Goal: Task Accomplishment & Management: Complete application form

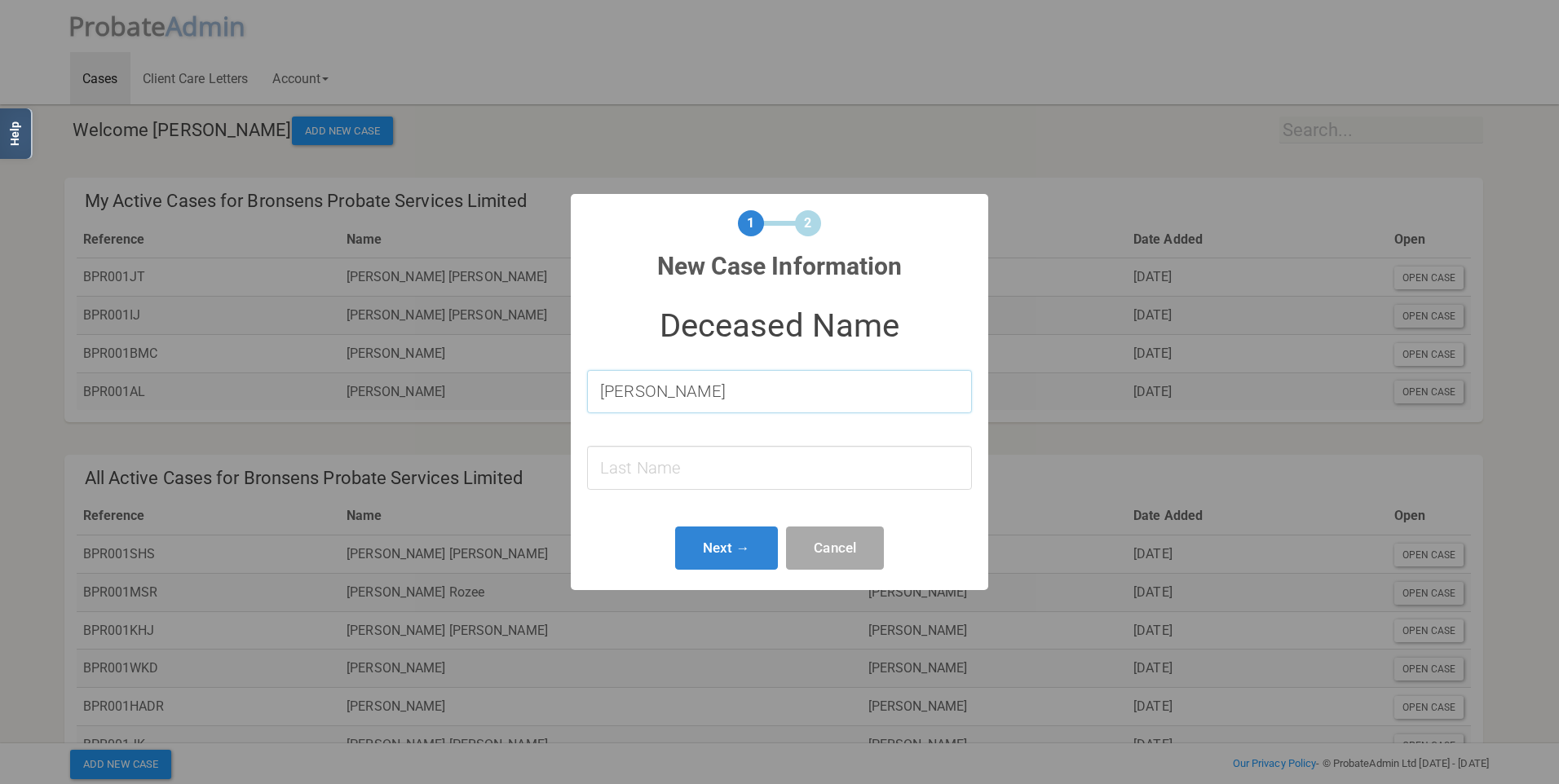
click at [766, 401] on input "[PERSON_NAME]" at bounding box center [779, 391] width 385 height 43
type input "[PERSON_NAME] [PERSON_NAME]"
type input "[PERSON_NAME]"
click at [691, 389] on input "[PERSON_NAME] [PERSON_NAME]" at bounding box center [779, 391] width 385 height 43
type input "[PERSON_NAME] [PERSON_NAME]"
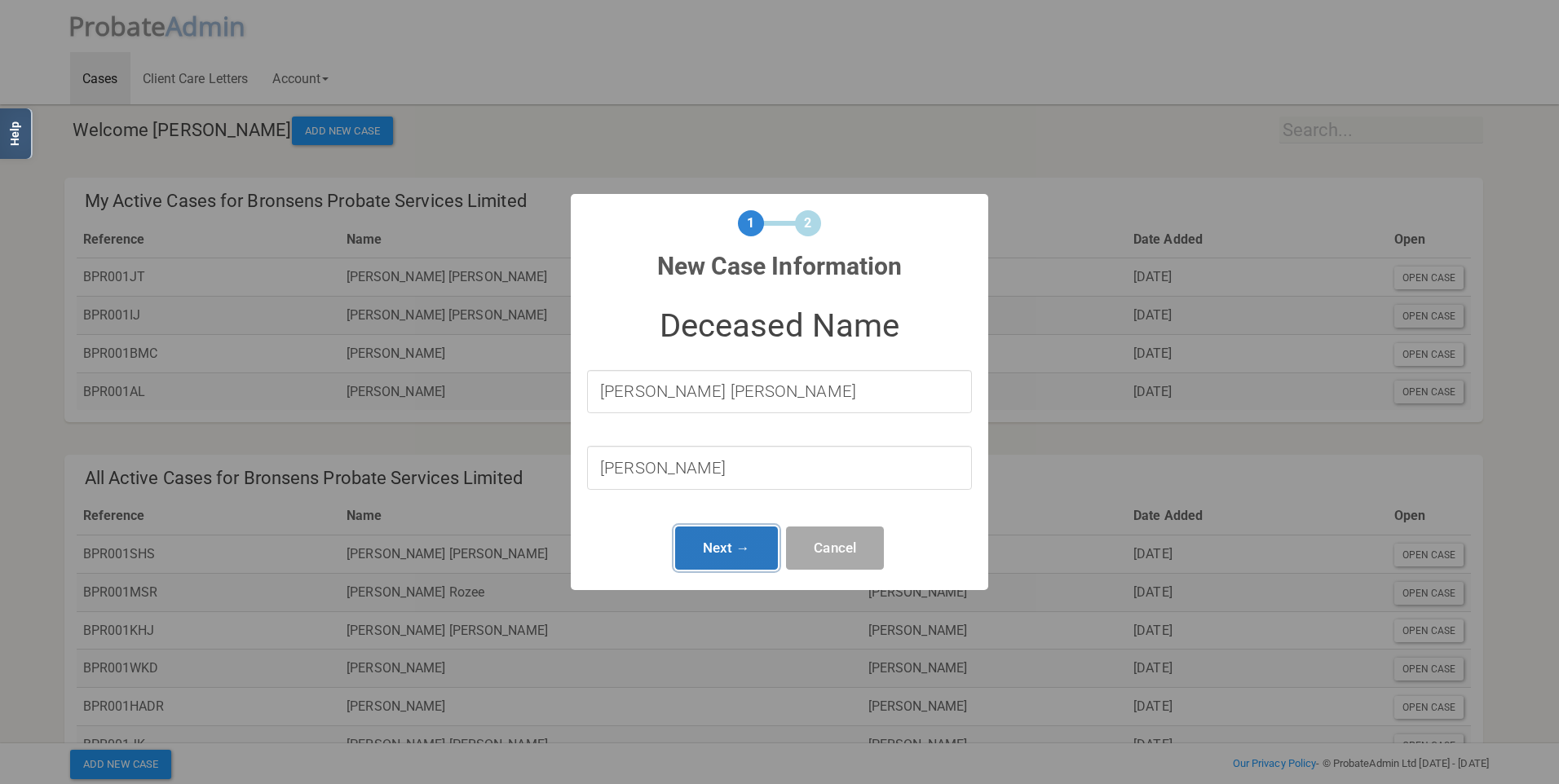
click at [724, 545] on button "Next →" at bounding box center [726, 547] width 103 height 43
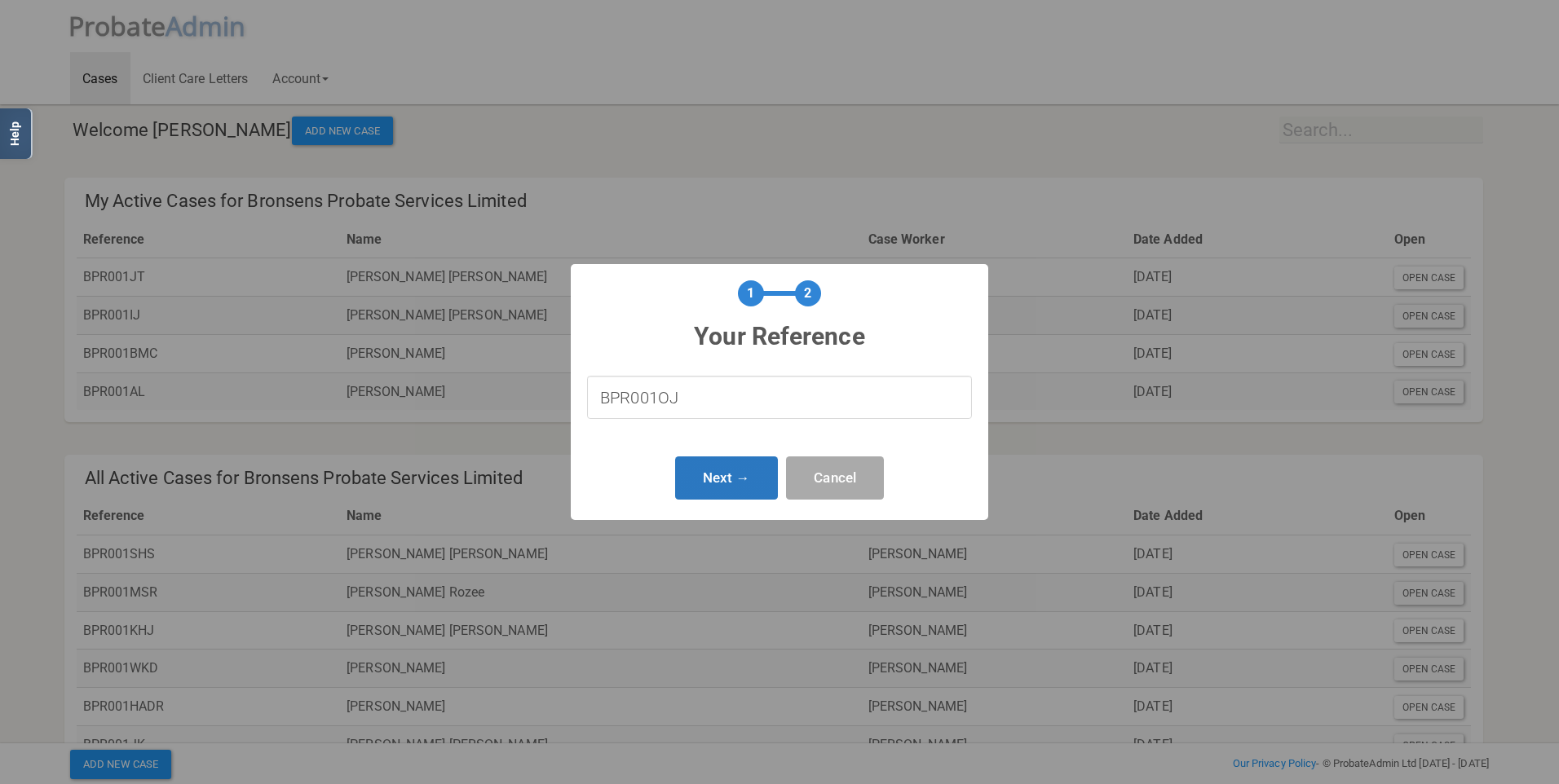
type input "BPR001OJ"
click at [700, 465] on button "Next →" at bounding box center [726, 477] width 103 height 43
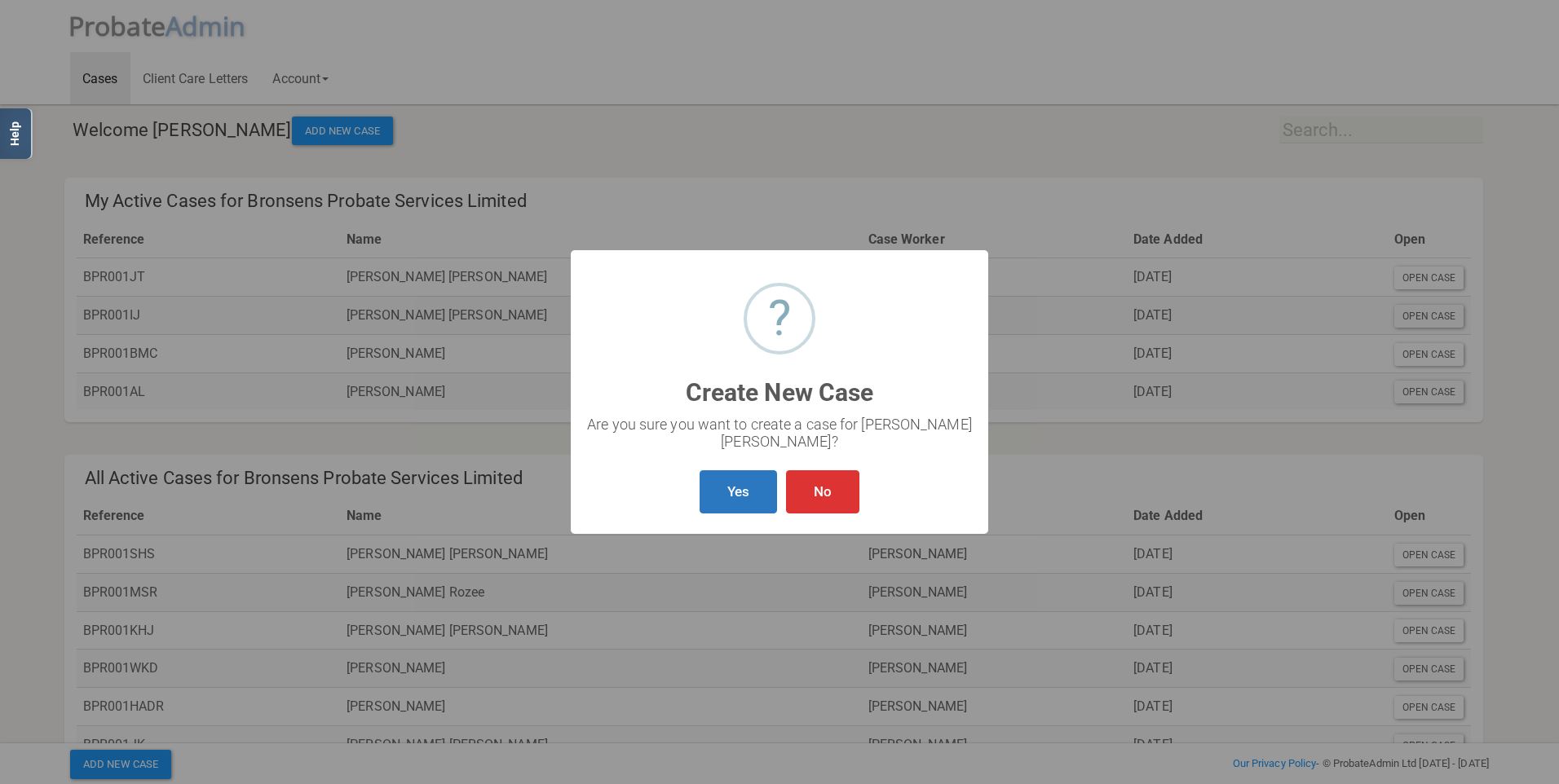
click at [752, 490] on button "Yes" at bounding box center [738, 491] width 77 height 43
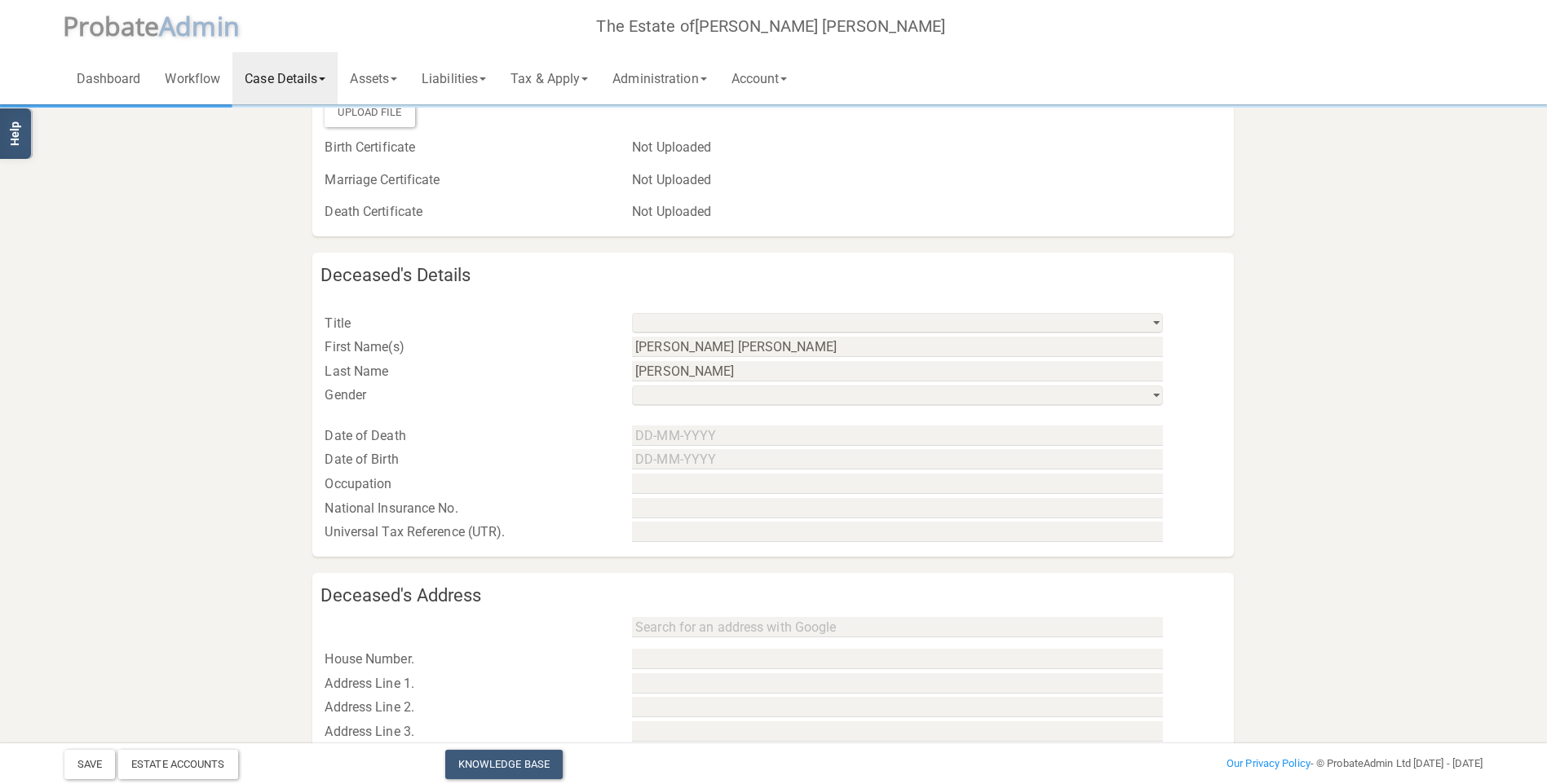
scroll to position [407, 0]
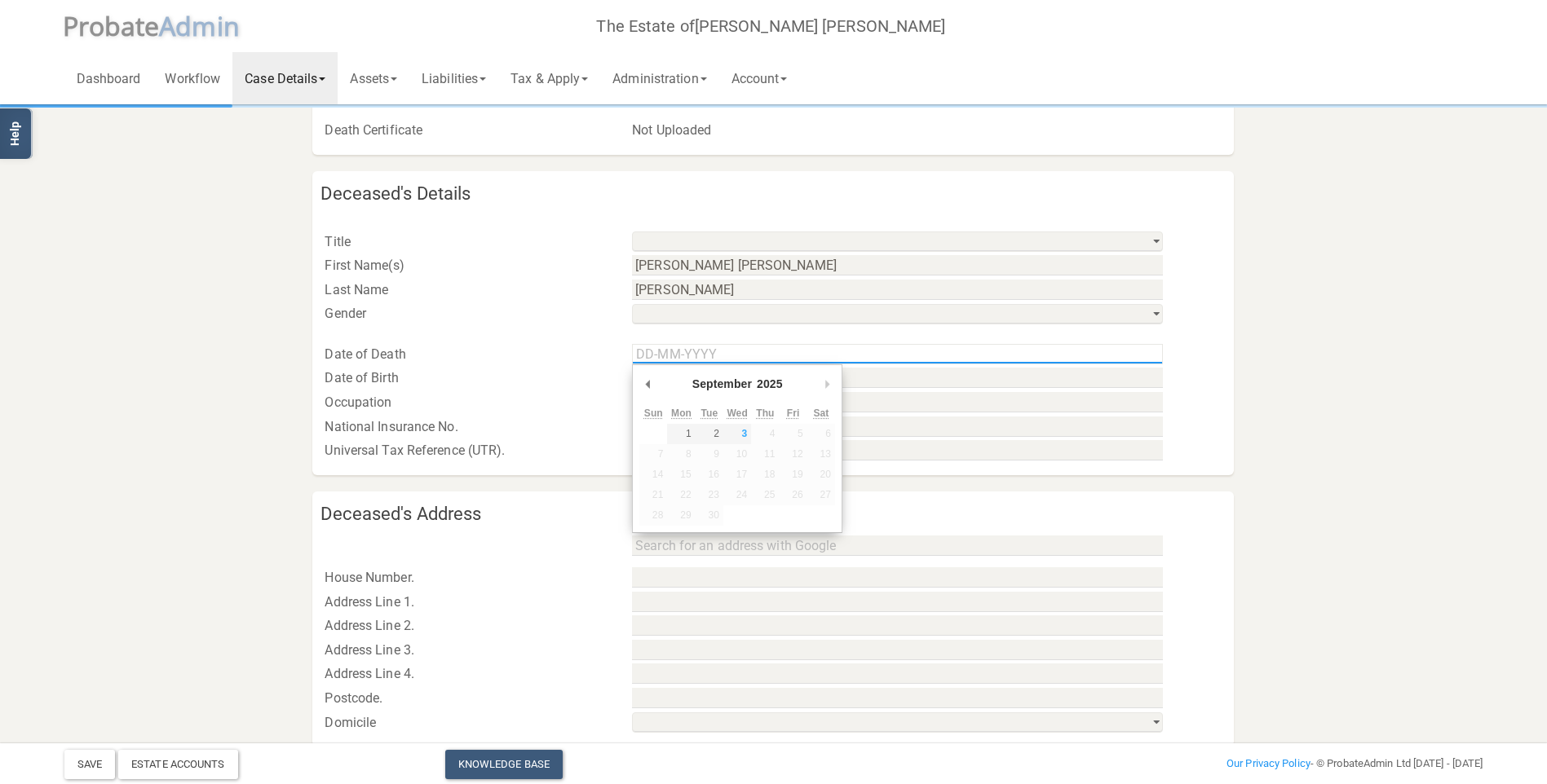
click at [724, 355] on input "Use the arrow keys to pick a date" at bounding box center [898, 354] width 531 height 20
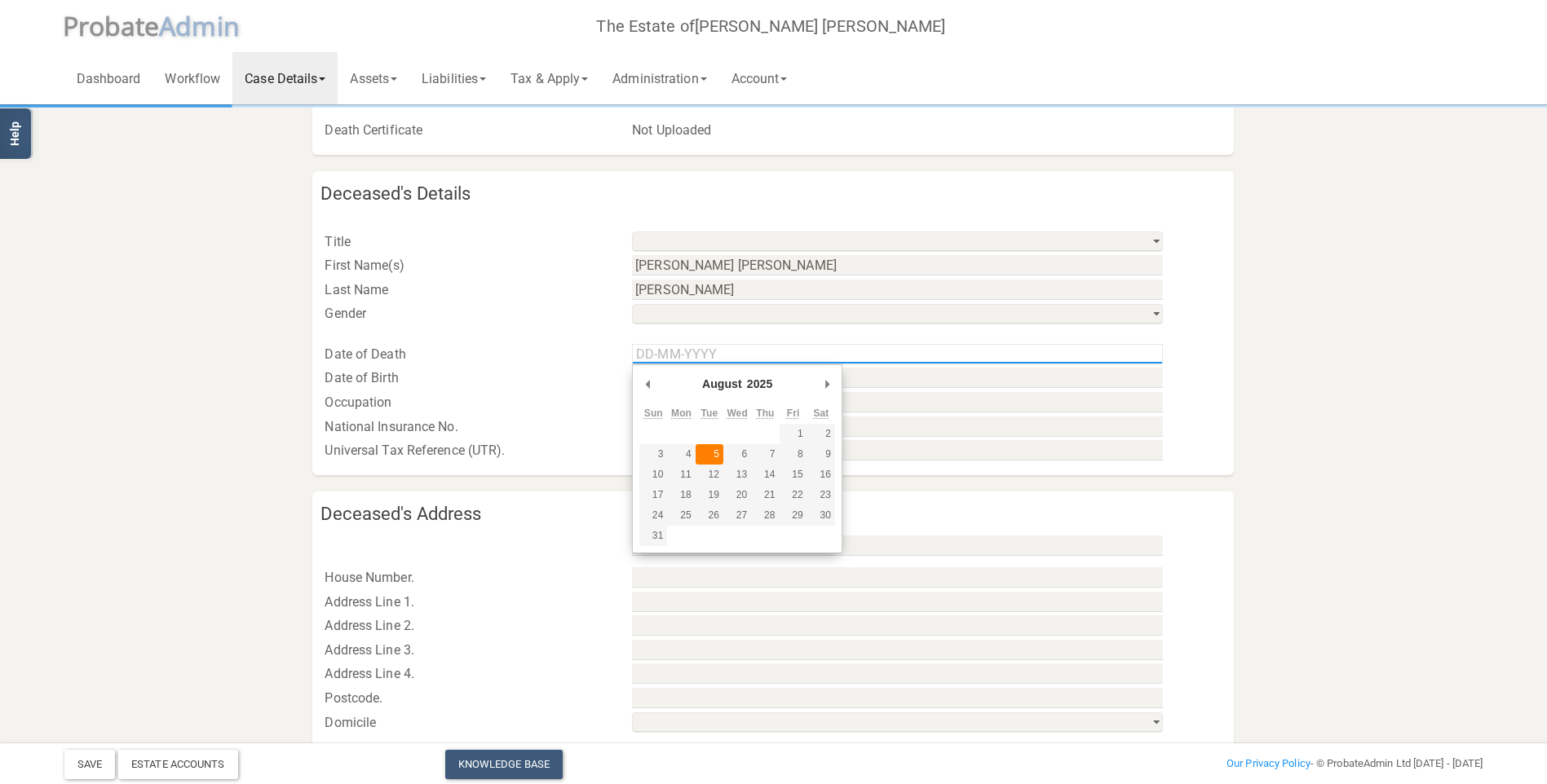
type input "[DATE]"
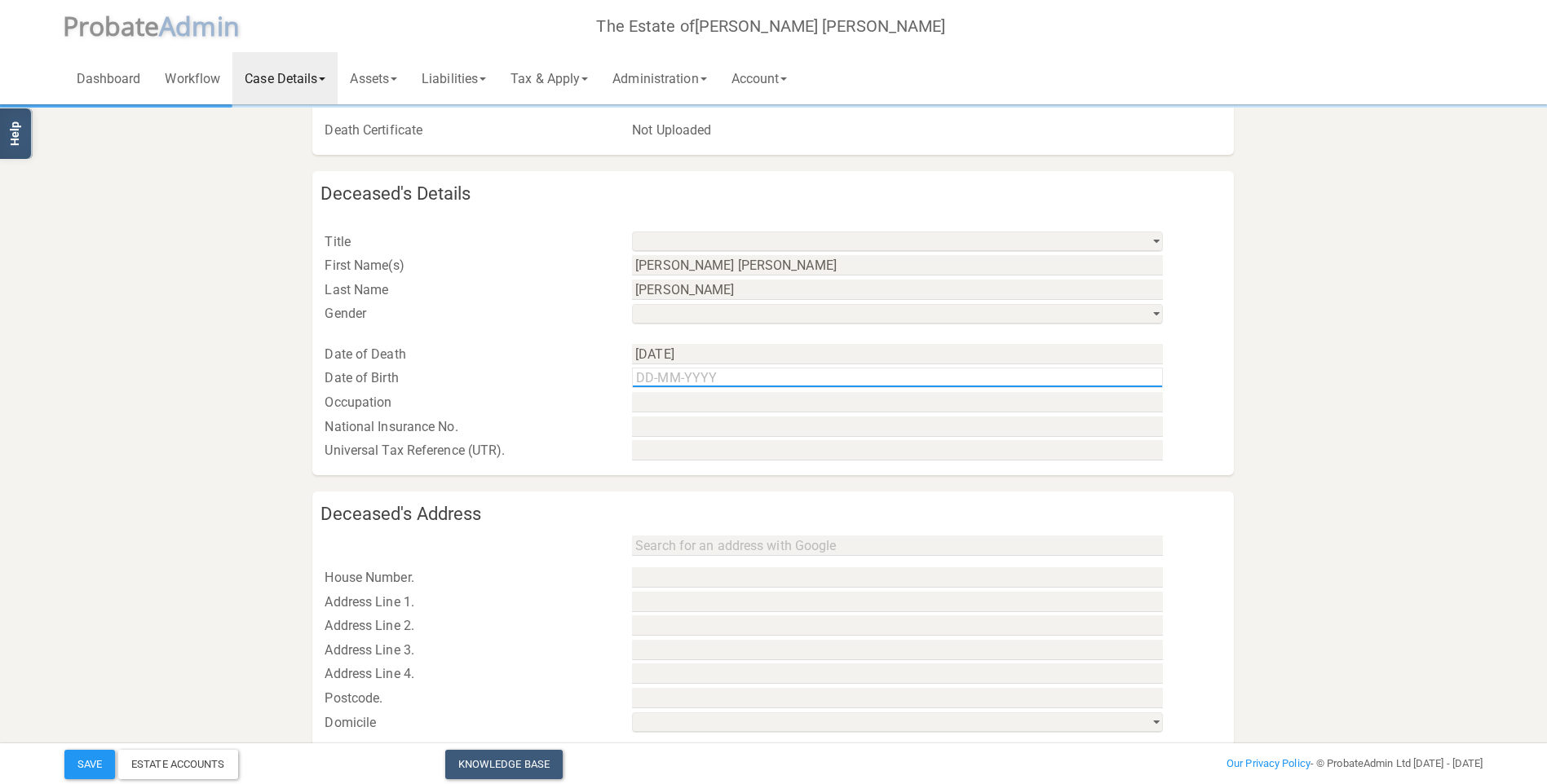
click at [697, 380] on input "text" at bounding box center [898, 378] width 531 height 20
type input "[DATE]"
click at [969, 400] on input "text" at bounding box center [898, 401] width 531 height 20
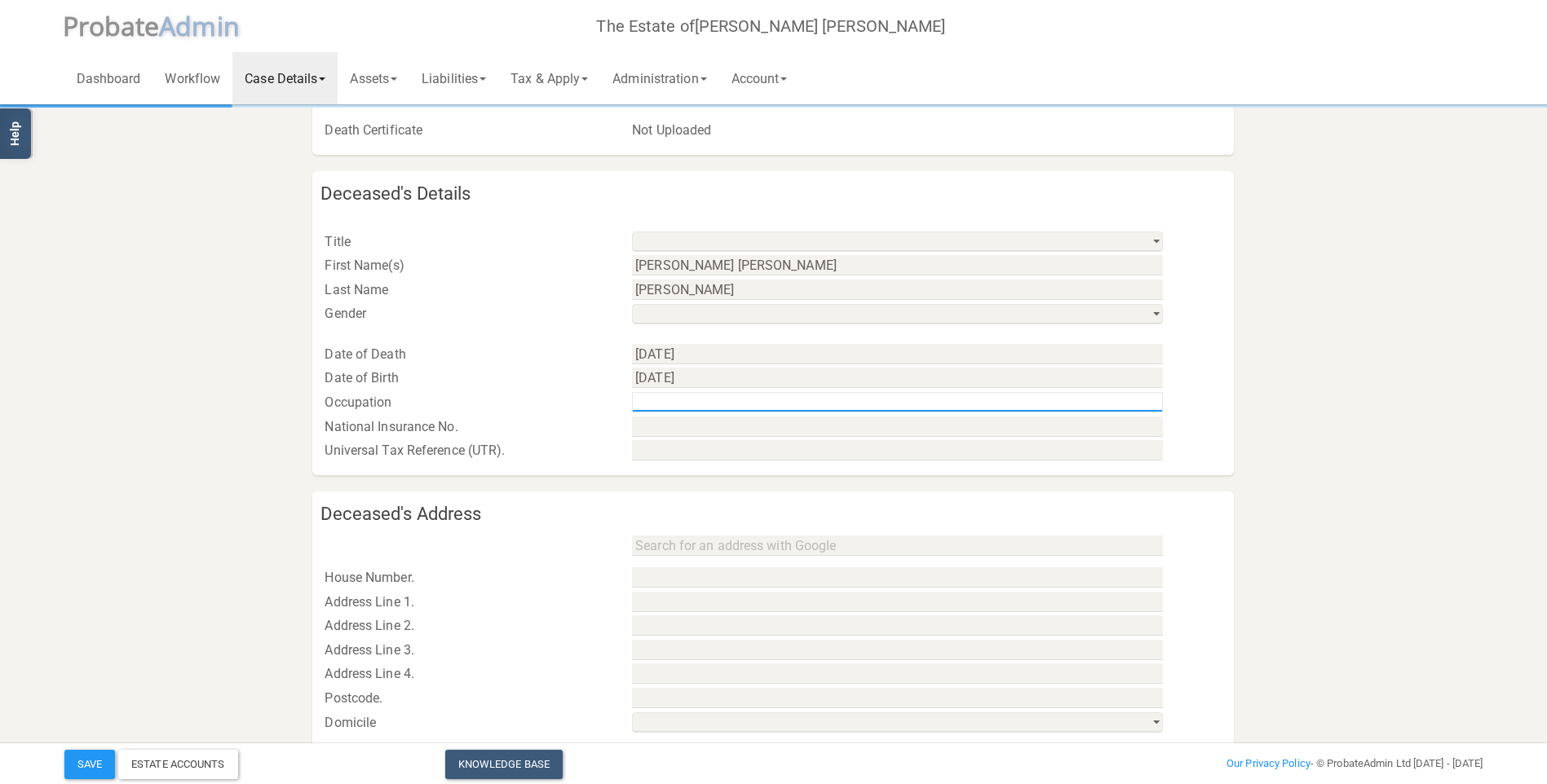
click at [825, 402] on input "text" at bounding box center [898, 401] width 531 height 20
type input "Retired University Lecturer"
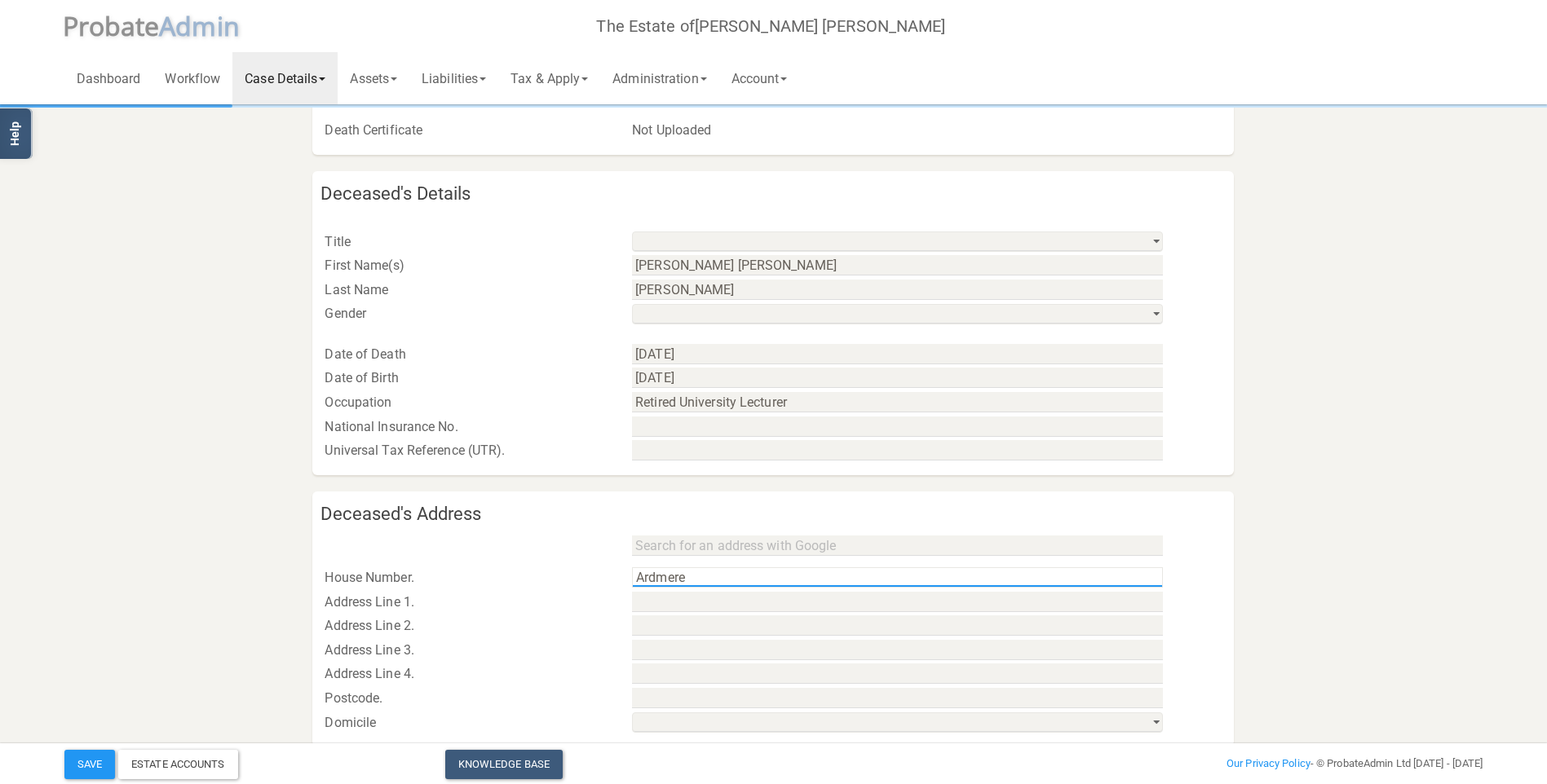
type input "Ardmere"
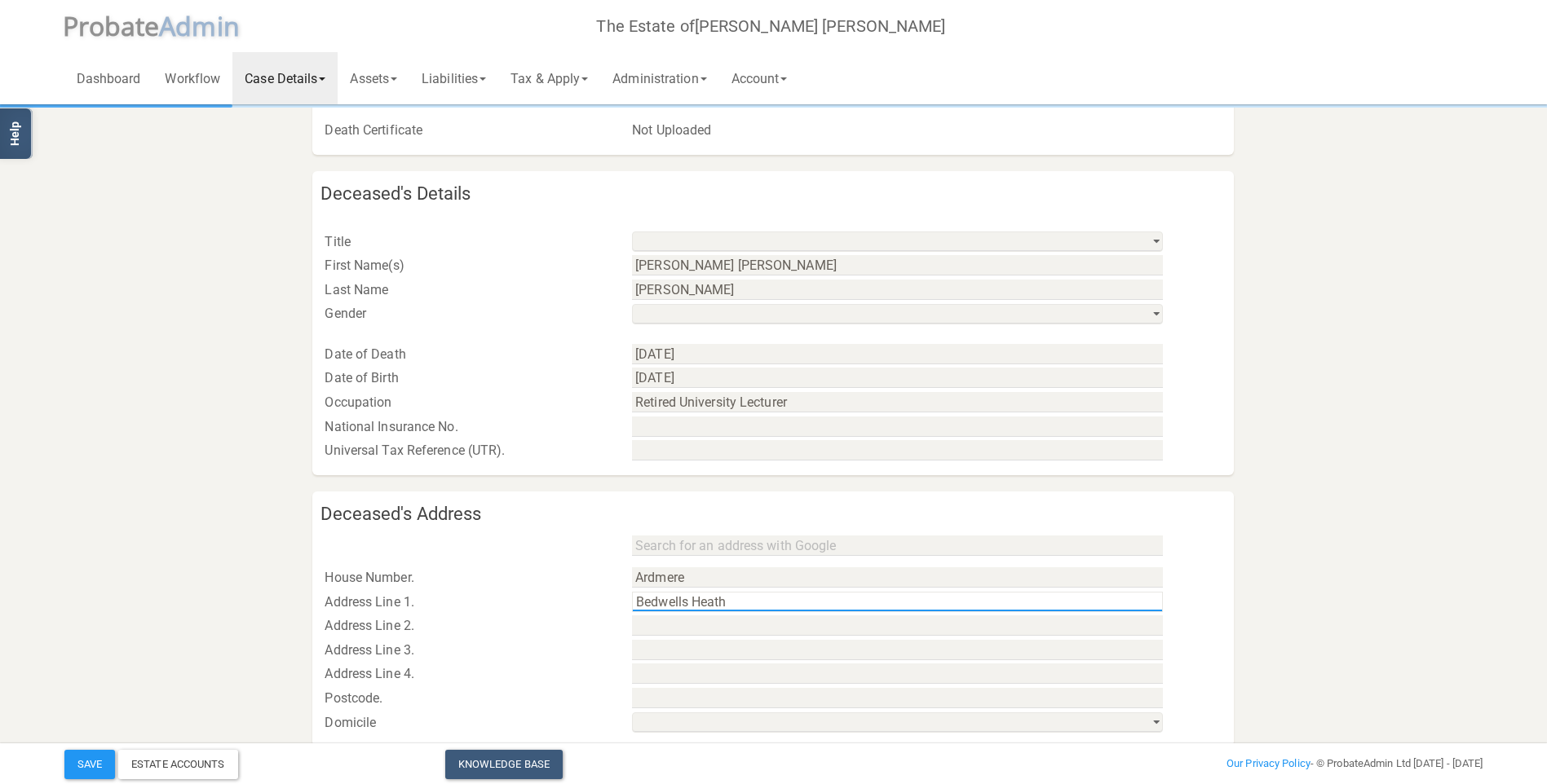
type input "Bedwells Heath"
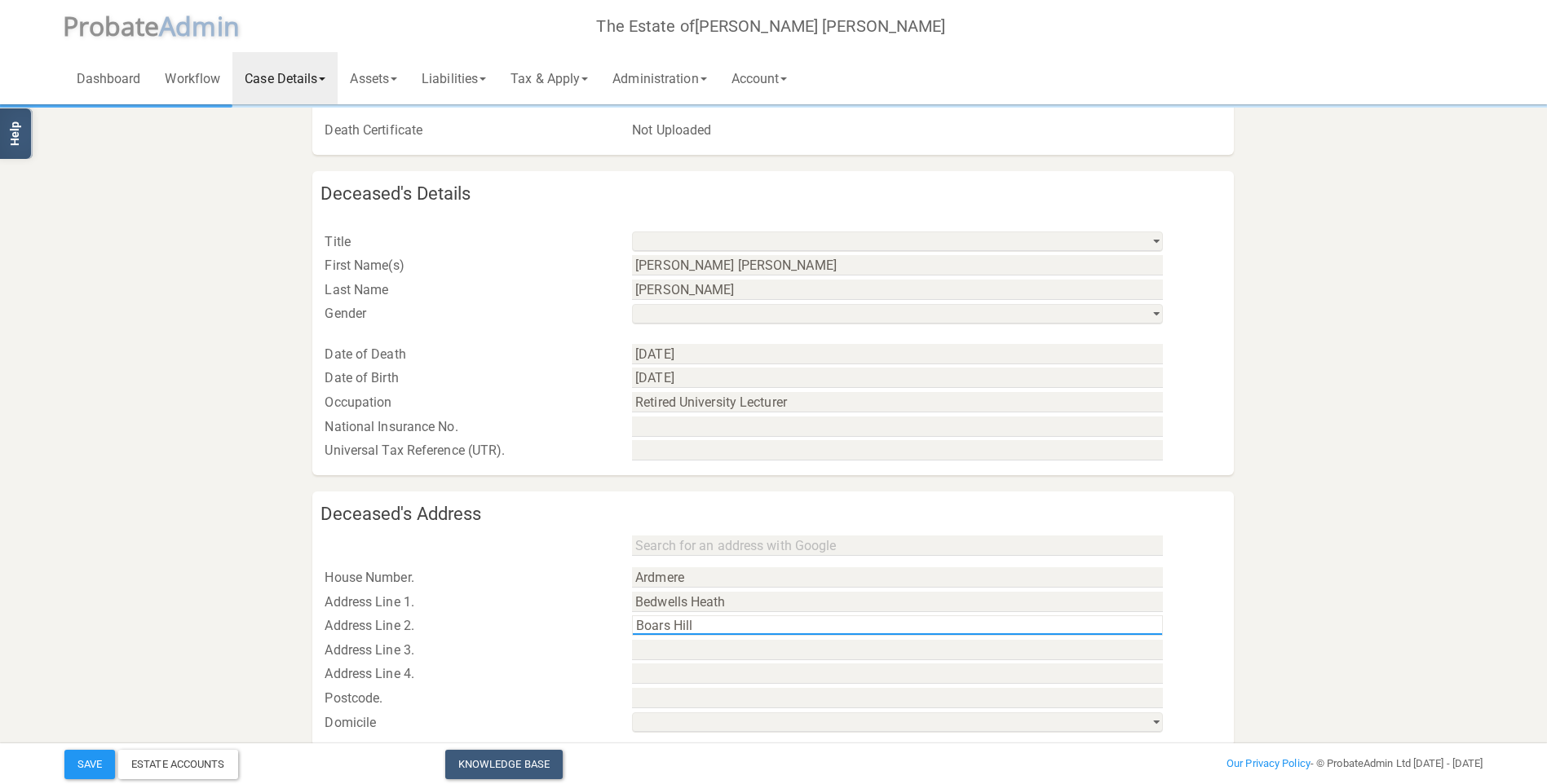
type input "Boars Hill"
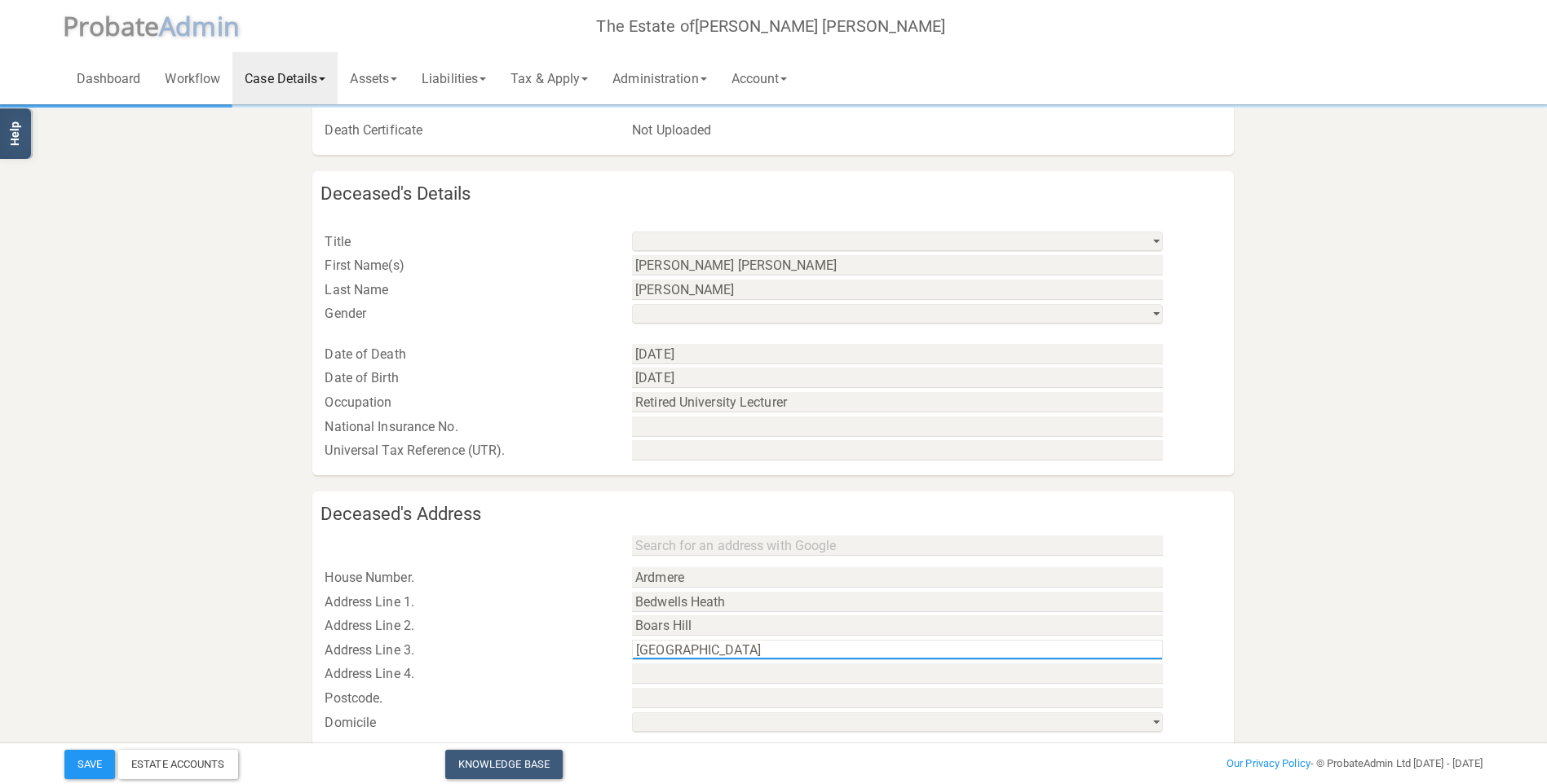
type input "[GEOGRAPHIC_DATA]"
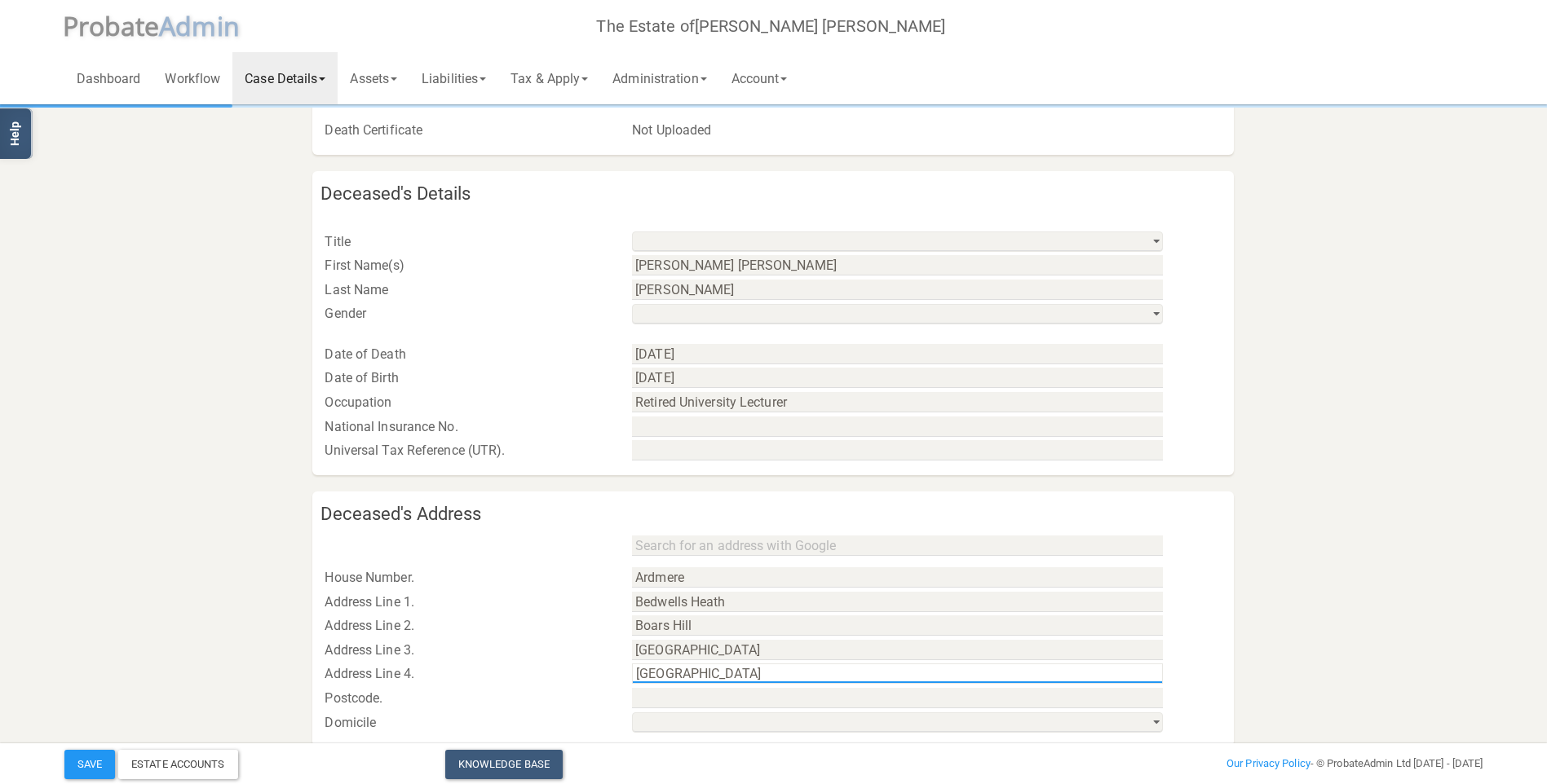
type input "[GEOGRAPHIC_DATA]"
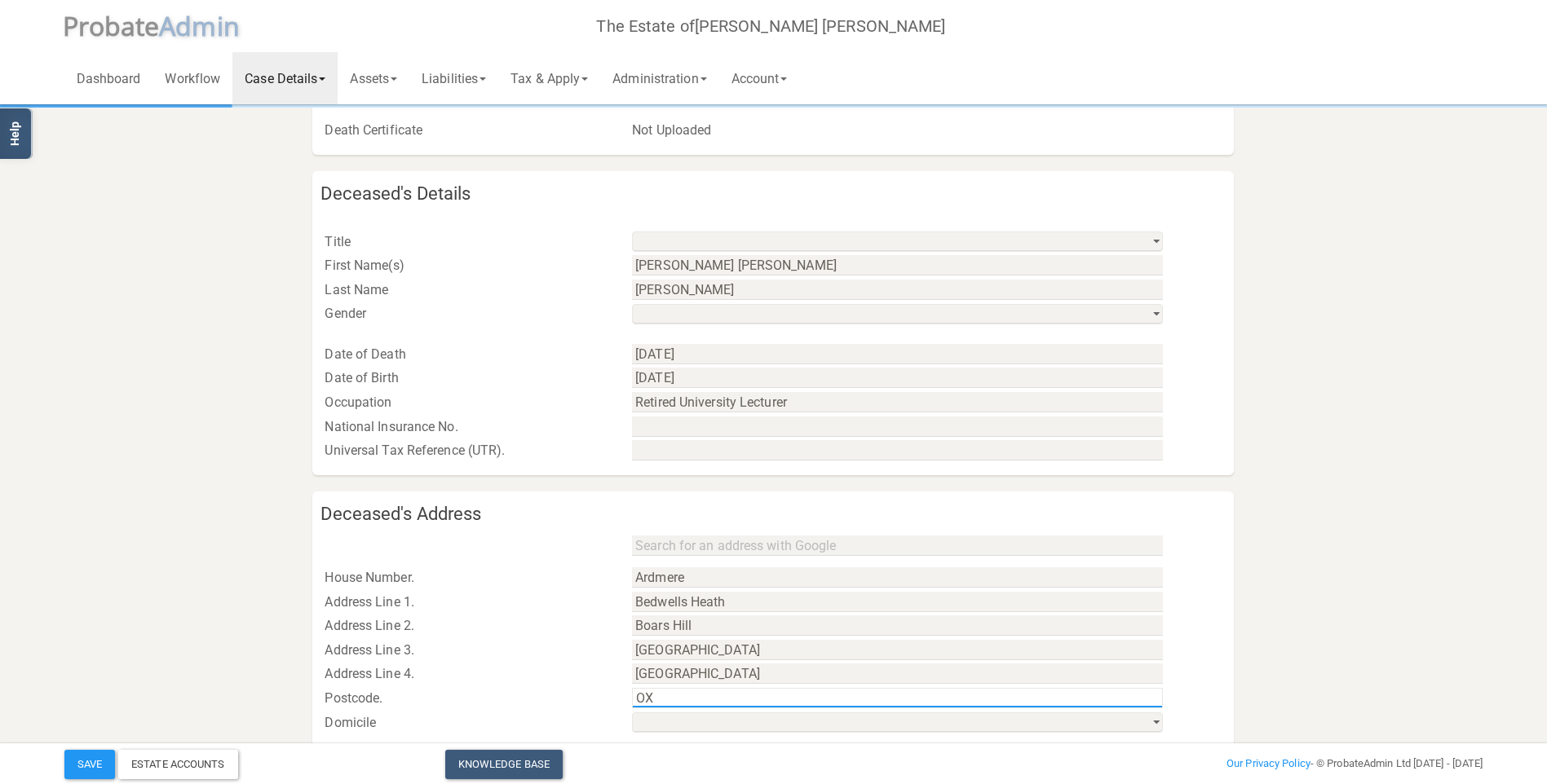
type input "OX"
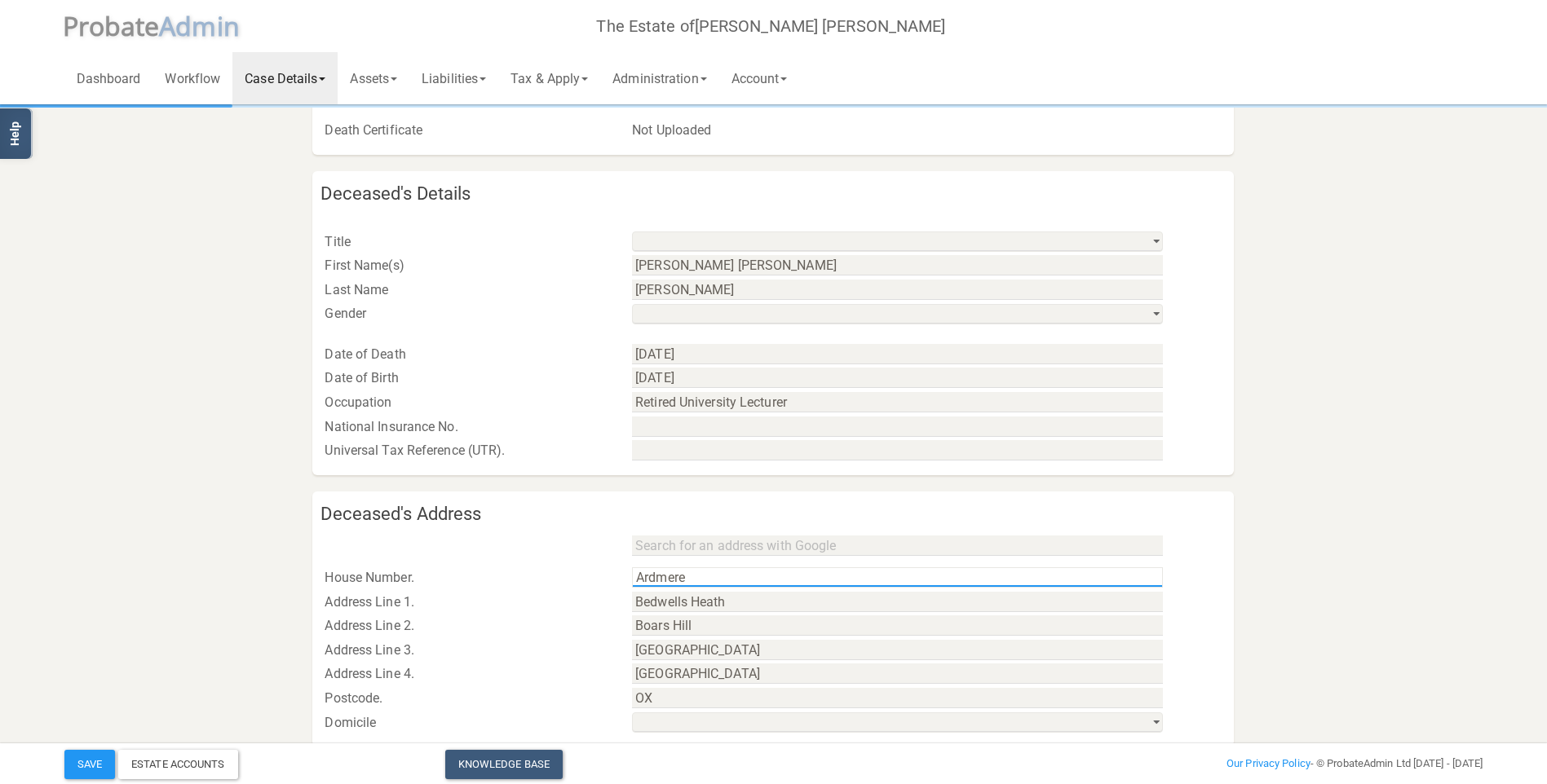
drag, startPoint x: 736, startPoint y: 580, endPoint x: 566, endPoint y: 568, distance: 170.4
click at [577, 570] on div "House Number. [GEOGRAPHIC_DATA]" at bounding box center [772, 578] width 921 height 25
type input "3 [GEOGRAPHIC_DATA]"
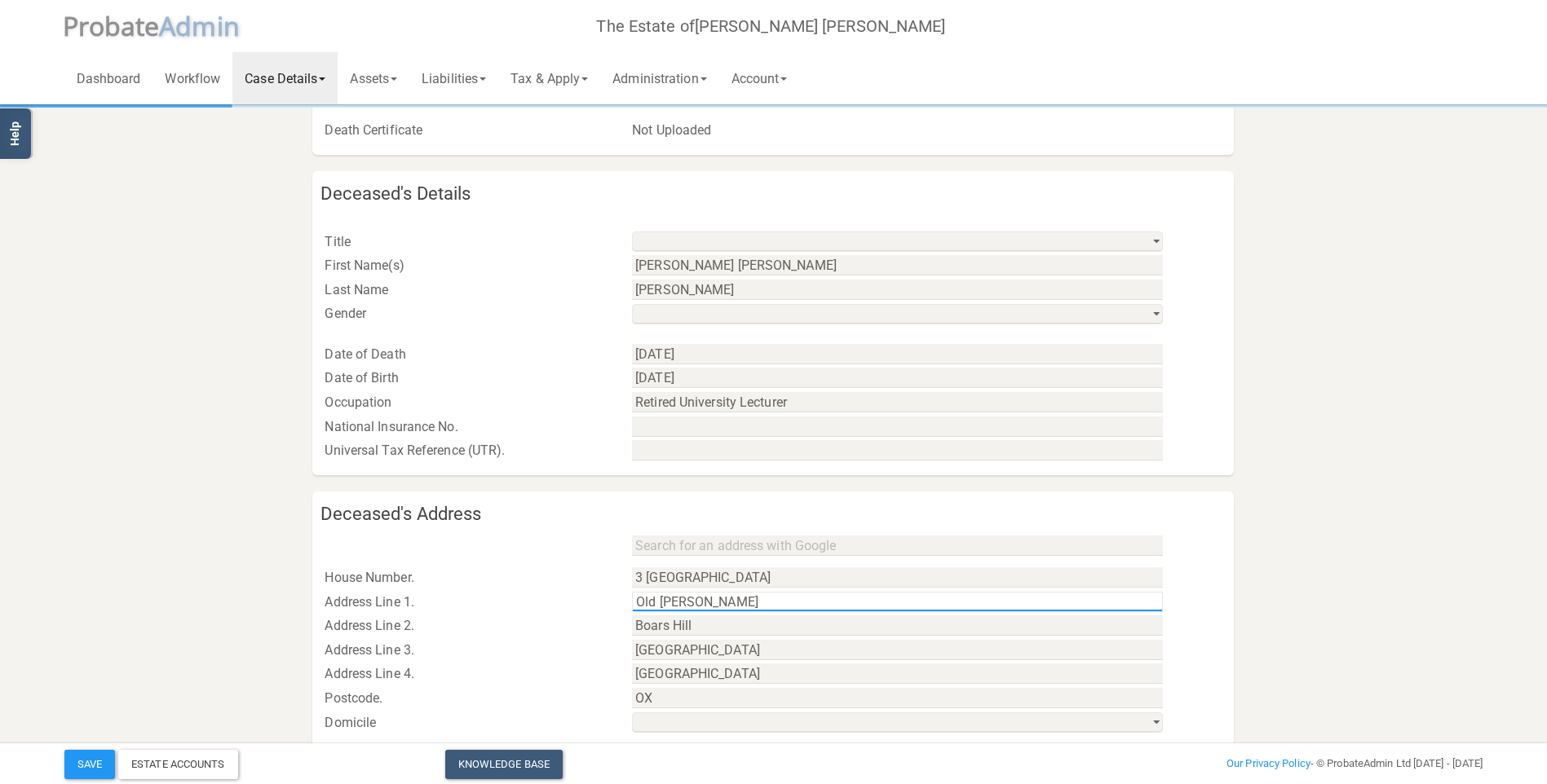
type input "Old [PERSON_NAME]"
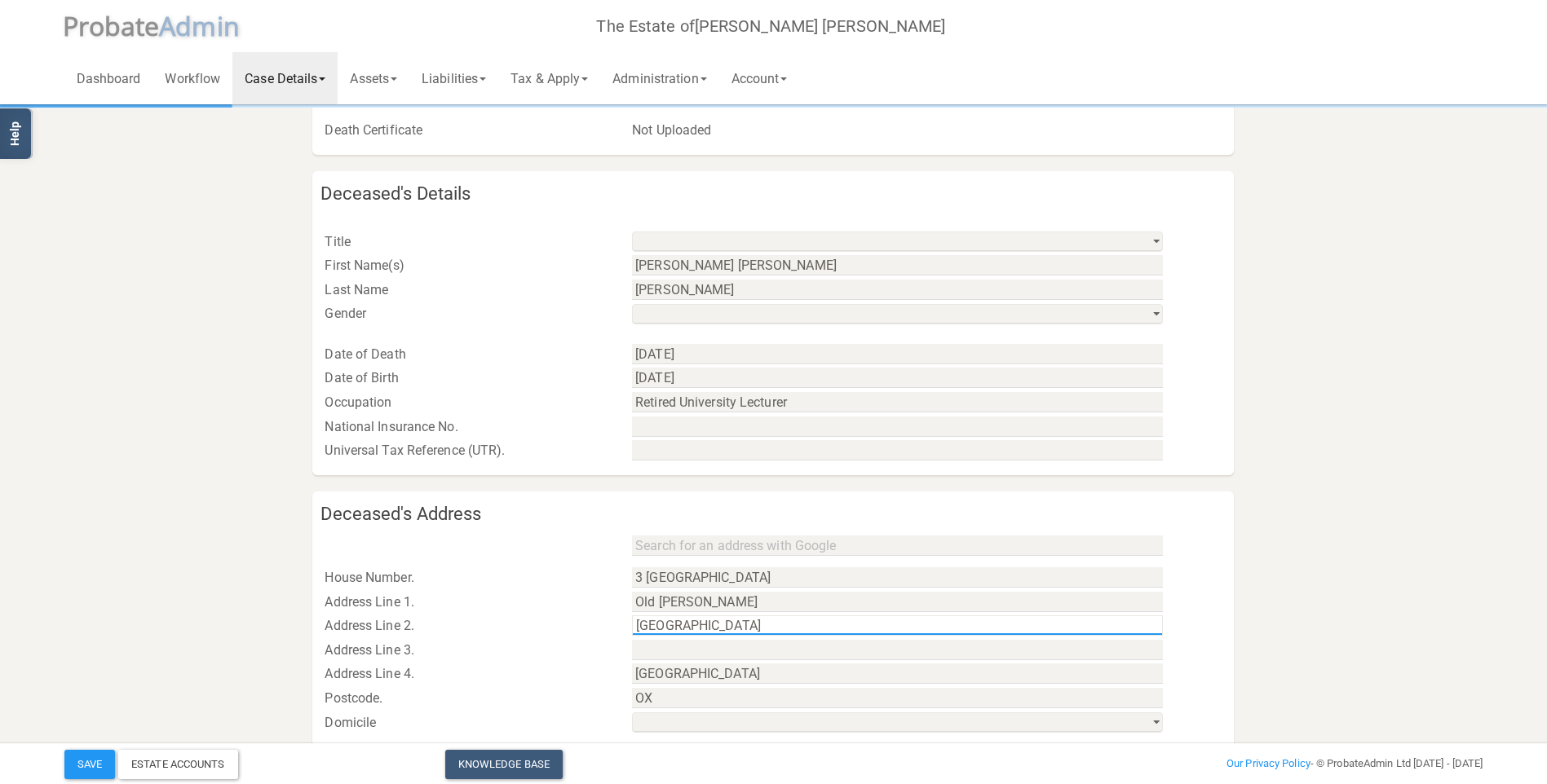
type input "[GEOGRAPHIC_DATA]"
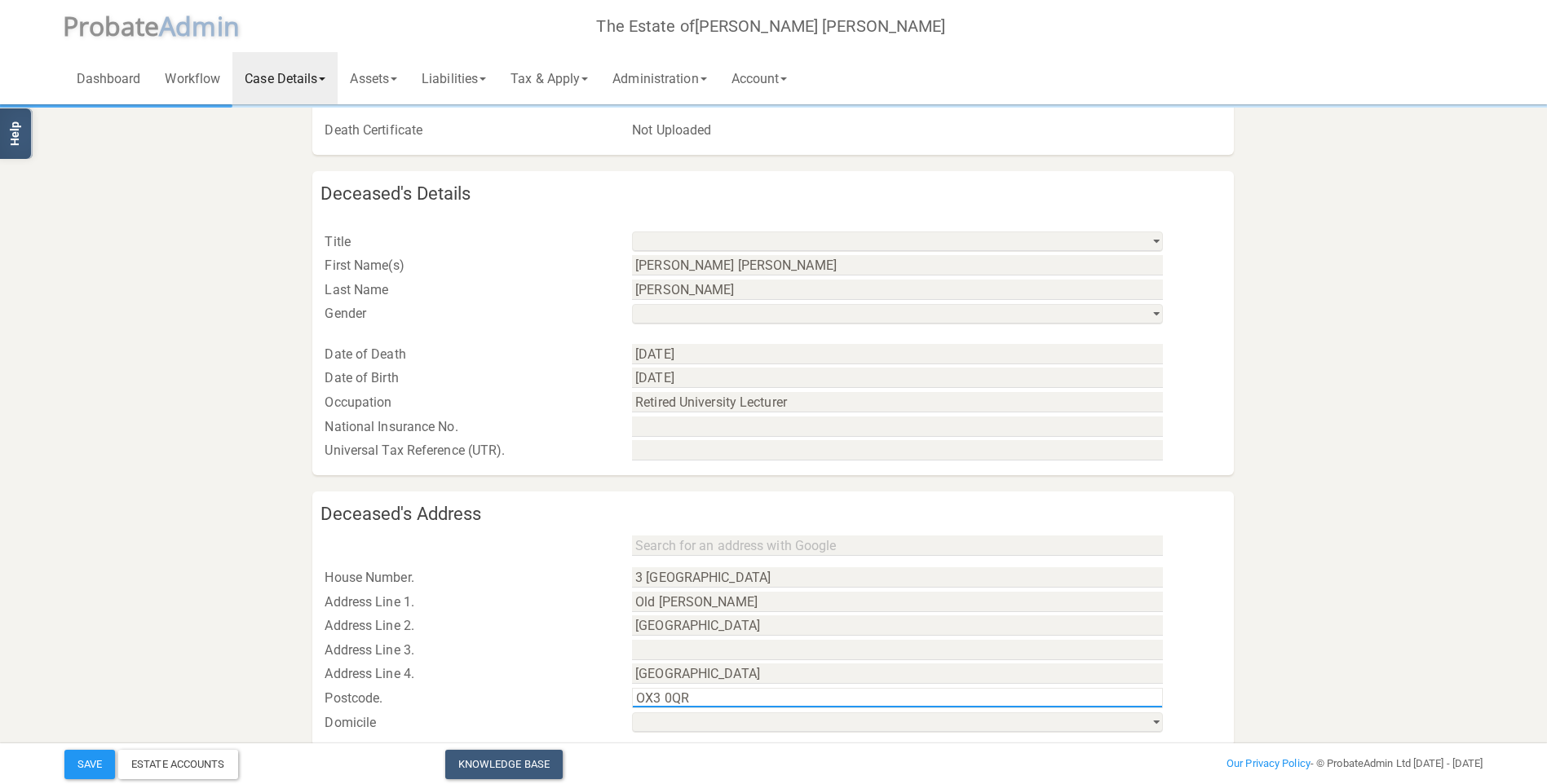
scroll to position [585, 0]
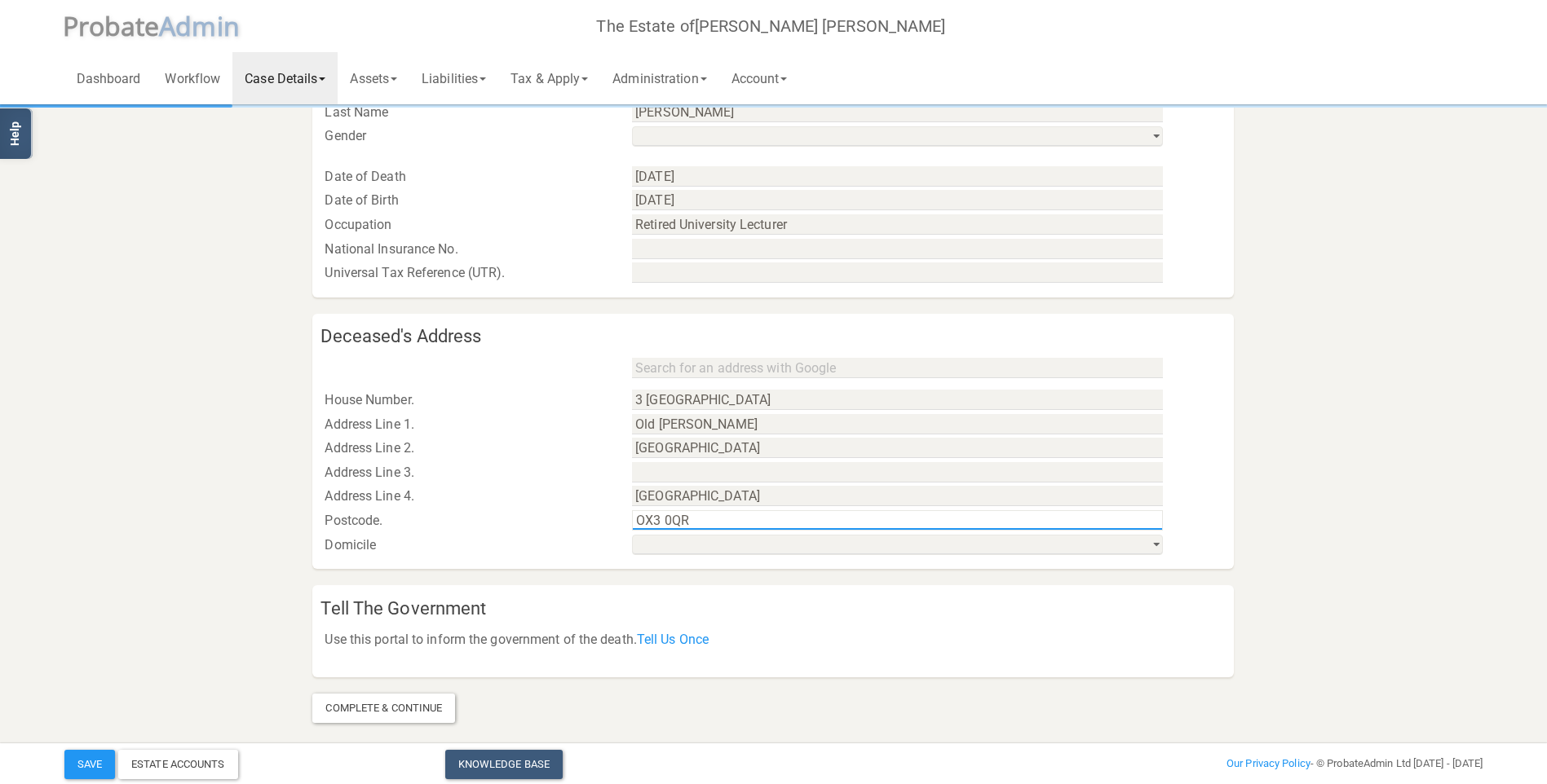
type input "OX3 0QR"
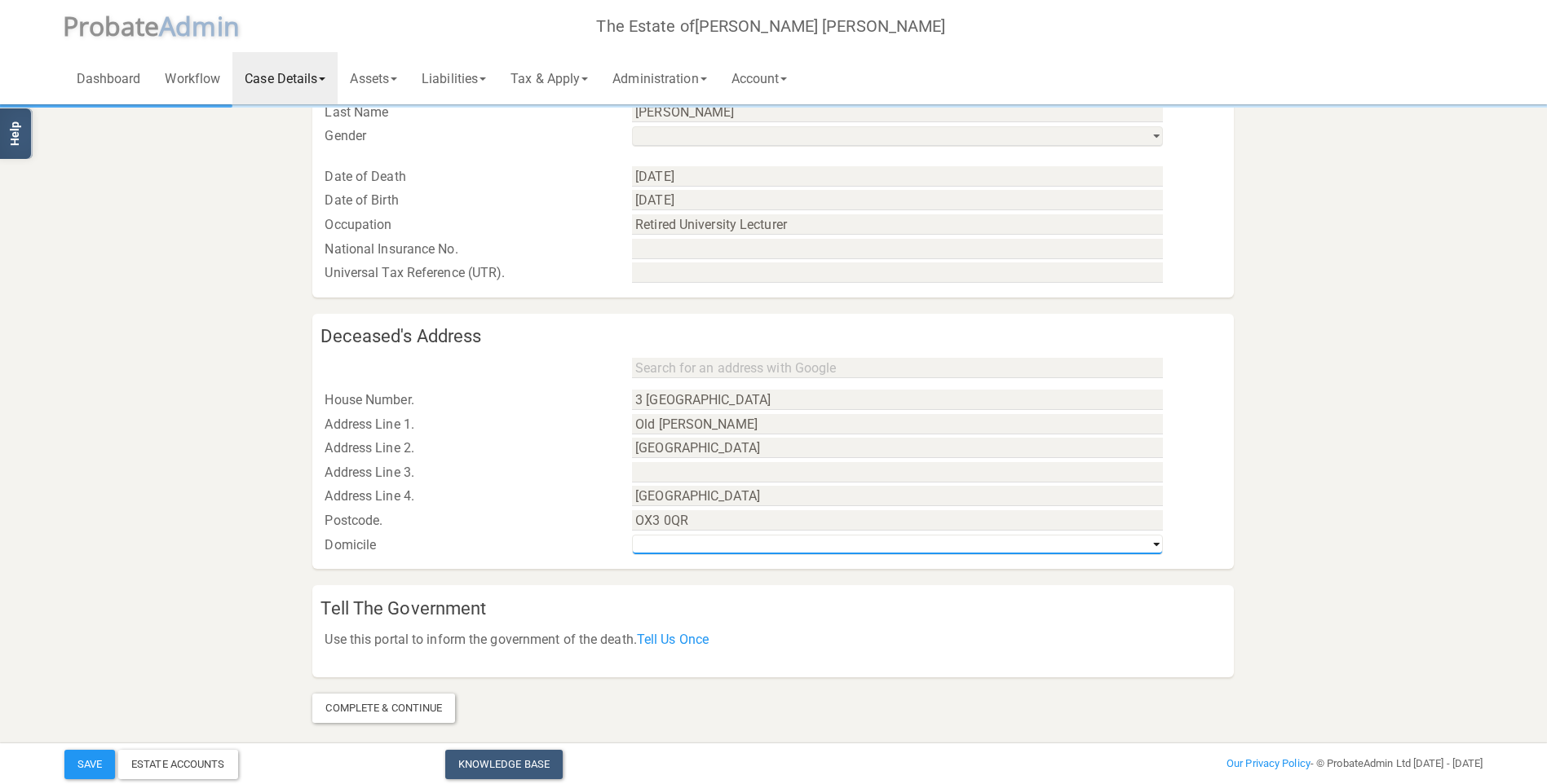
click at [664, 552] on select "[GEOGRAPHIC_DATA] & [GEOGRAPHIC_DATA] [GEOGRAPHIC_DATA] [GEOGRAPHIC_DATA] Non-UK" at bounding box center [898, 544] width 531 height 20
select select "string:[GEOGRAPHIC_DATA] & [GEOGRAPHIC_DATA]"
click at [632, 534] on select "[GEOGRAPHIC_DATA] & [GEOGRAPHIC_DATA] [GEOGRAPHIC_DATA] [GEOGRAPHIC_DATA] Non-UK" at bounding box center [898, 544] width 531 height 20
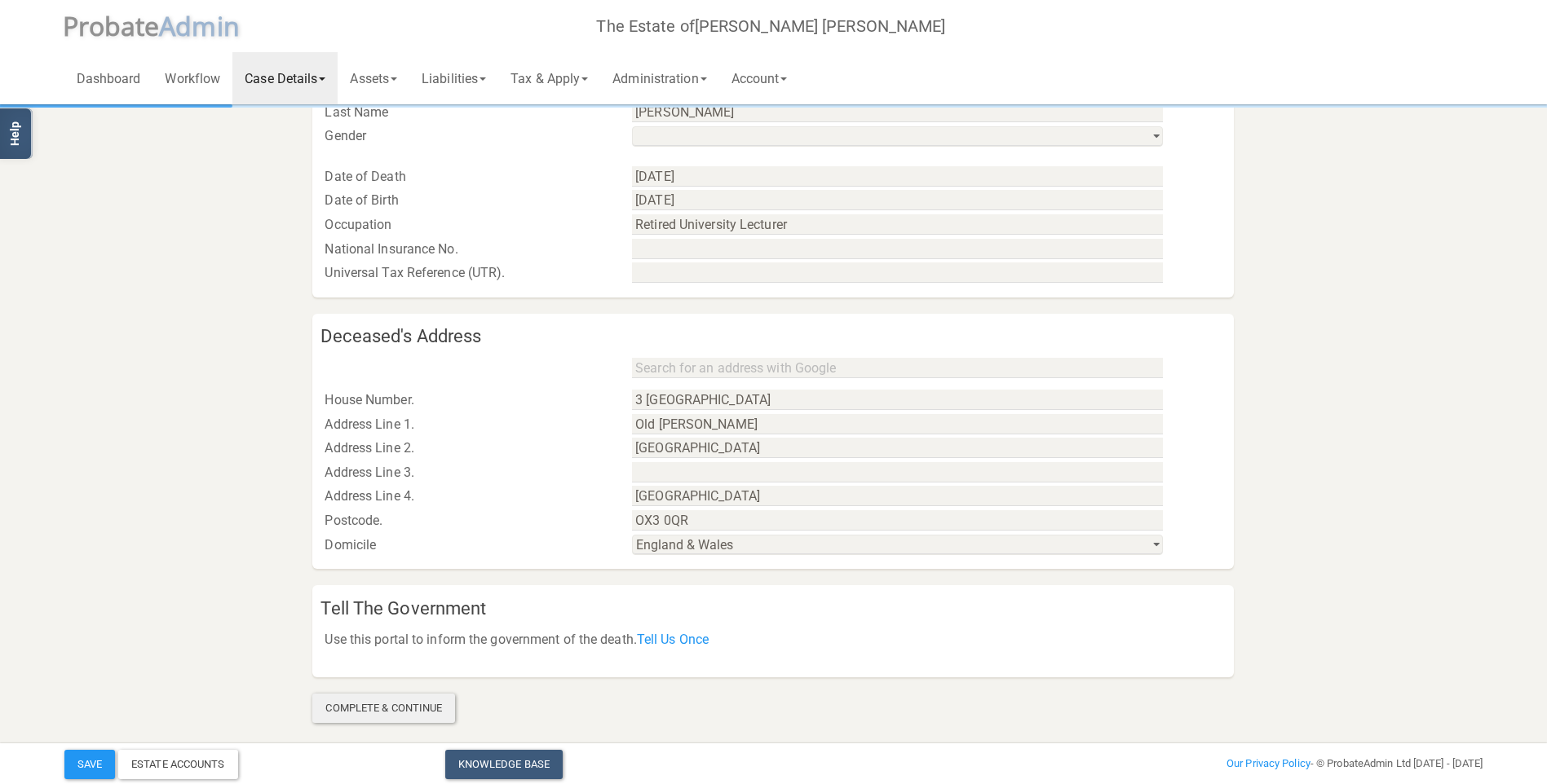
click at [400, 703] on div "Complete & Continue" at bounding box center [383, 708] width 143 height 29
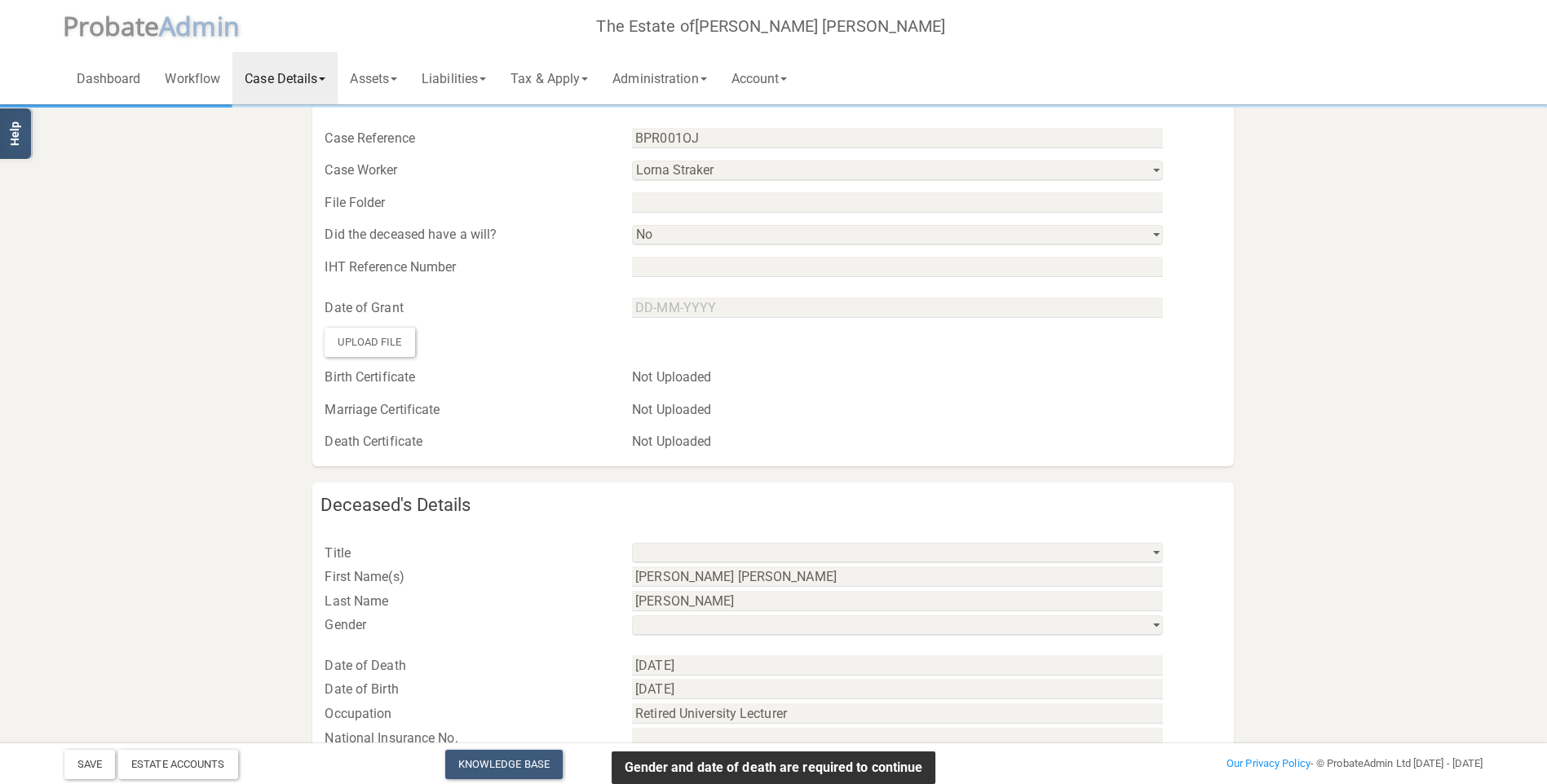
scroll to position [259, 0]
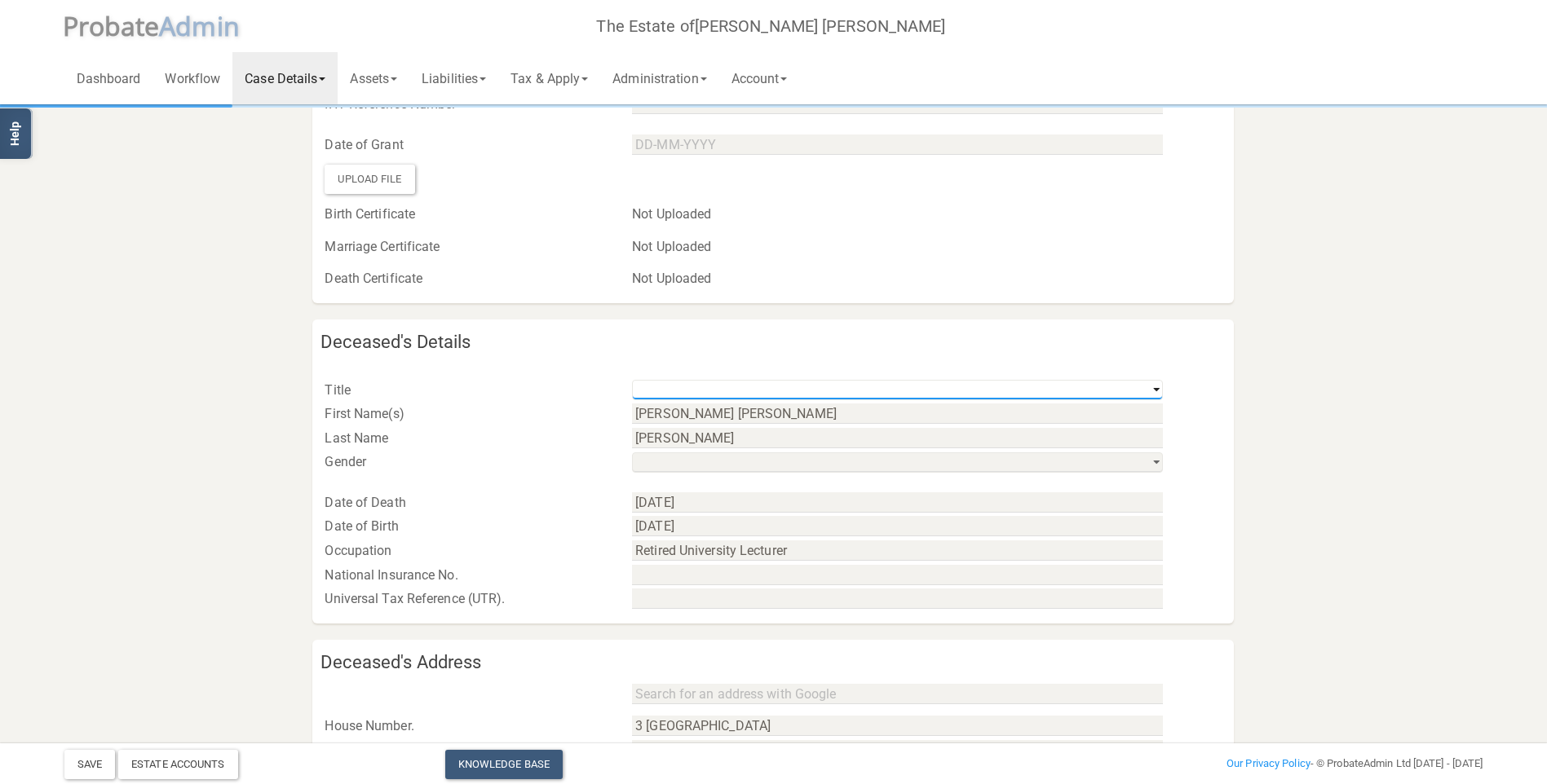
click at [700, 396] on select "Mr Mrs Miss Ms Dr [PERSON_NAME] [PERSON_NAME]" at bounding box center [898, 390] width 531 height 20
select select "string:Mr"
click at [632, 380] on select "Mr Mrs Miss Ms Dr [PERSON_NAME] [PERSON_NAME]" at bounding box center [898, 390] width 531 height 20
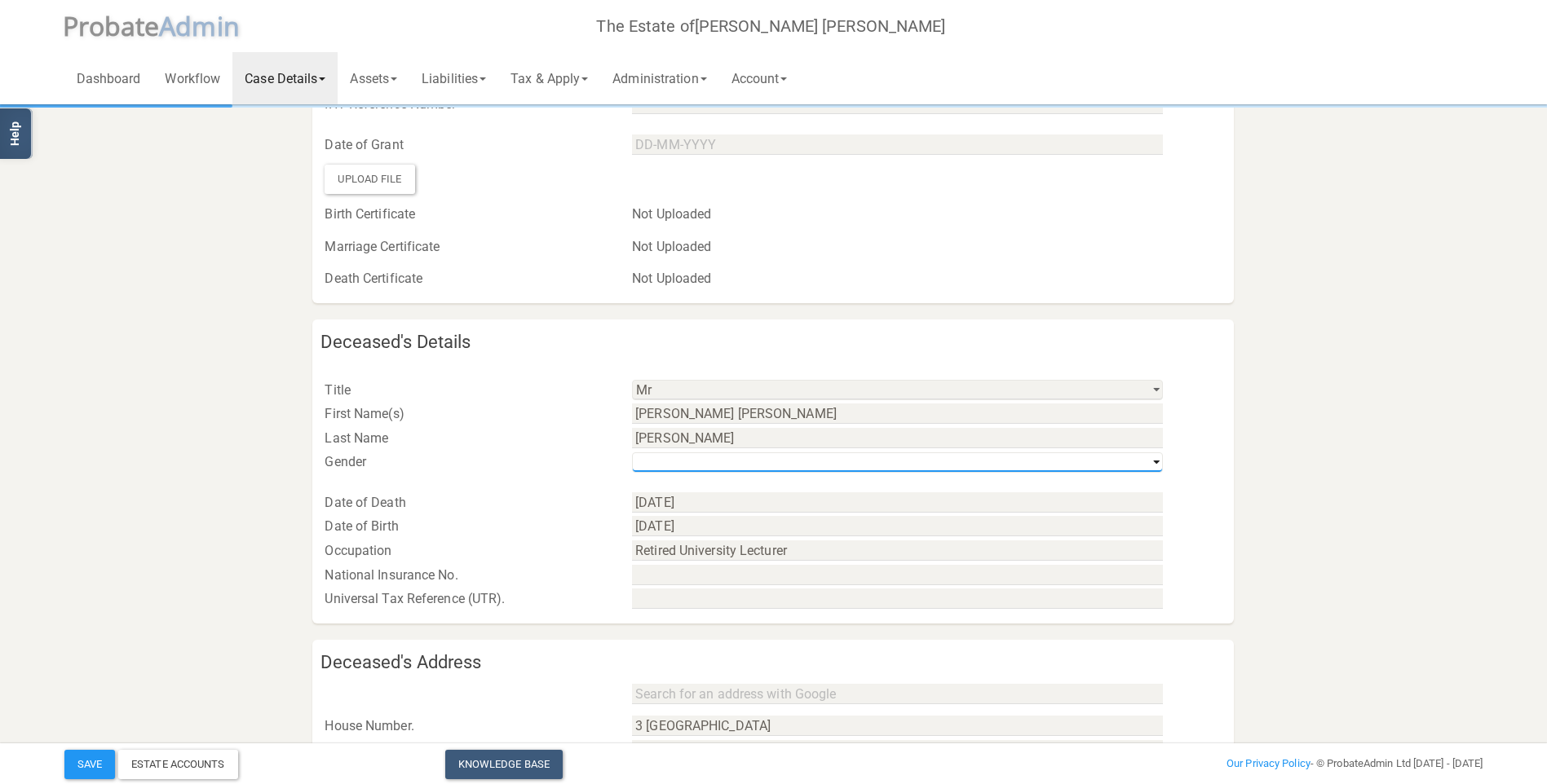
click at [826, 459] on select "his / him / he hers / her / she their / they / them" at bounding box center [898, 462] width 531 height 20
select select "string:m"
click at [632, 452] on select "his / him / he hers / her / she their / they / them" at bounding box center [898, 462] width 531 height 20
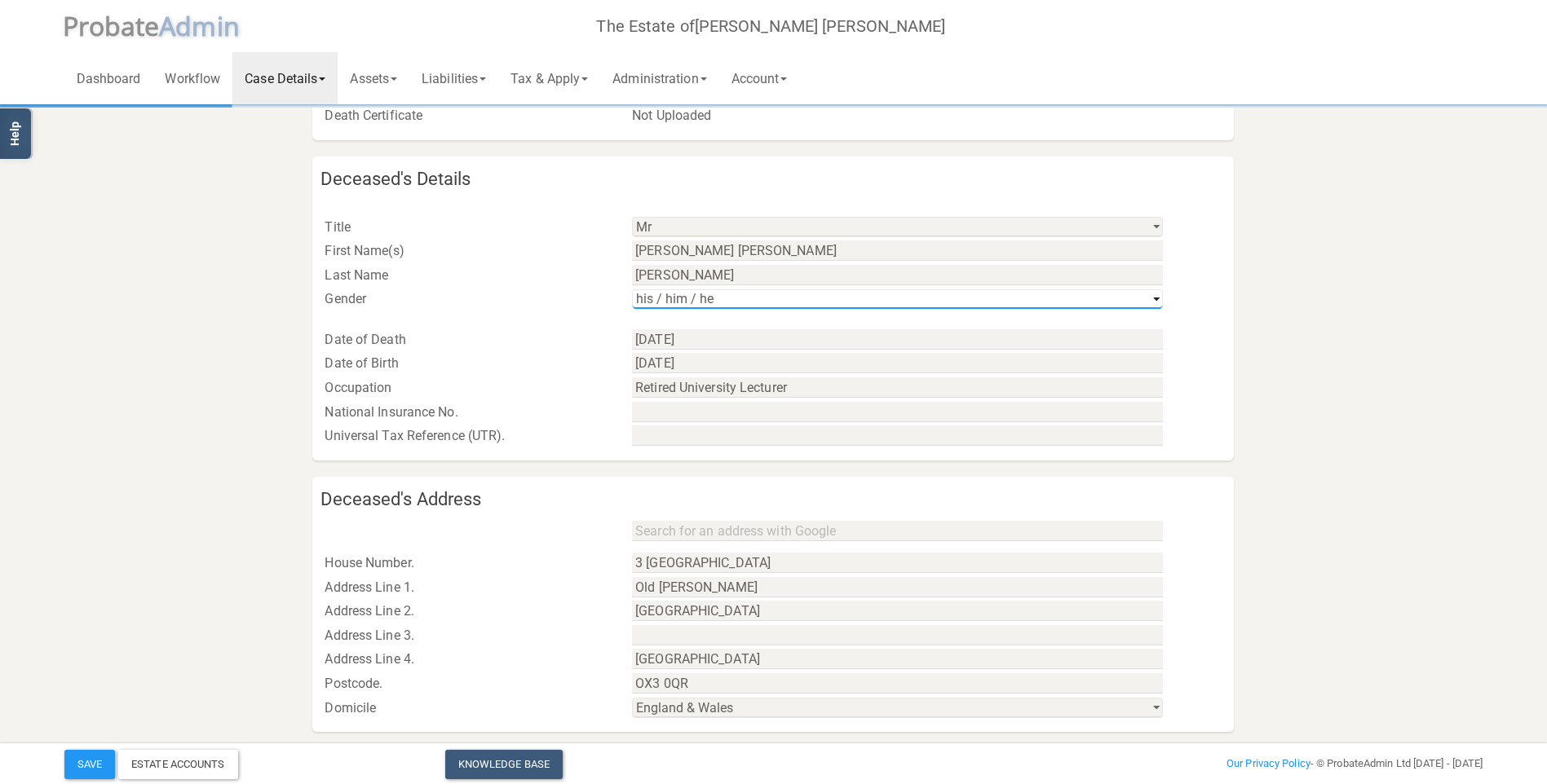
scroll to position [585, 0]
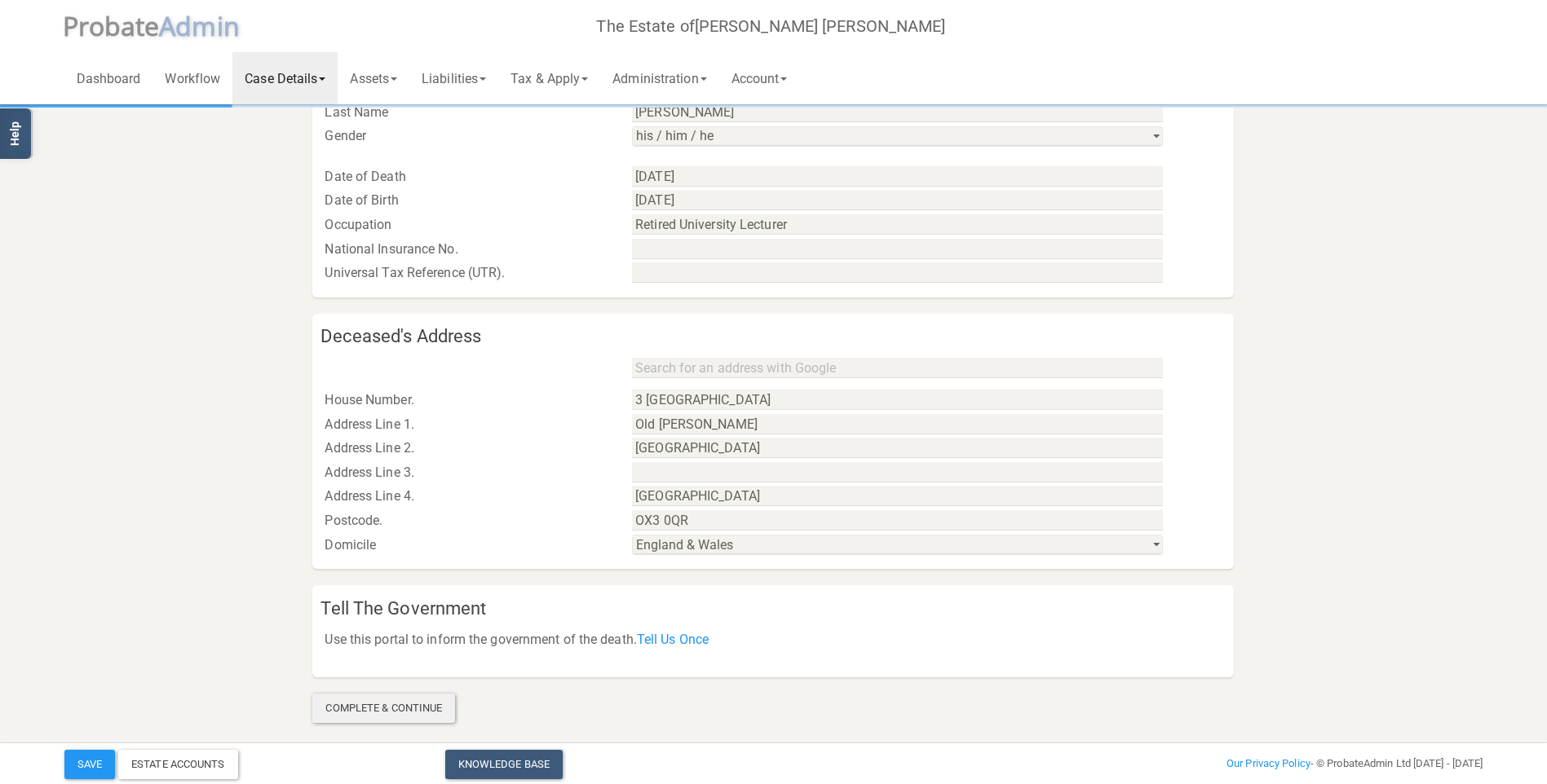
click at [403, 713] on div "Complete & Continue" at bounding box center [383, 708] width 143 height 29
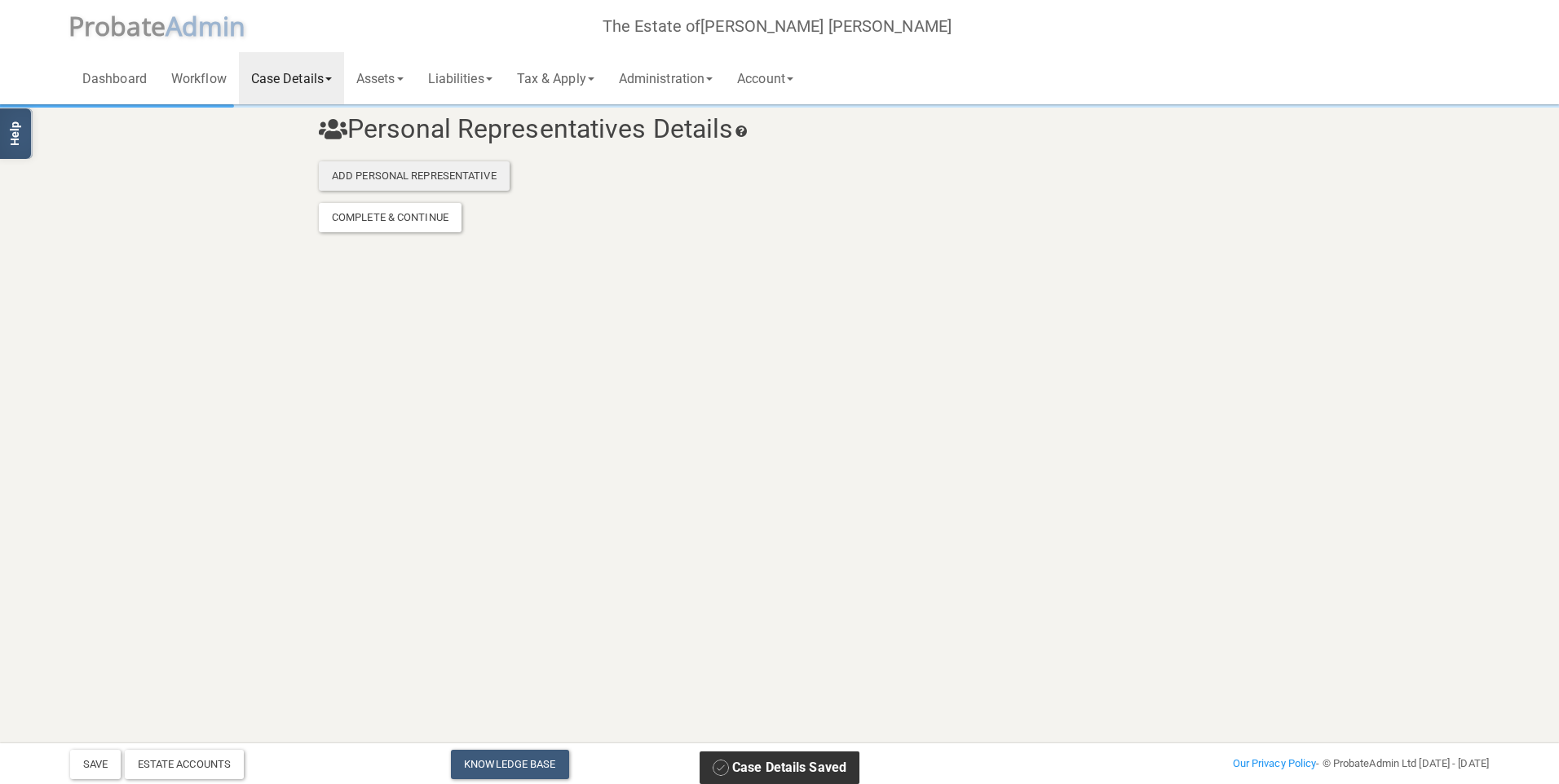
click at [414, 172] on div "Add Personal Representative" at bounding box center [415, 175] width 191 height 29
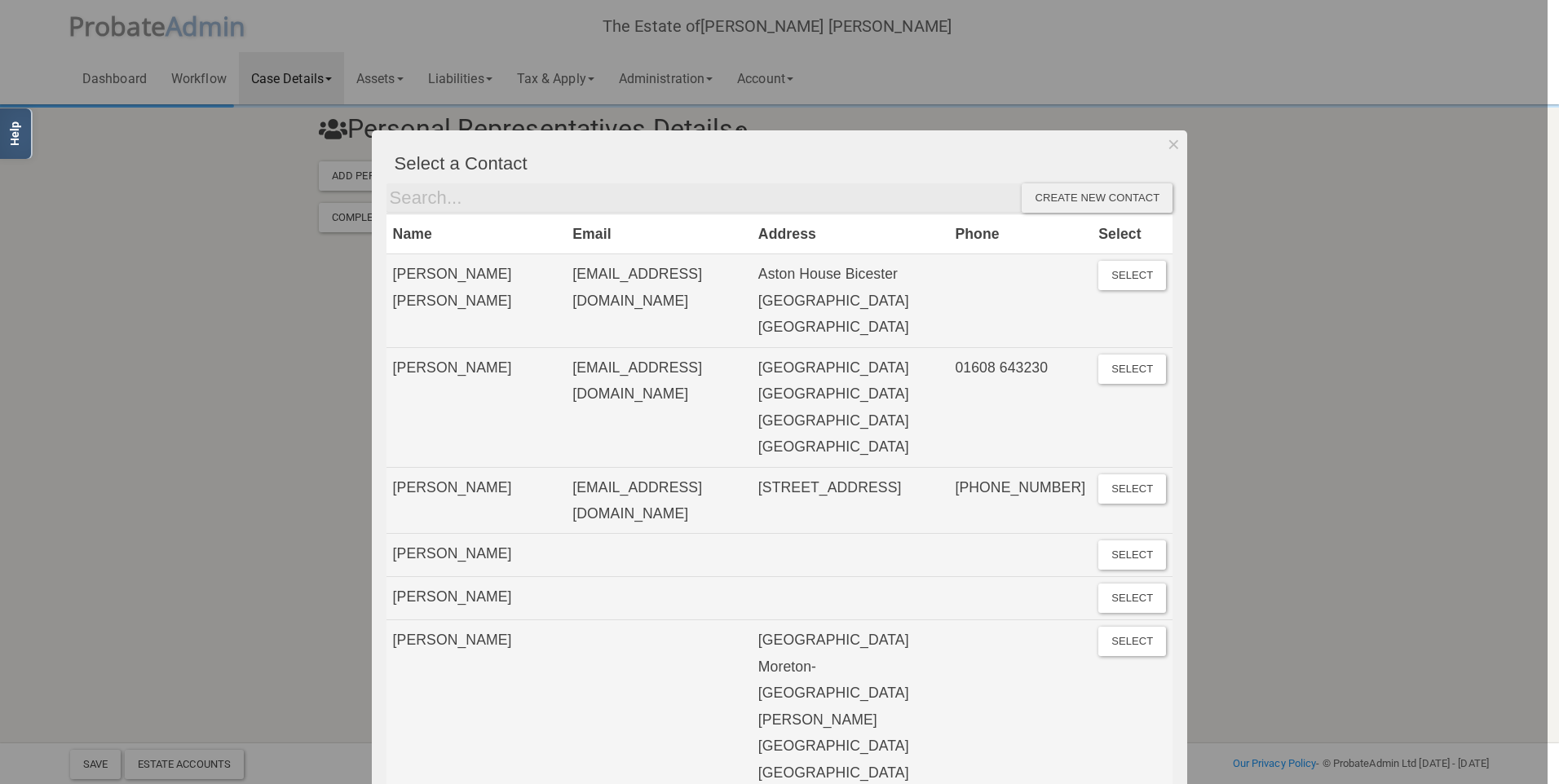
click at [1059, 212] on div "Create new contact" at bounding box center [1097, 197] width 151 height 29
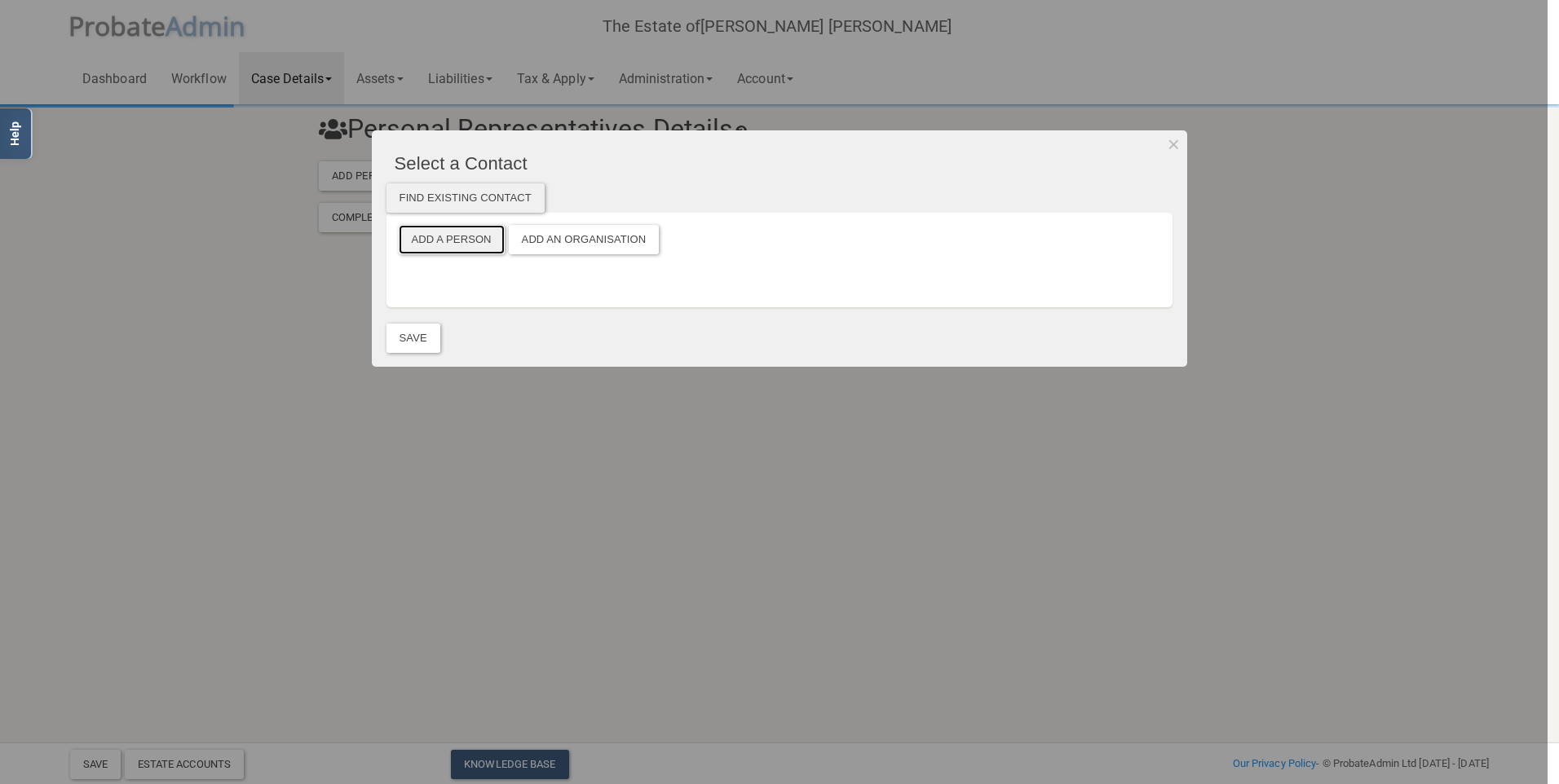
click at [482, 250] on button "Add a Person" at bounding box center [451, 239] width 106 height 29
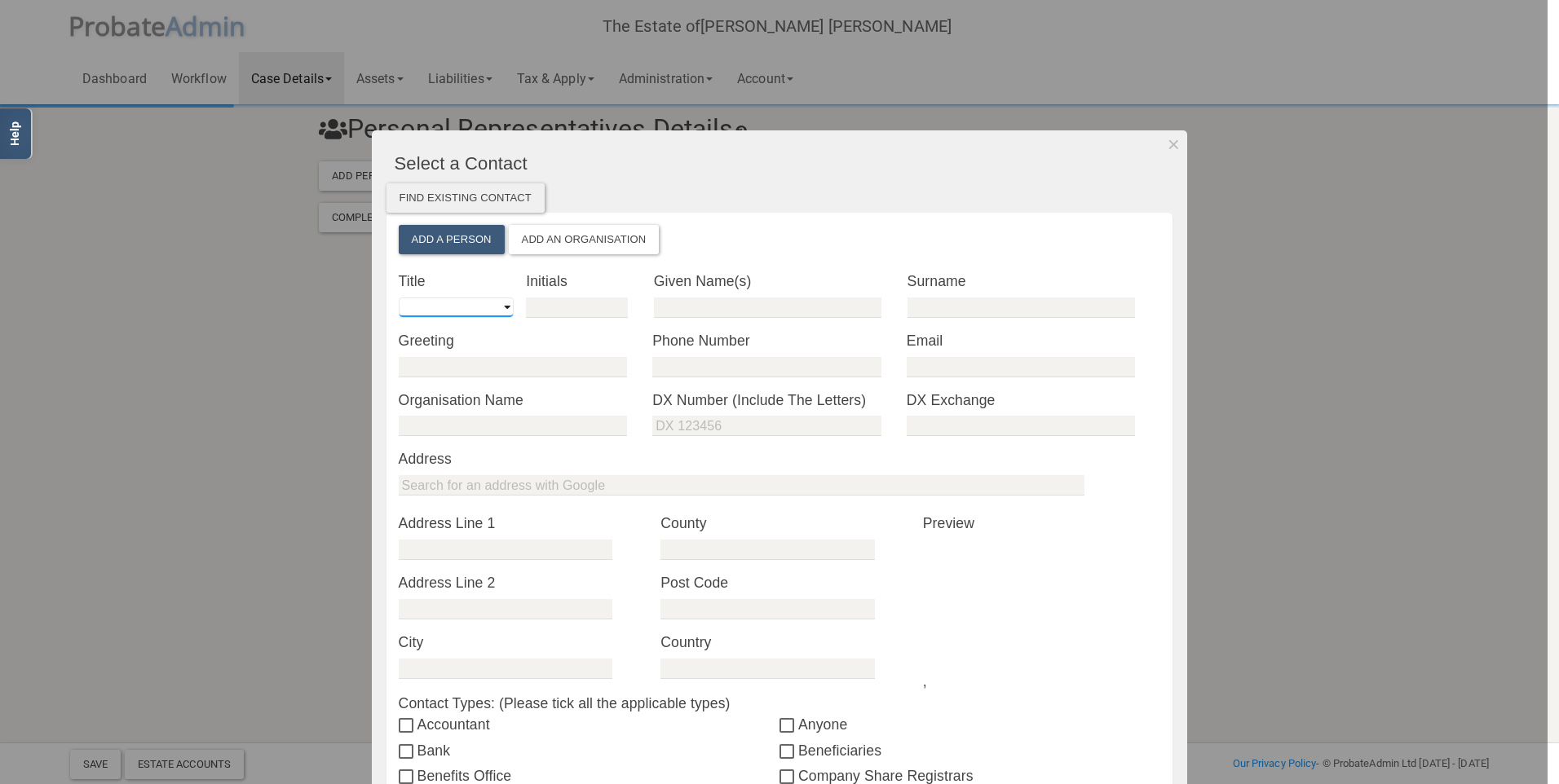
click at [444, 311] on select "Mr Mrs Miss Ms Dr [PERSON_NAME] [PERSON_NAME]" at bounding box center [456, 307] width 115 height 20
select select "string:Mr"
click at [399, 298] on select "Mr Mrs Miss Ms Dr [PERSON_NAME] [PERSON_NAME]" at bounding box center [456, 307] width 115 height 20
click at [556, 308] on input "text" at bounding box center [577, 307] width 102 height 20
type input "[PERSON_NAME]"
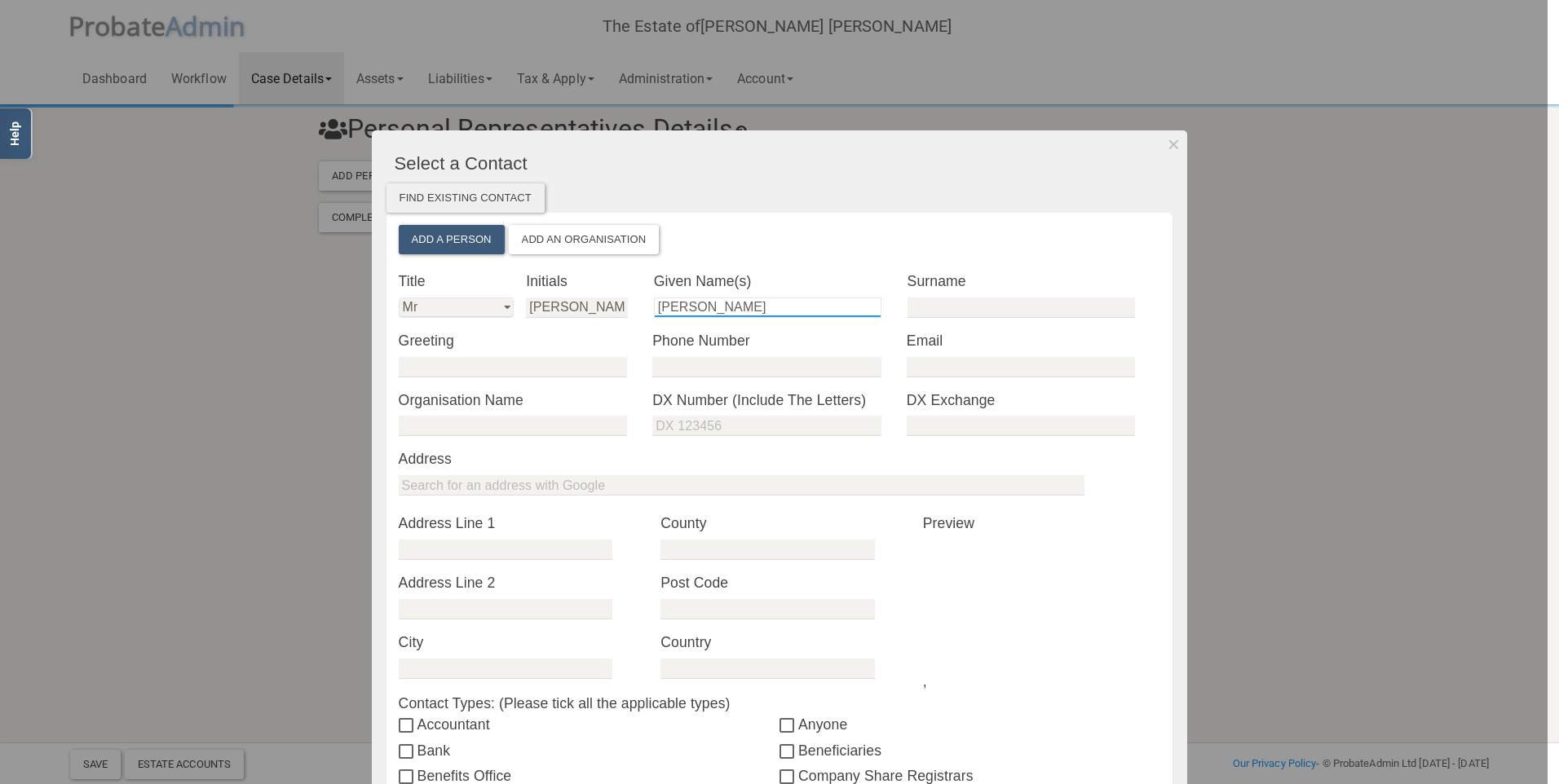
type input "[PERSON_NAME]"
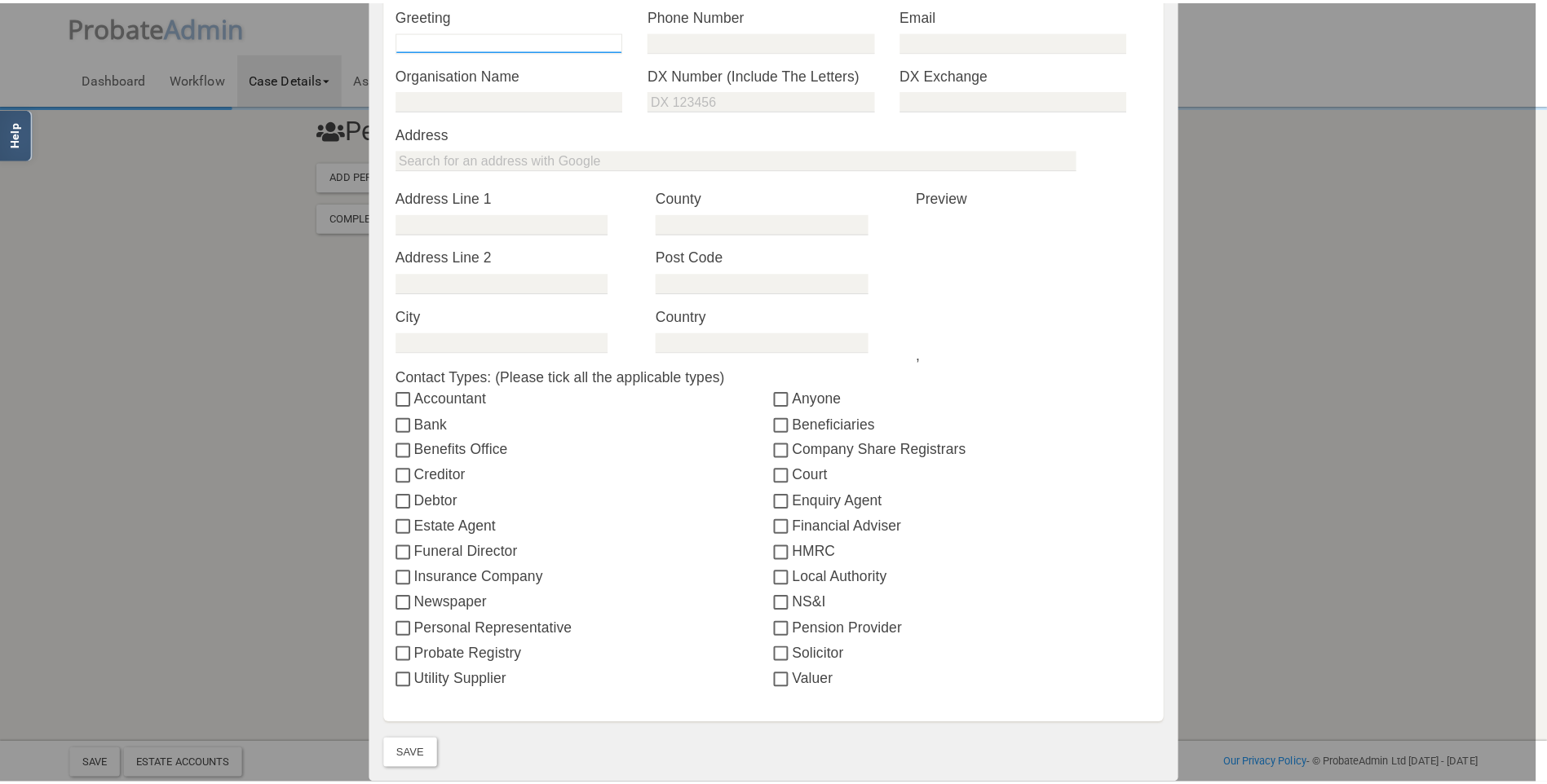
scroll to position [456, 0]
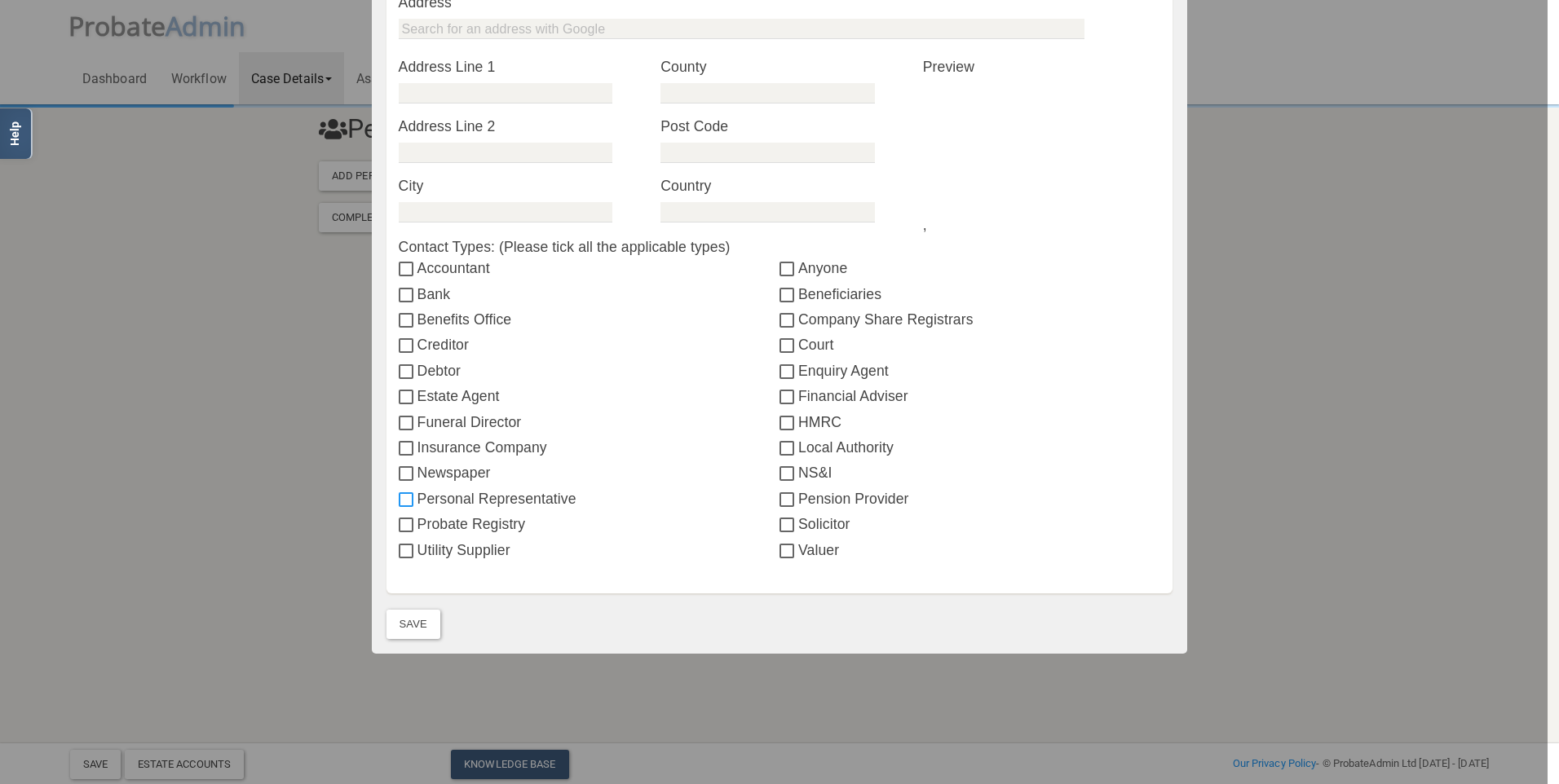
click at [403, 505] on input "Personal Representative" at bounding box center [407, 500] width 18 height 13
checkbox input "true"
click at [409, 621] on button "Save" at bounding box center [413, 624] width 53 height 29
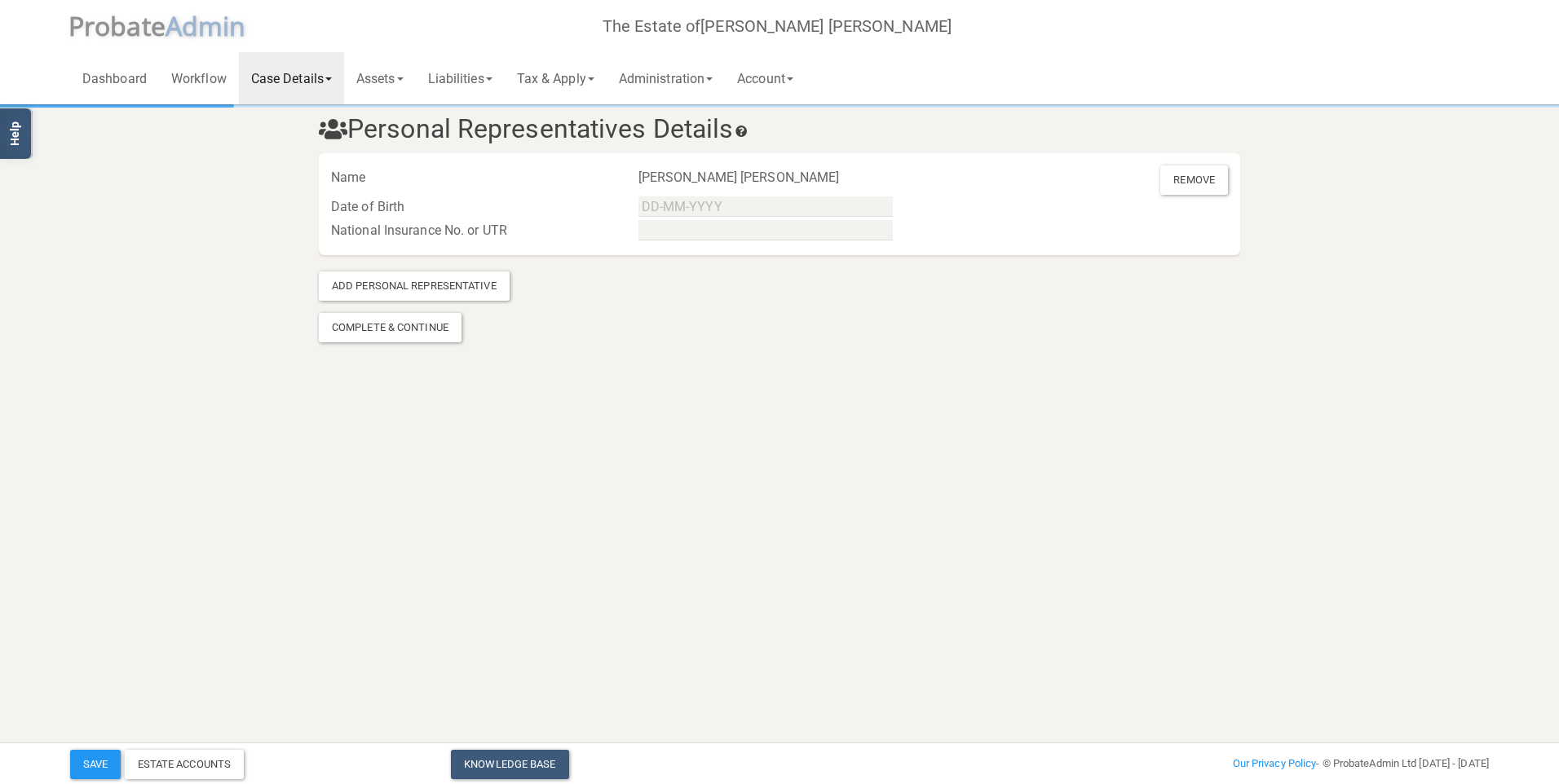
click at [726, 216] on div at bounding box center [779, 207] width 308 height 25
click at [729, 208] on input "text" at bounding box center [765, 206] width 254 height 20
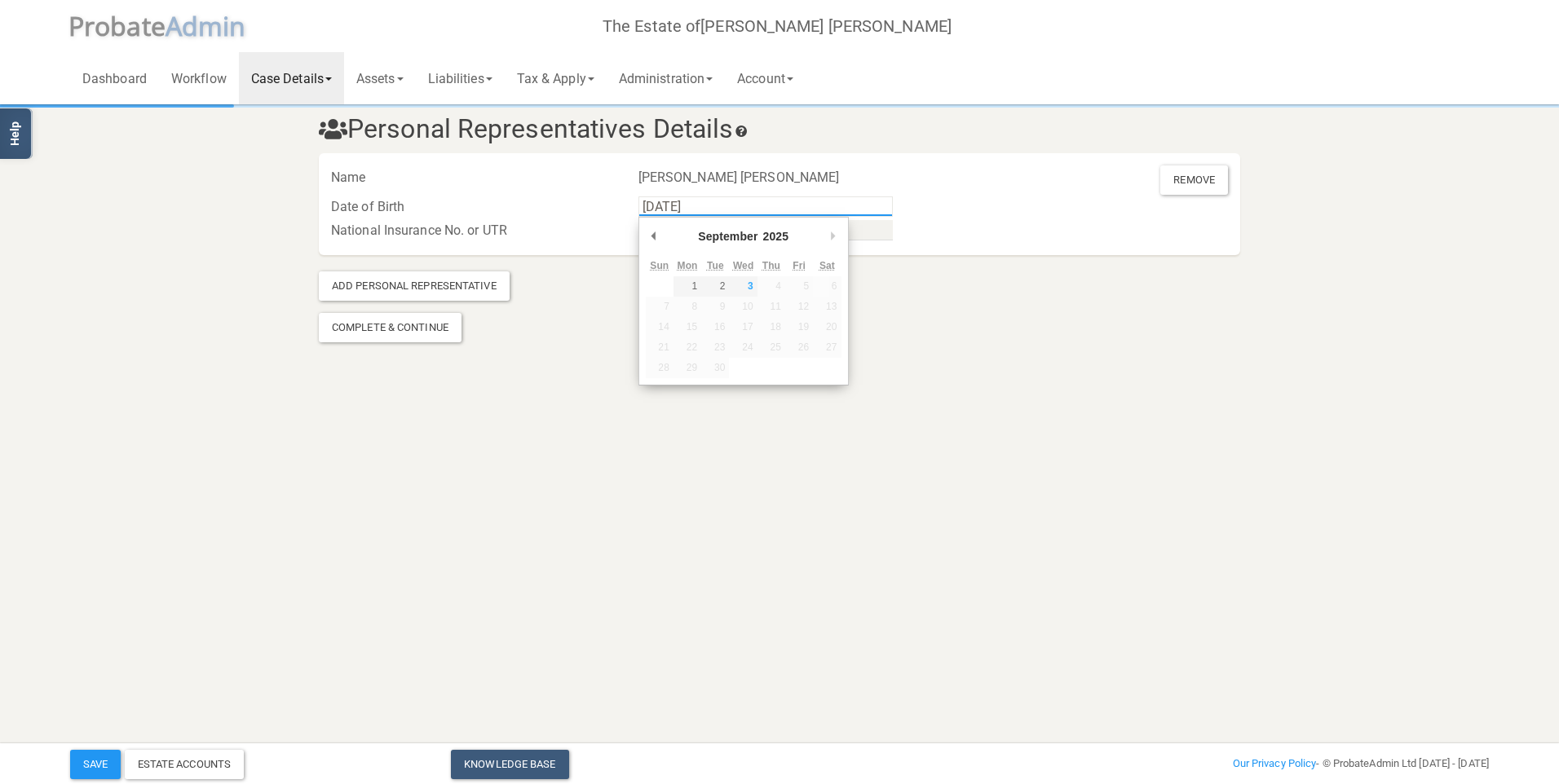
type input "[DATE]"
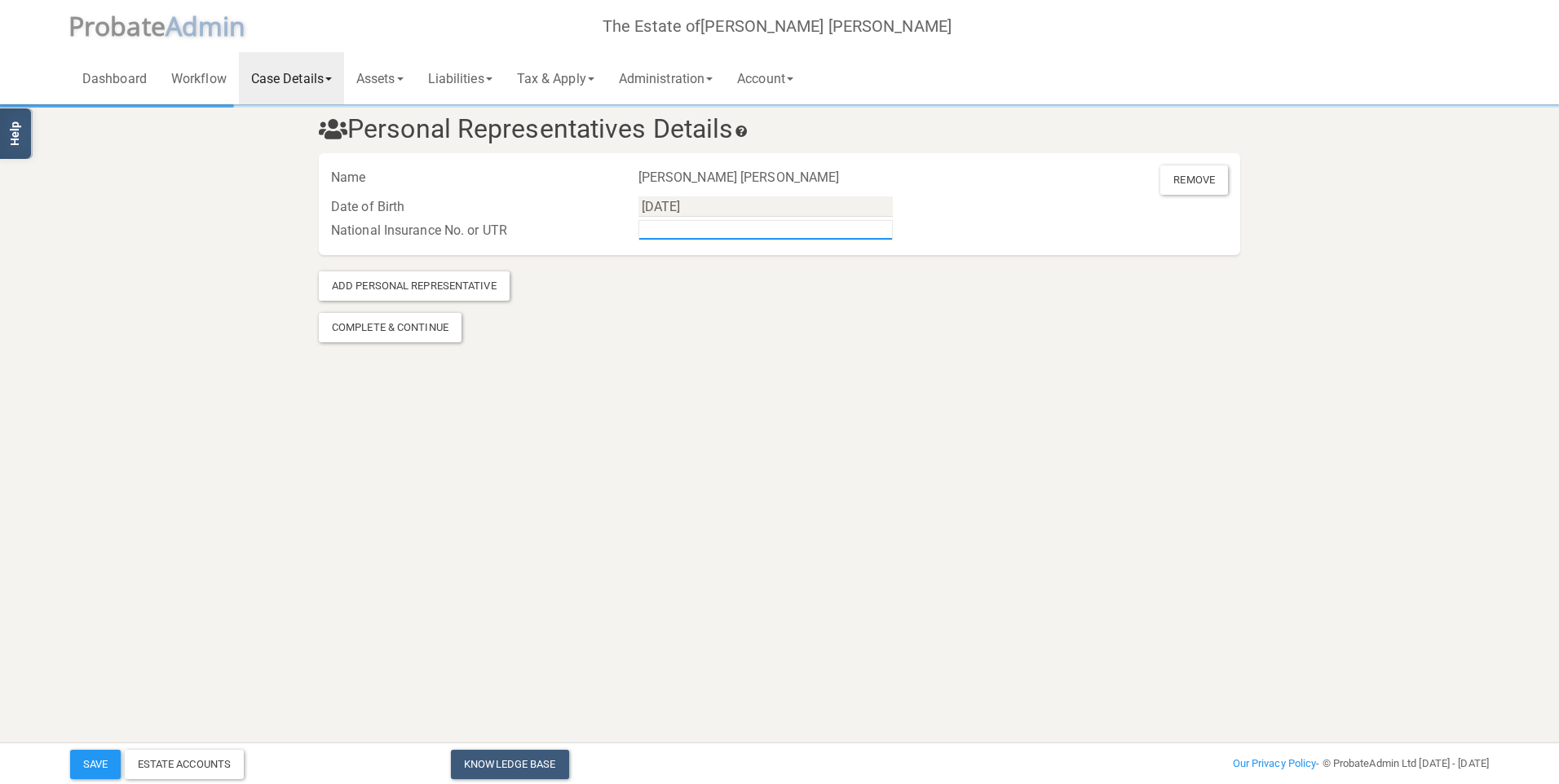
click at [832, 230] on input "text" at bounding box center [765, 230] width 254 height 20
click at [689, 230] on input "text" at bounding box center [765, 230] width 254 height 20
type input "NM593700C"
click at [379, 329] on div "Complete & Continue" at bounding box center [390, 327] width 143 height 29
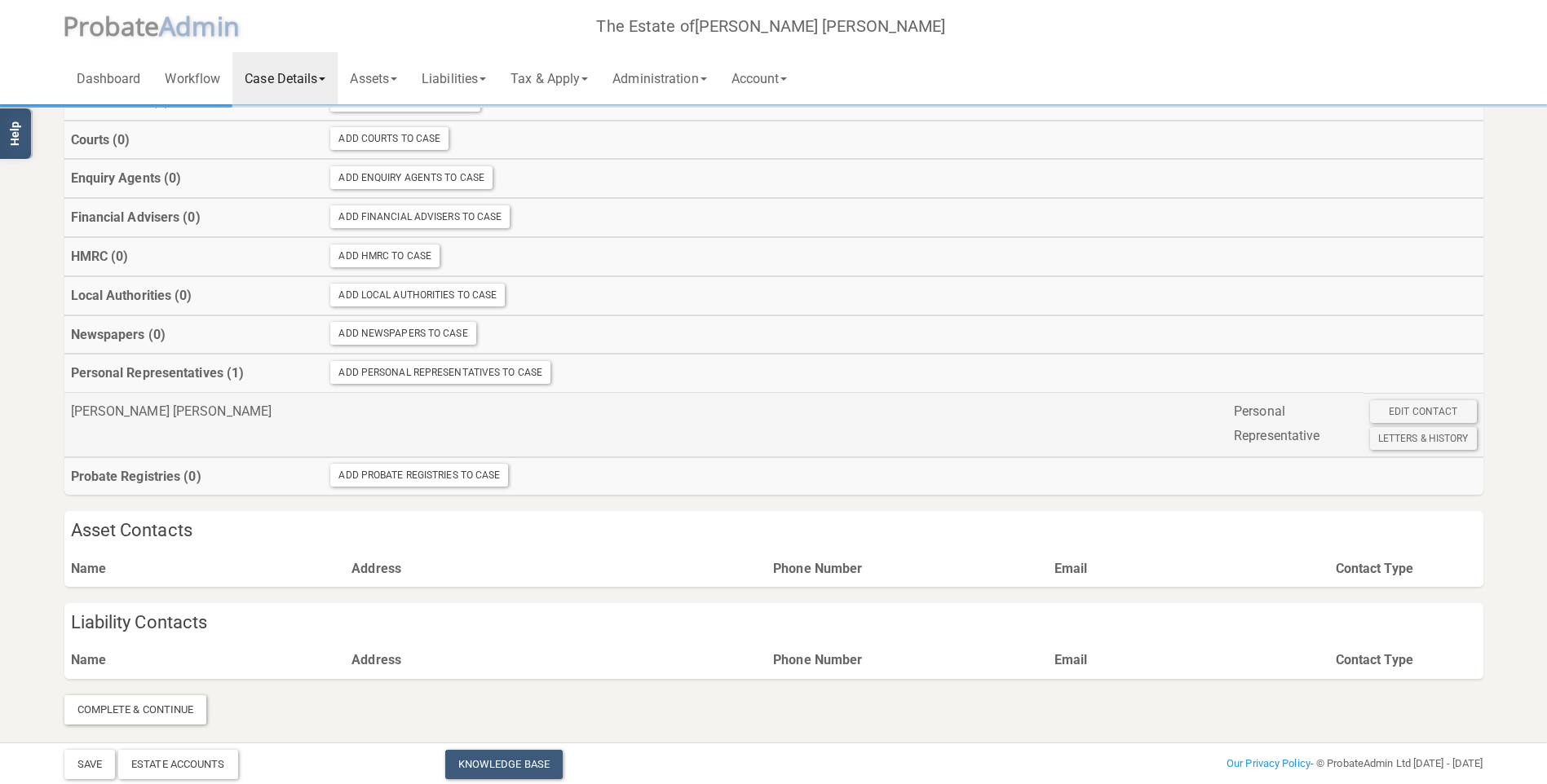
scroll to position [246, 0]
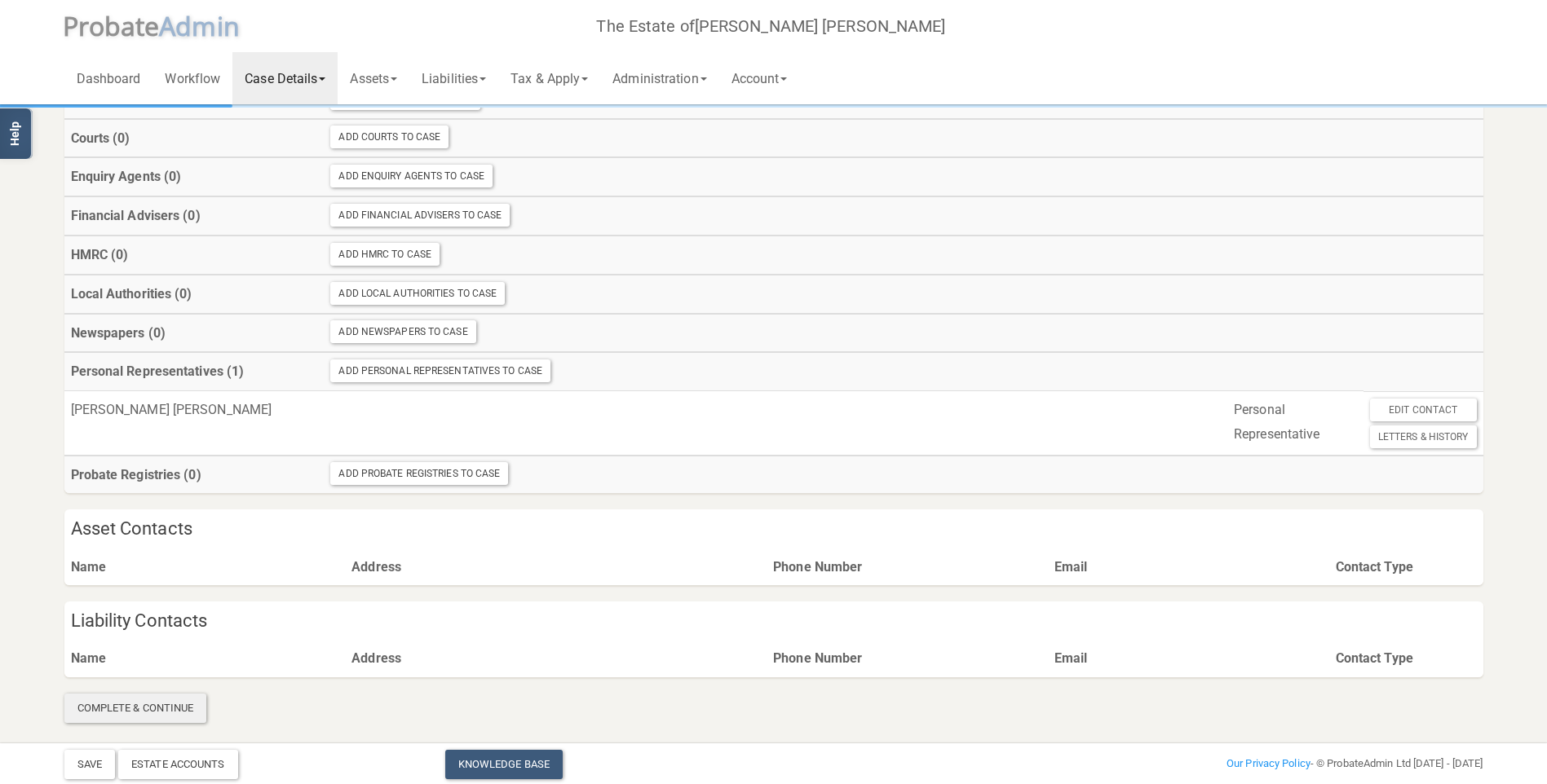
click at [135, 710] on div "Complete & Continue" at bounding box center [135, 708] width 143 height 29
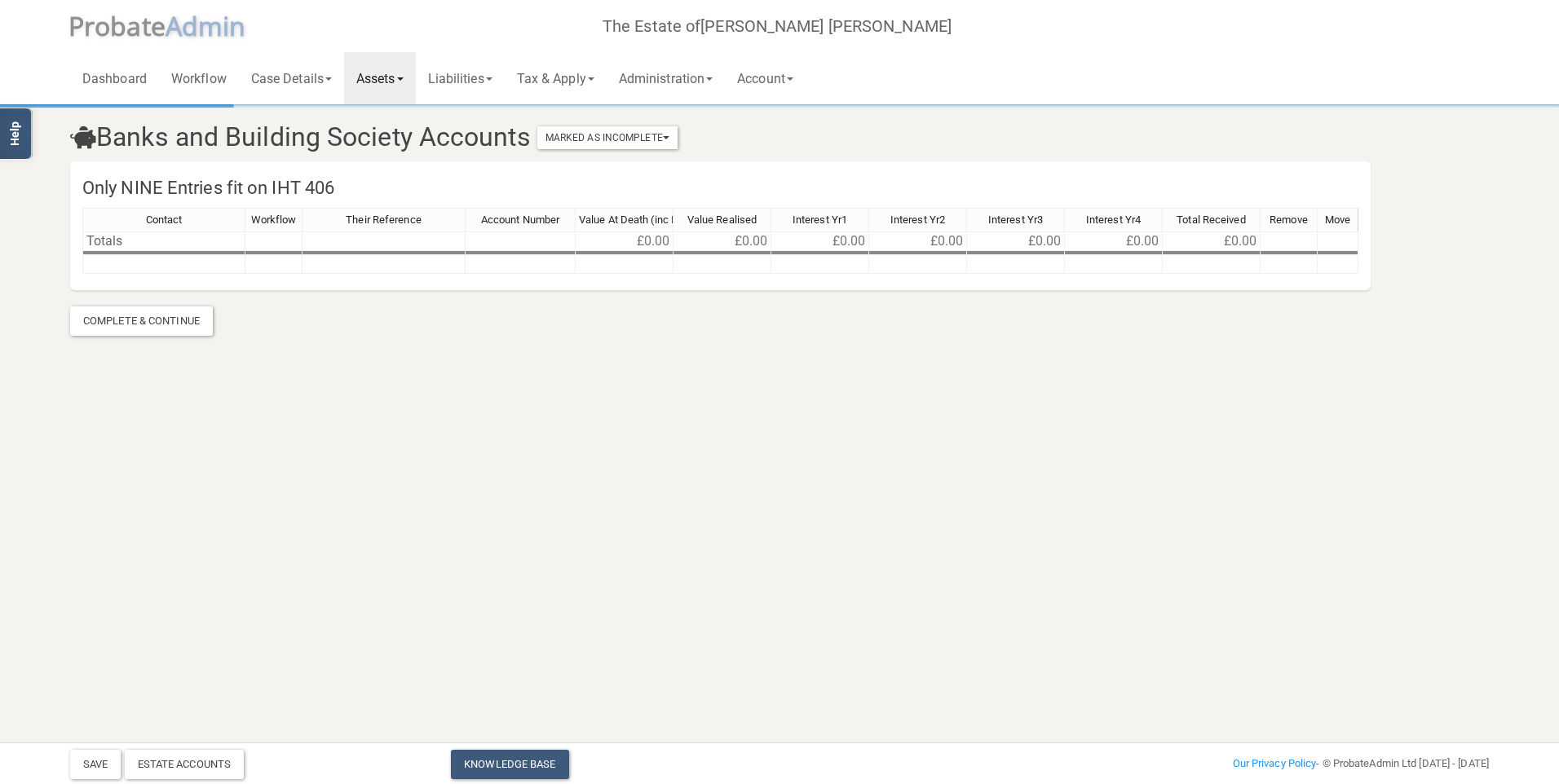
click at [382, 69] on link "Assets" at bounding box center [380, 79] width 72 height 53
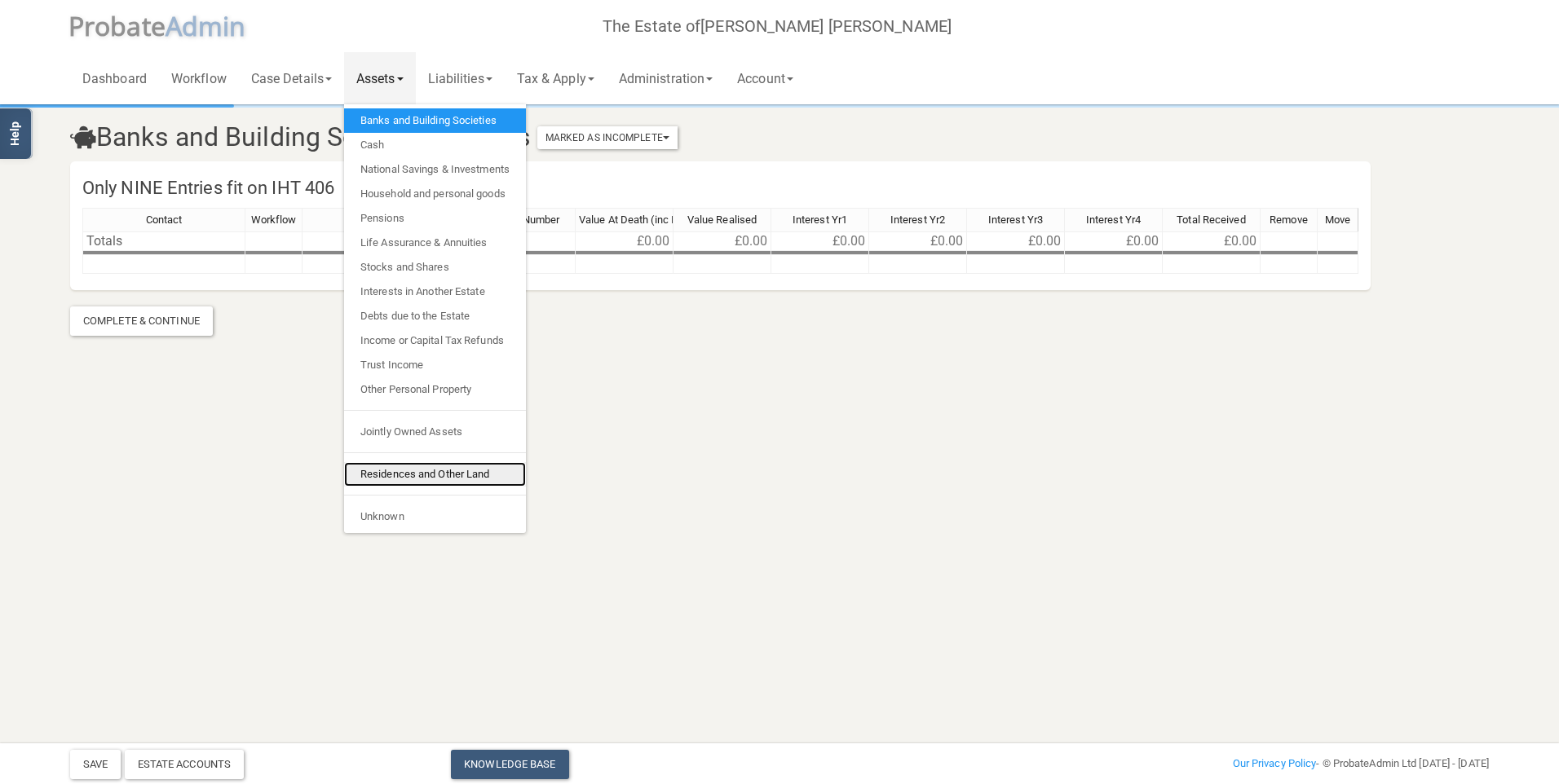
click at [415, 477] on link "Residences and Other Land" at bounding box center [435, 474] width 181 height 25
click at [411, 477] on link "Residences and Other Land" at bounding box center [435, 474] width 181 height 25
click at [417, 477] on link "Residences and Other Land" at bounding box center [435, 474] width 181 height 25
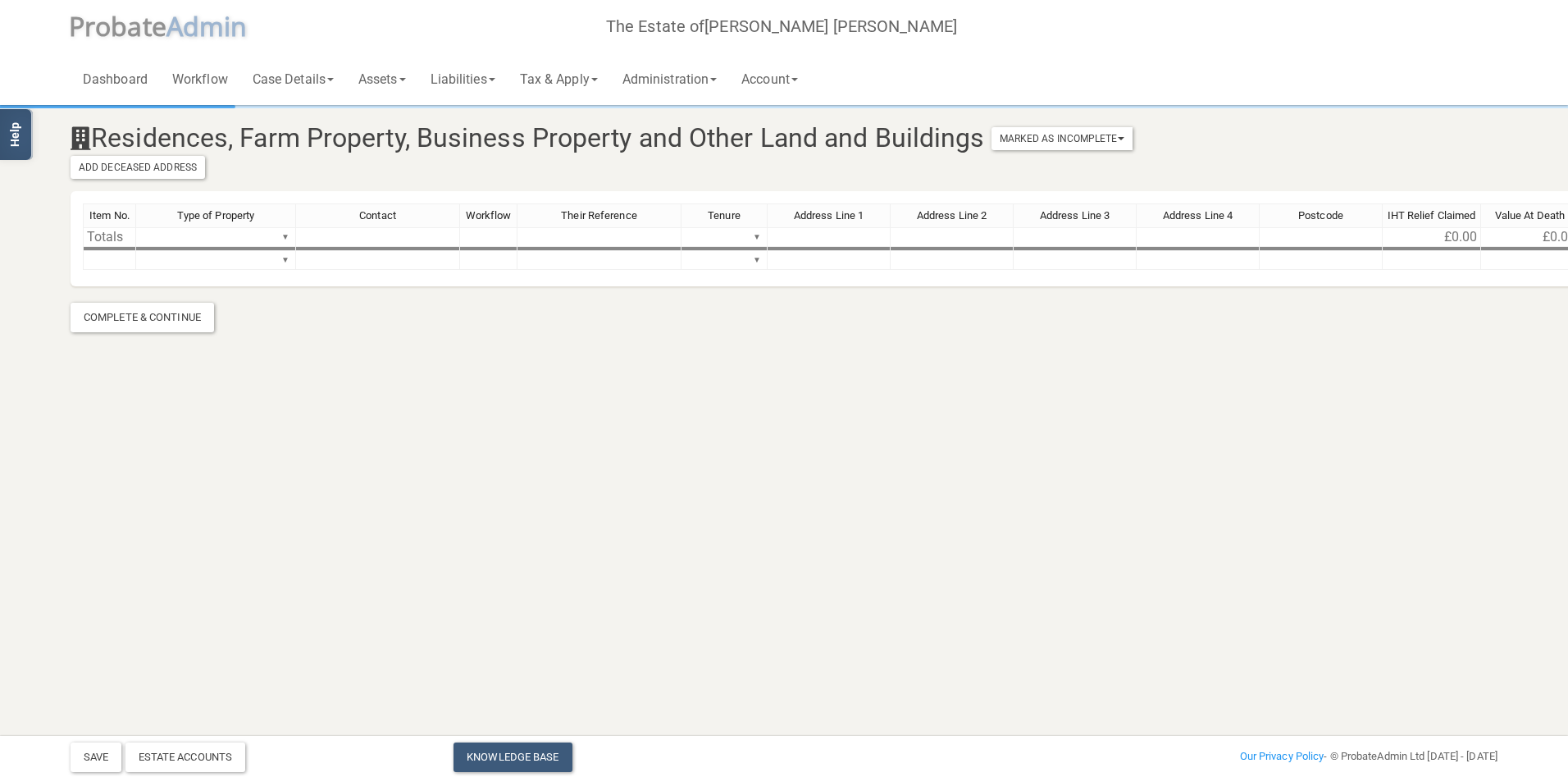
click at [129, 270] on div "Item No. Type of Property Contact Workflow Their Reference Tenure Address Line …" at bounding box center [929, 244] width 1693 height 81
click at [124, 261] on td at bounding box center [109, 260] width 53 height 19
click at [173, 265] on td "▼" at bounding box center [215, 260] width 160 height 19
click at [286, 264] on div "Item No. Type of Property Contact Workflow Their Reference Tenure Address Line …" at bounding box center [929, 244] width 1693 height 81
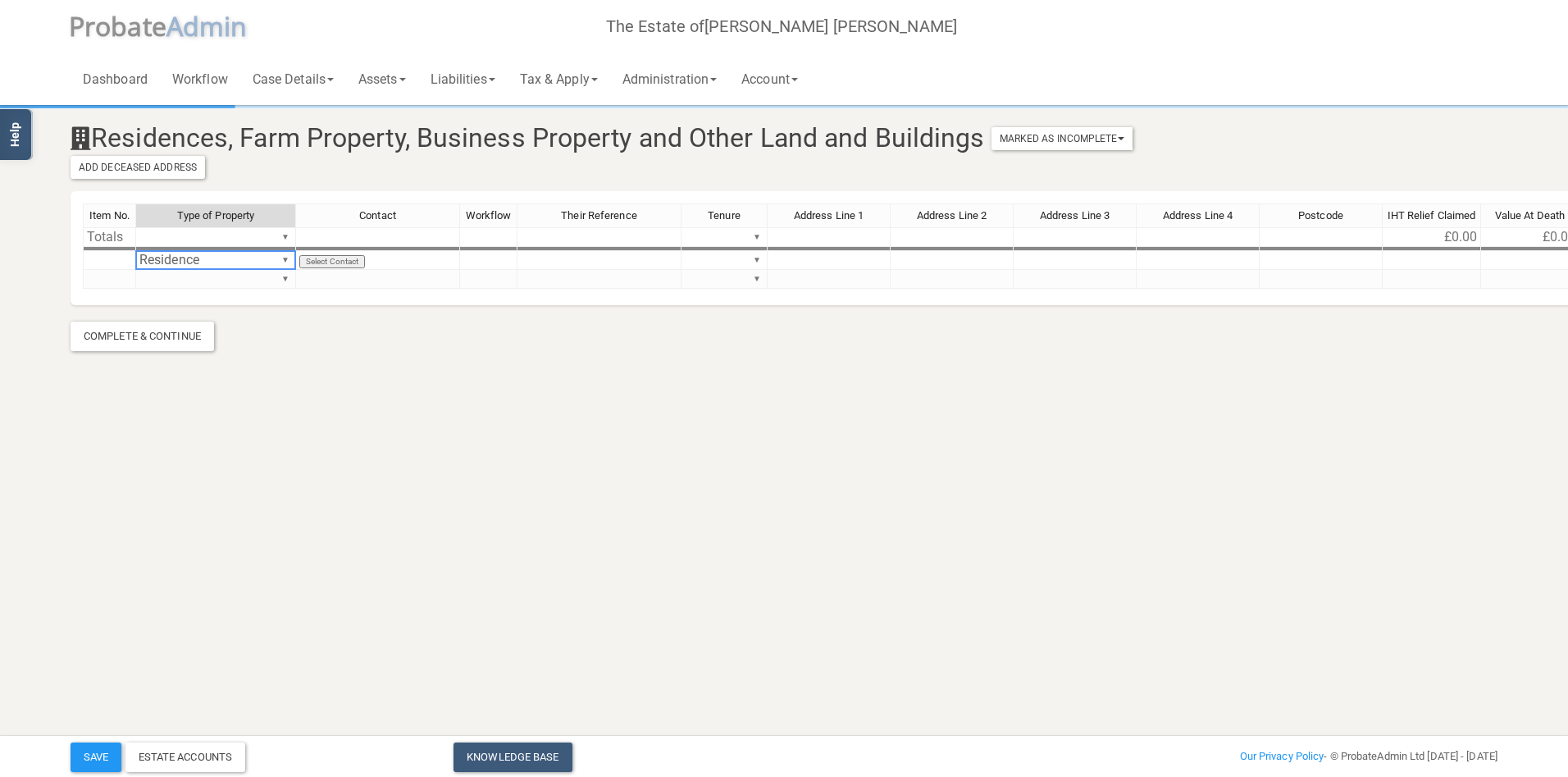
click at [243, 264] on div "Item No. Type of Property Contact Workflow Their Reference Tenure Address Line …" at bounding box center [929, 253] width 1693 height 100
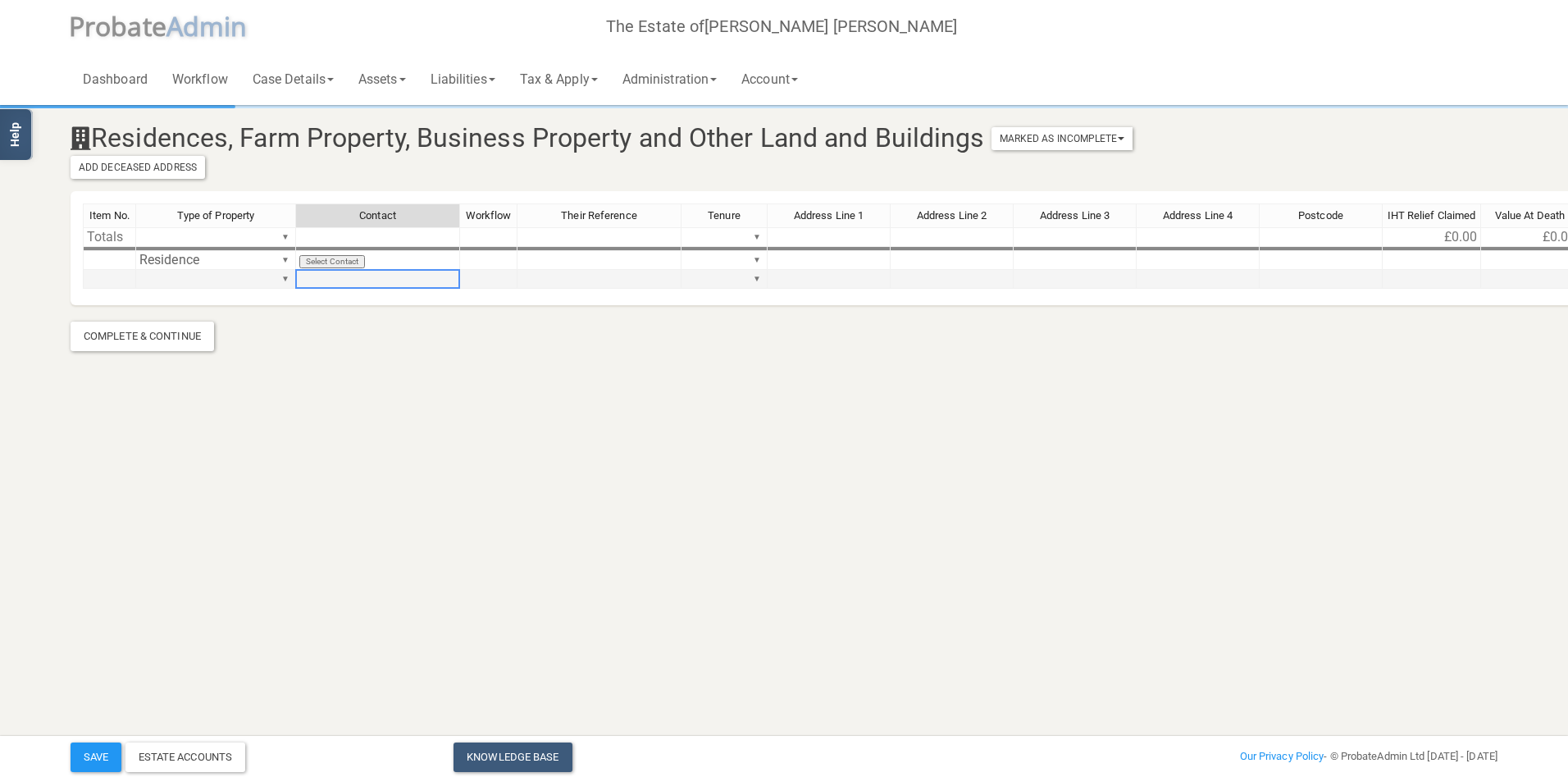
click at [359, 285] on td at bounding box center [378, 279] width 164 height 19
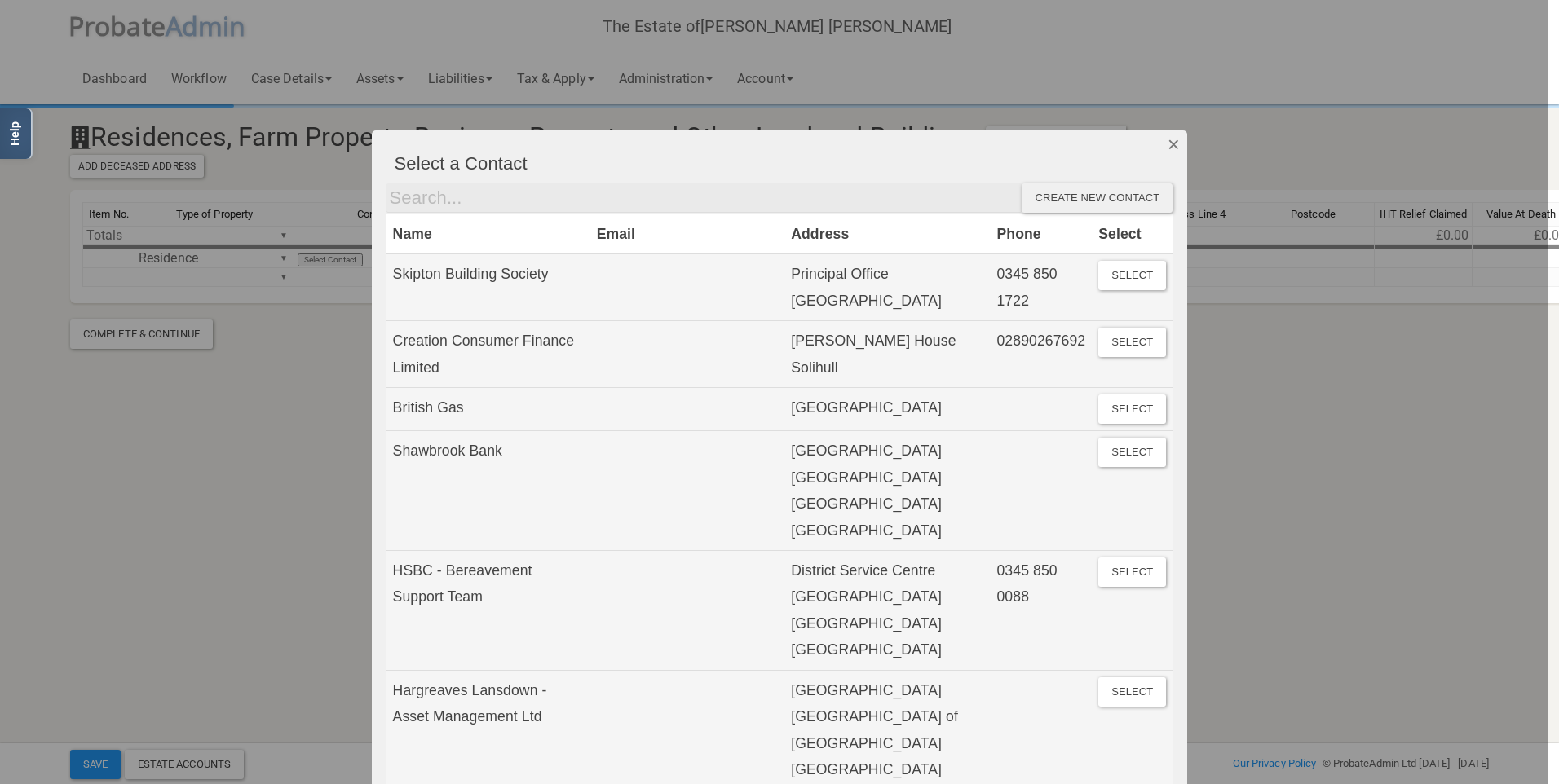
click at [1167, 144] on button "Dismiss" at bounding box center [1173, 145] width 27 height 28
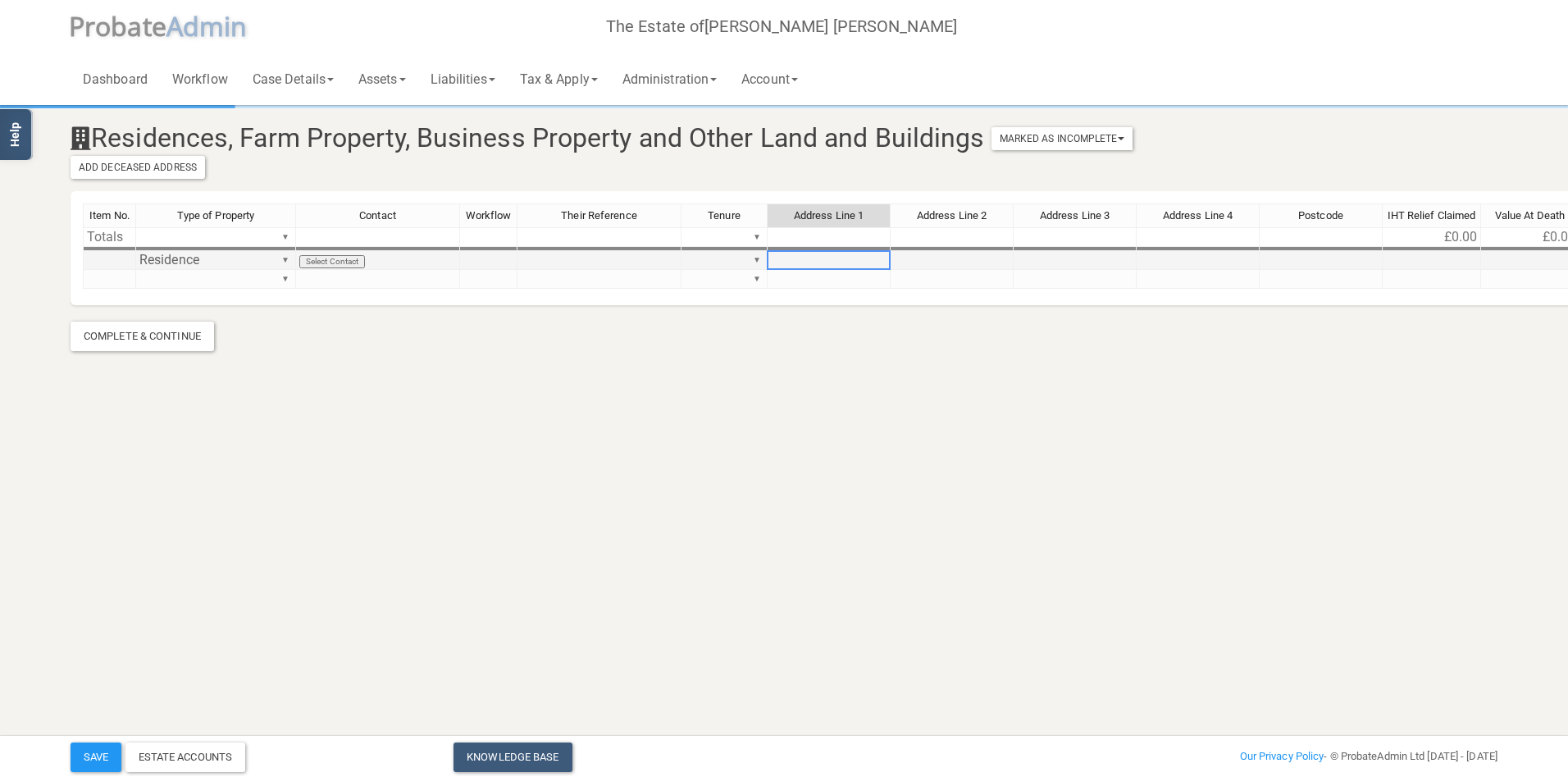
click at [812, 263] on td at bounding box center [829, 260] width 123 height 19
drag, startPoint x: 761, startPoint y: 256, endPoint x: 753, endPoint y: 255, distance: 8.1
click at [758, 256] on div "Item No. Type of Property Contact Workflow Their Reference Tenure Address Line …" at bounding box center [929, 253] width 1693 height 100
click at [727, 280] on div "Item No. Type of Property Contact Workflow Their Reference Tenure Address Line …" at bounding box center [929, 253] width 1693 height 100
click at [743, 265] on td "Leasehold ▼" at bounding box center [725, 260] width 86 height 19
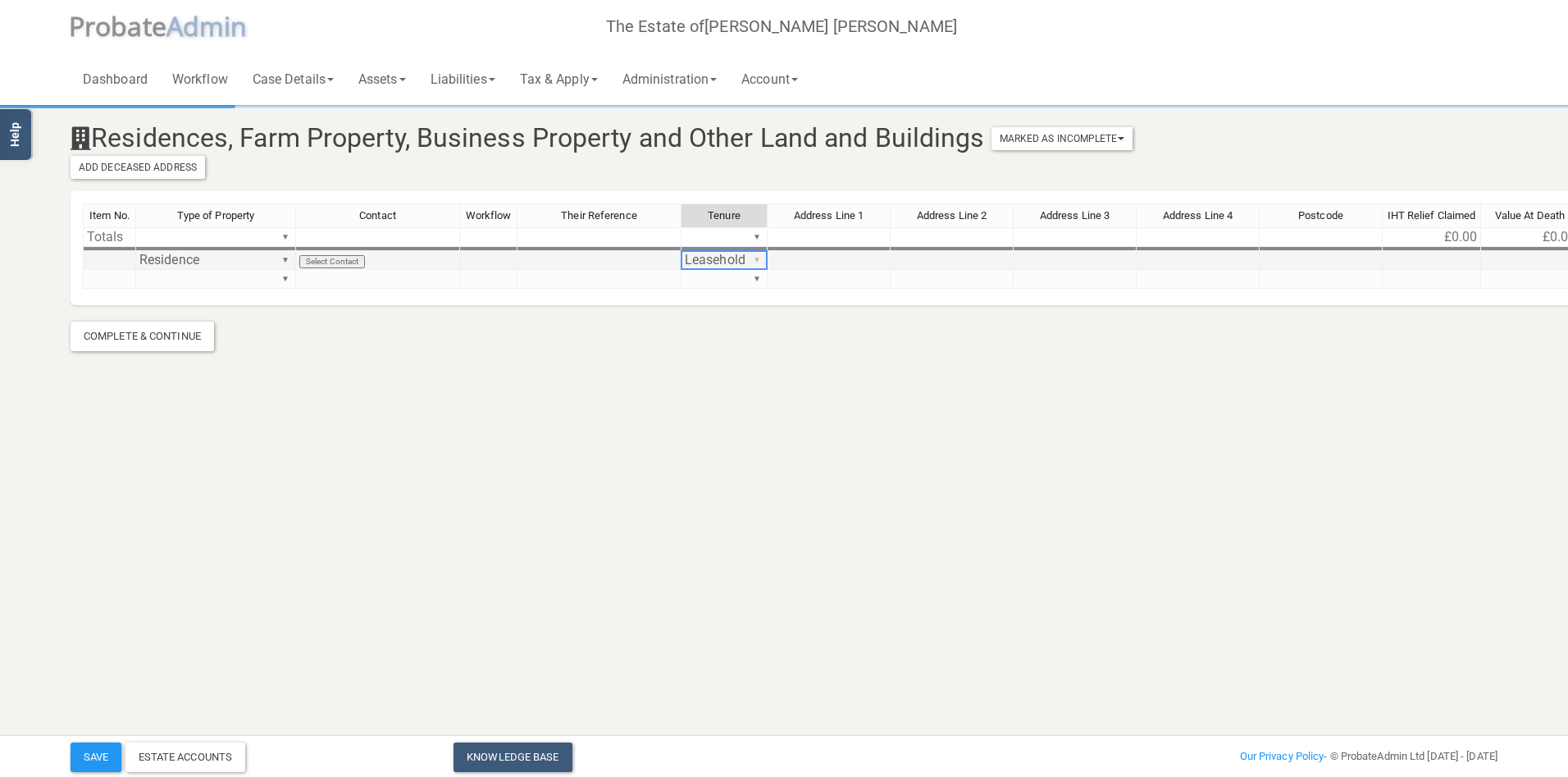
click at [760, 263] on div "Item No. Type of Property Contact Workflow Their Reference Tenure Address Line …" at bounding box center [929, 253] width 1693 height 100
click at [737, 267] on div "Item No. Type of Property Contact Workflow Their Reference Tenure Address Line …" at bounding box center [929, 253] width 1693 height 100
click at [824, 265] on td at bounding box center [829, 260] width 123 height 19
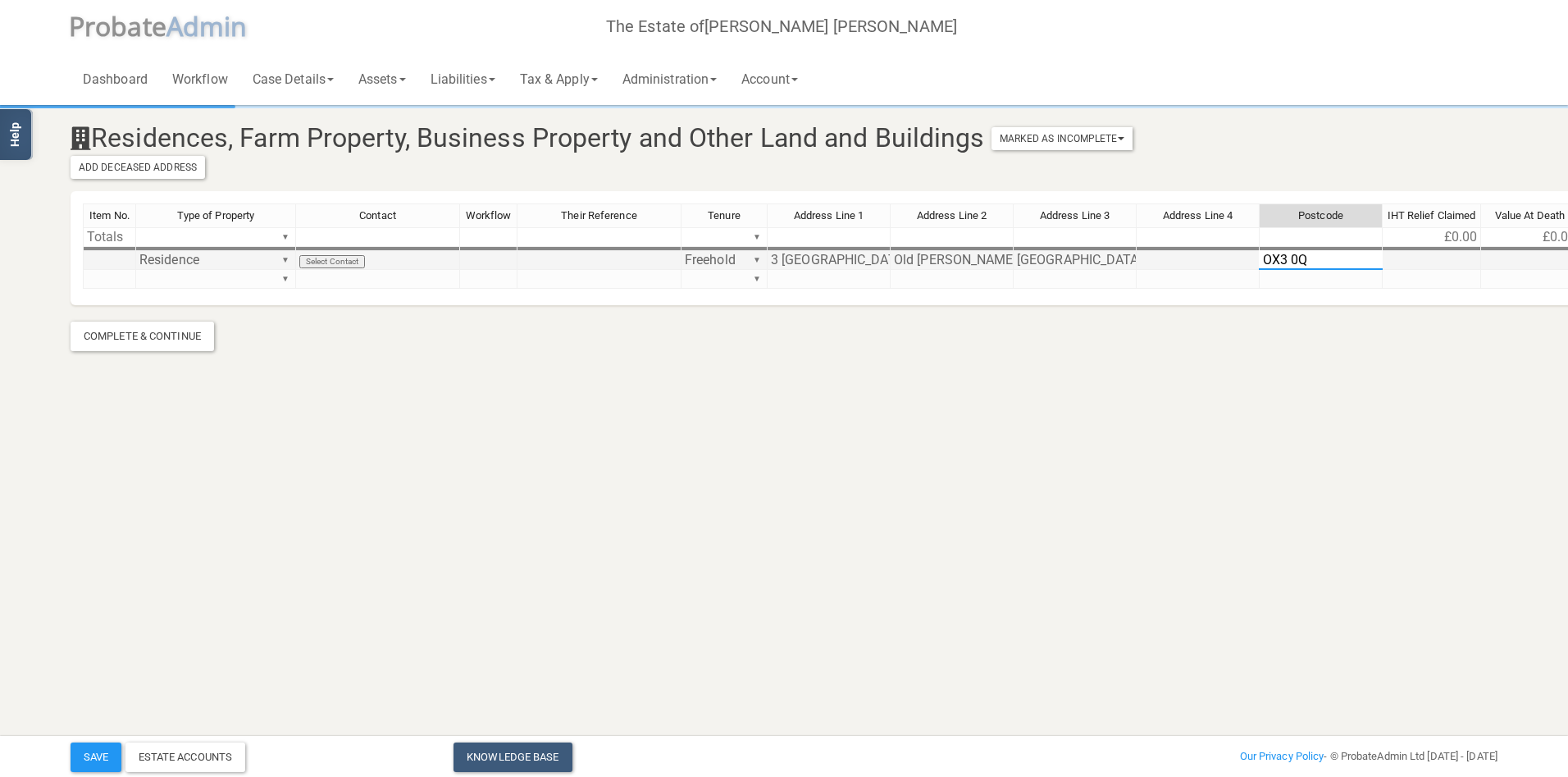
type textarea "OX3 0QR"
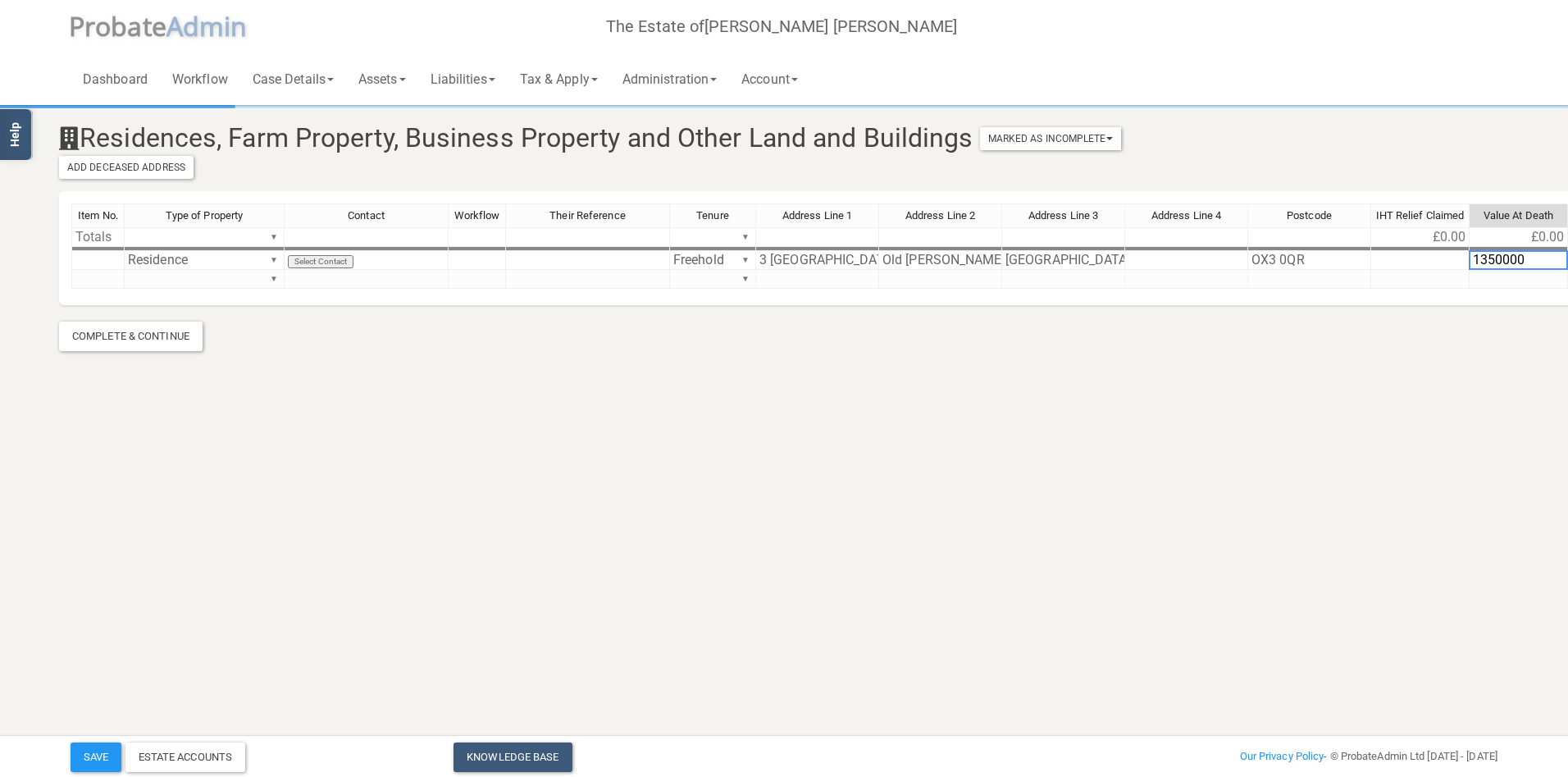
scroll to position [0, 110]
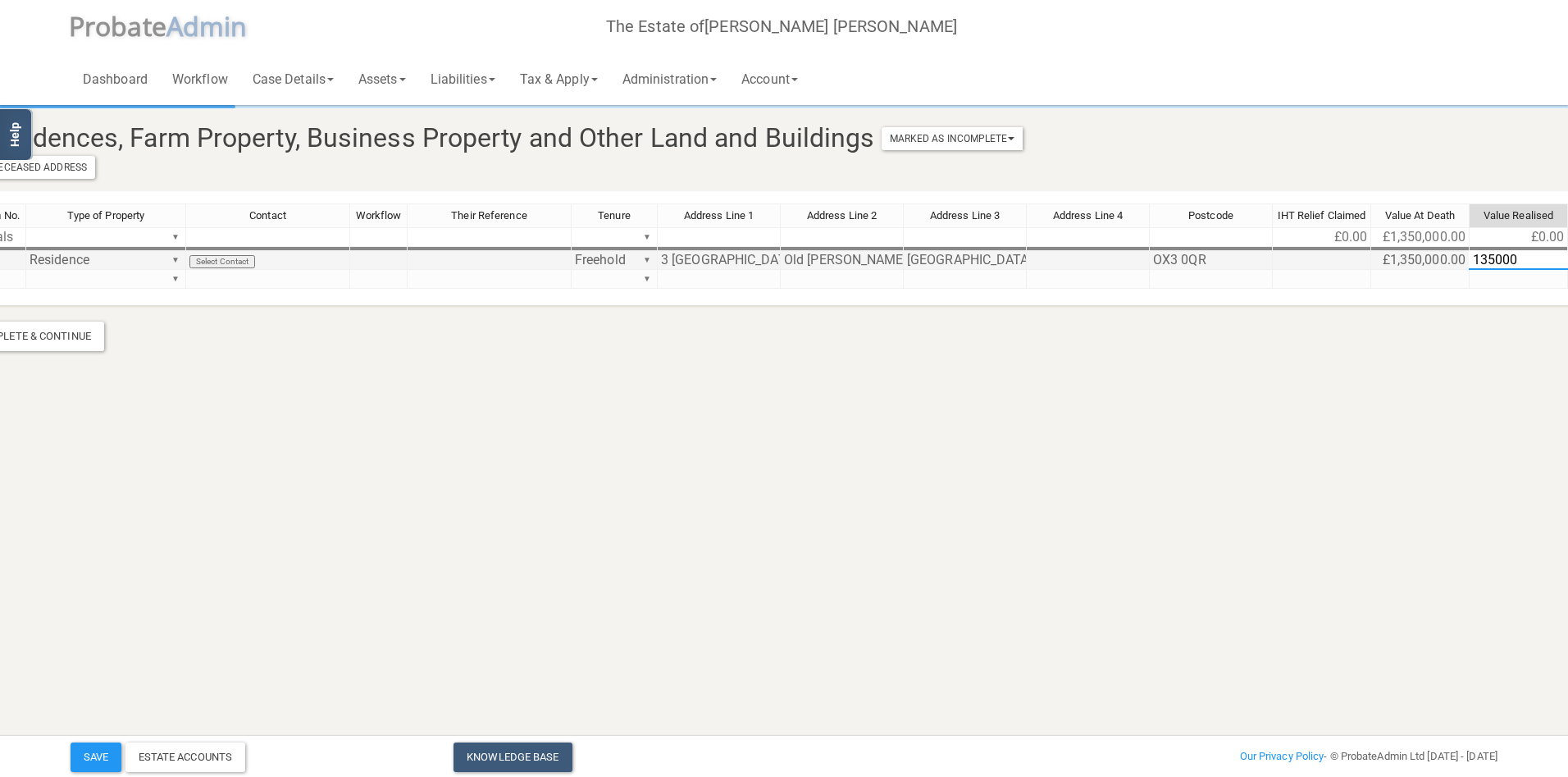
type textarea "1350000"
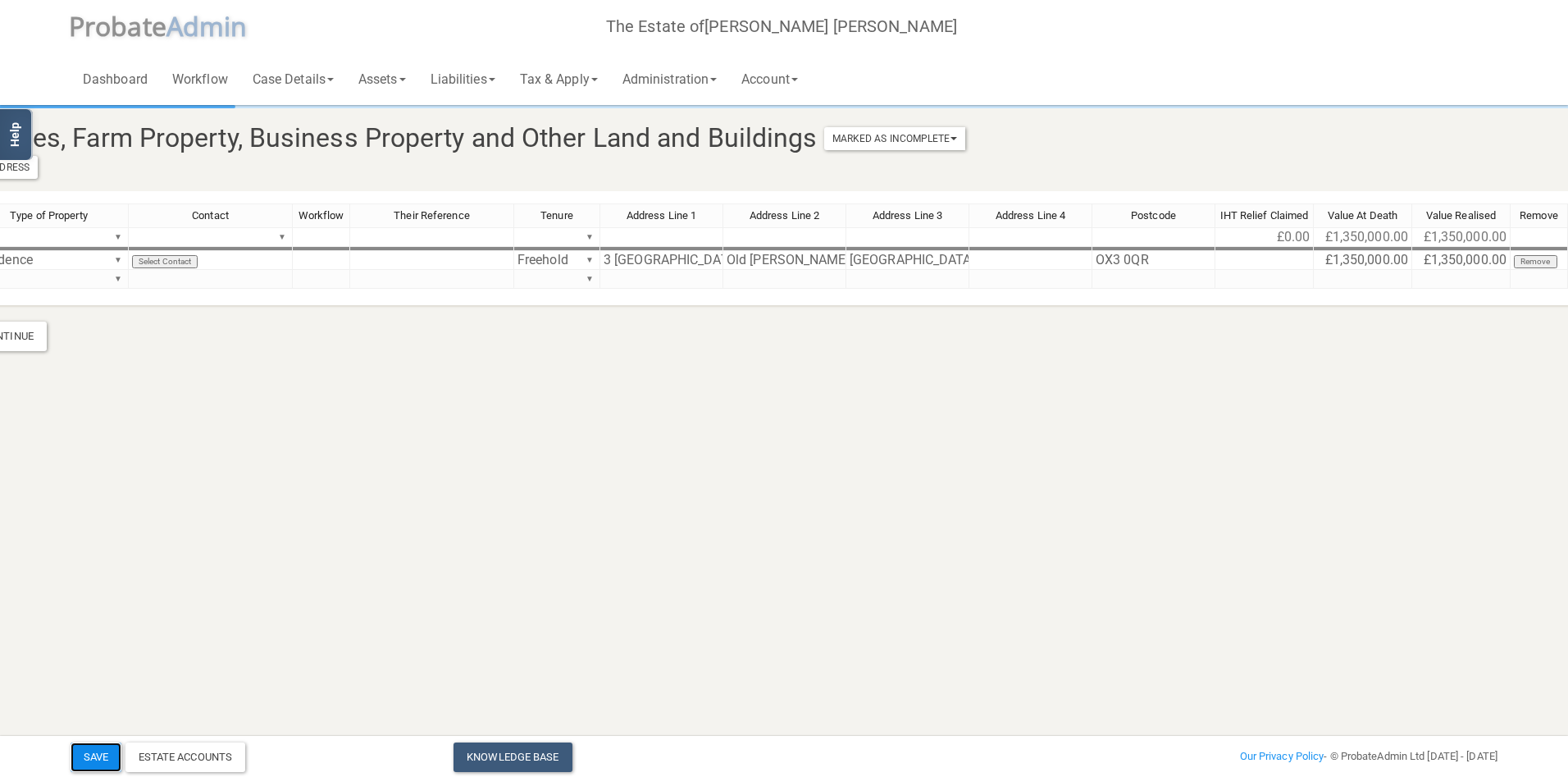
click at [82, 758] on button "Save" at bounding box center [96, 757] width 51 height 29
click at [373, 84] on link "Assets" at bounding box center [383, 79] width 72 height 53
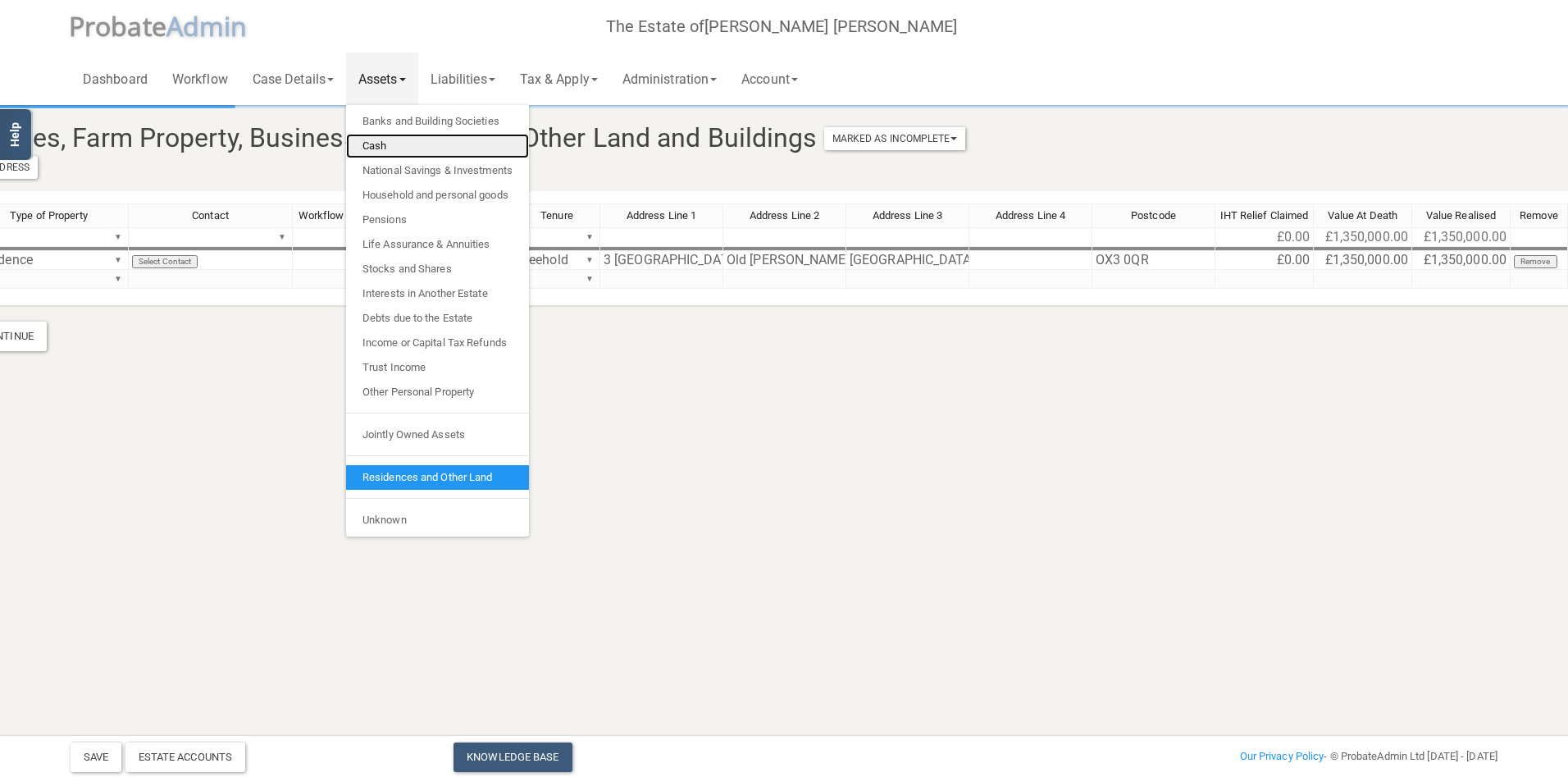
click at [404, 151] on link "Cash" at bounding box center [437, 146] width 182 height 25
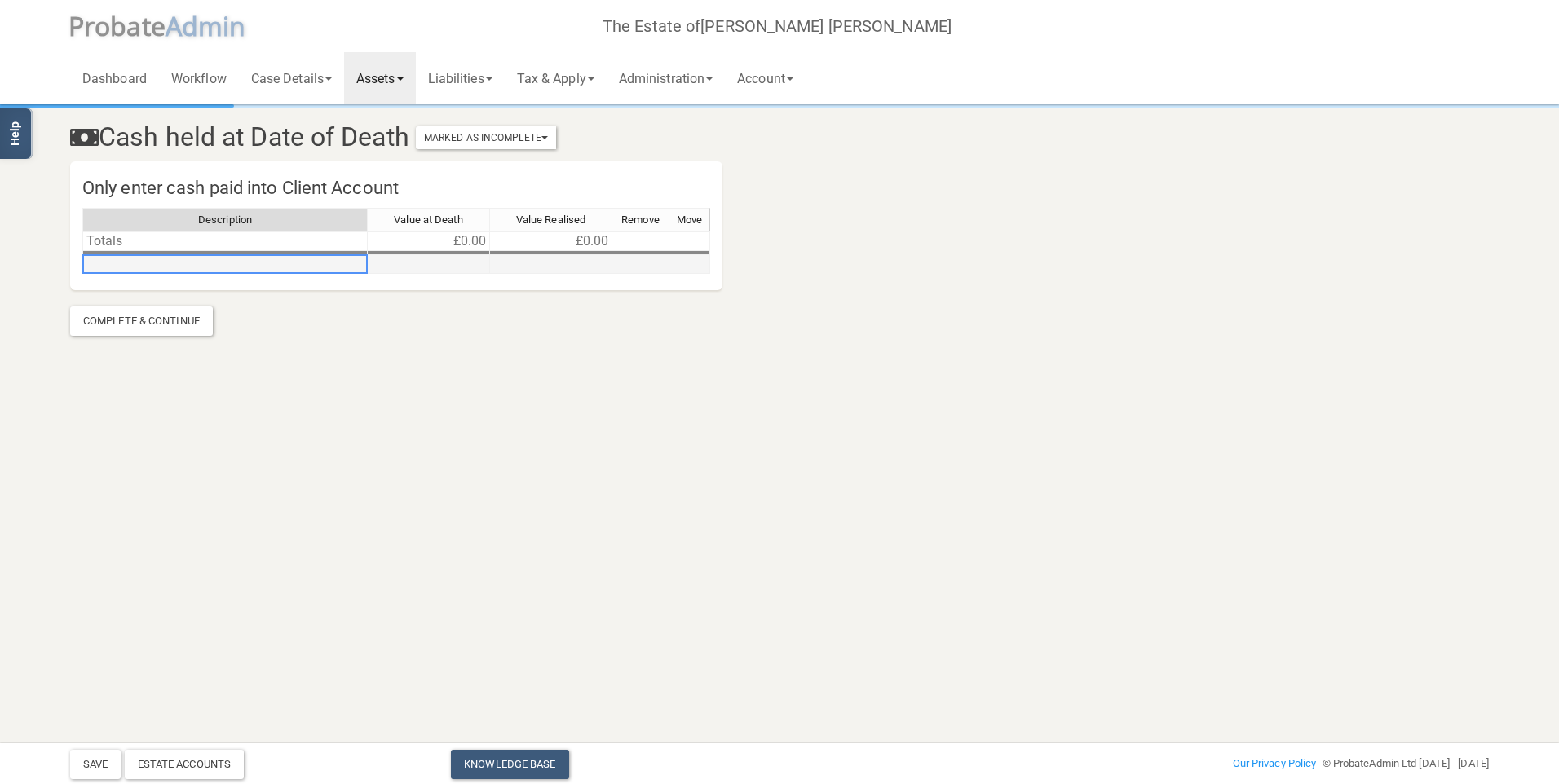
click at [154, 265] on td at bounding box center [225, 264] width 286 height 18
click at [189, 269] on td at bounding box center [225, 264] width 286 height 18
type textarea "B"
click at [387, 67] on link "Assets" at bounding box center [380, 79] width 72 height 53
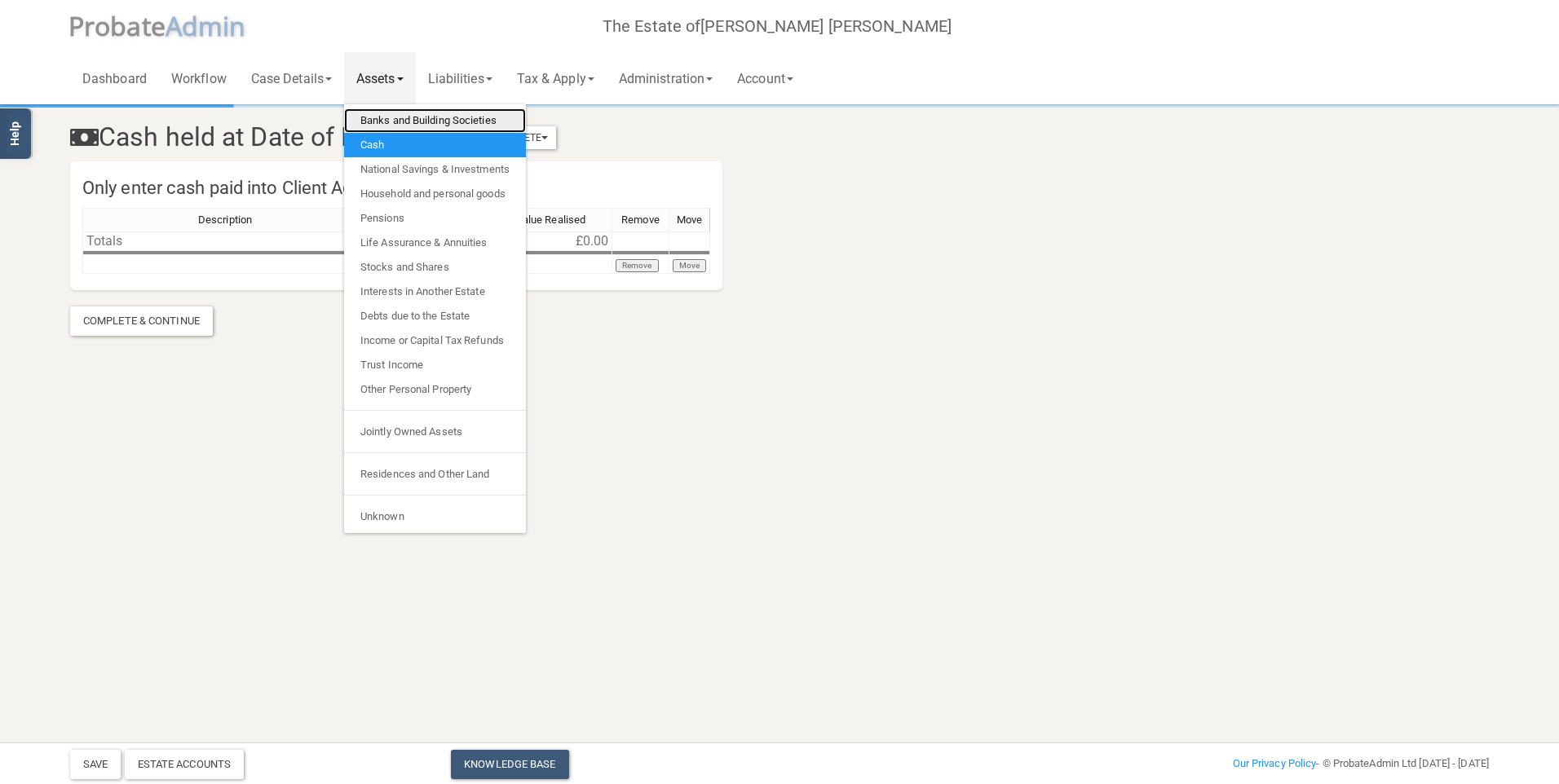
click at [428, 123] on link "Banks and Building Societies" at bounding box center [435, 121] width 181 height 25
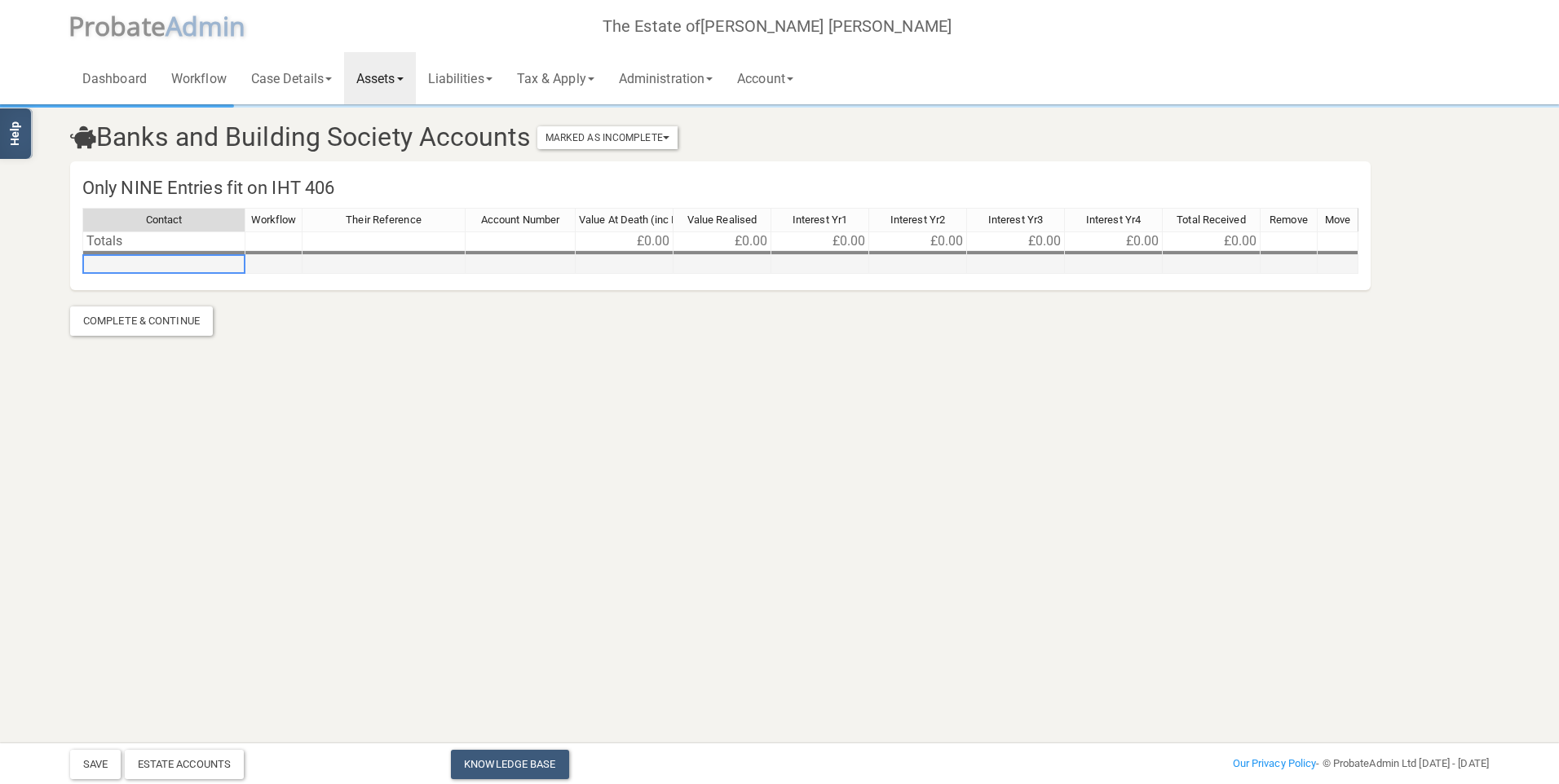
click at [177, 268] on td at bounding box center [164, 264] width 163 height 18
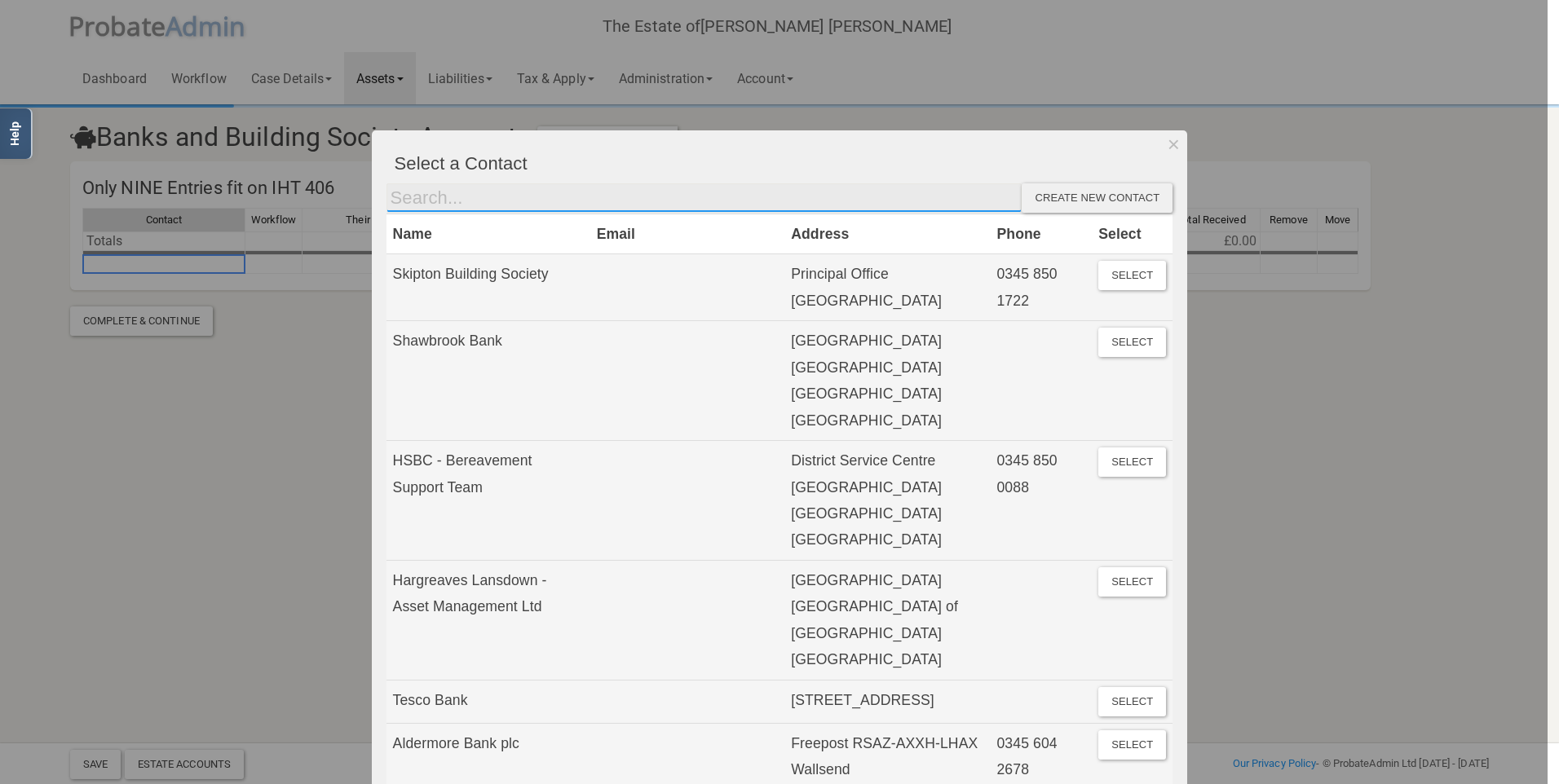
click at [592, 203] on input "text" at bounding box center [705, 197] width 636 height 29
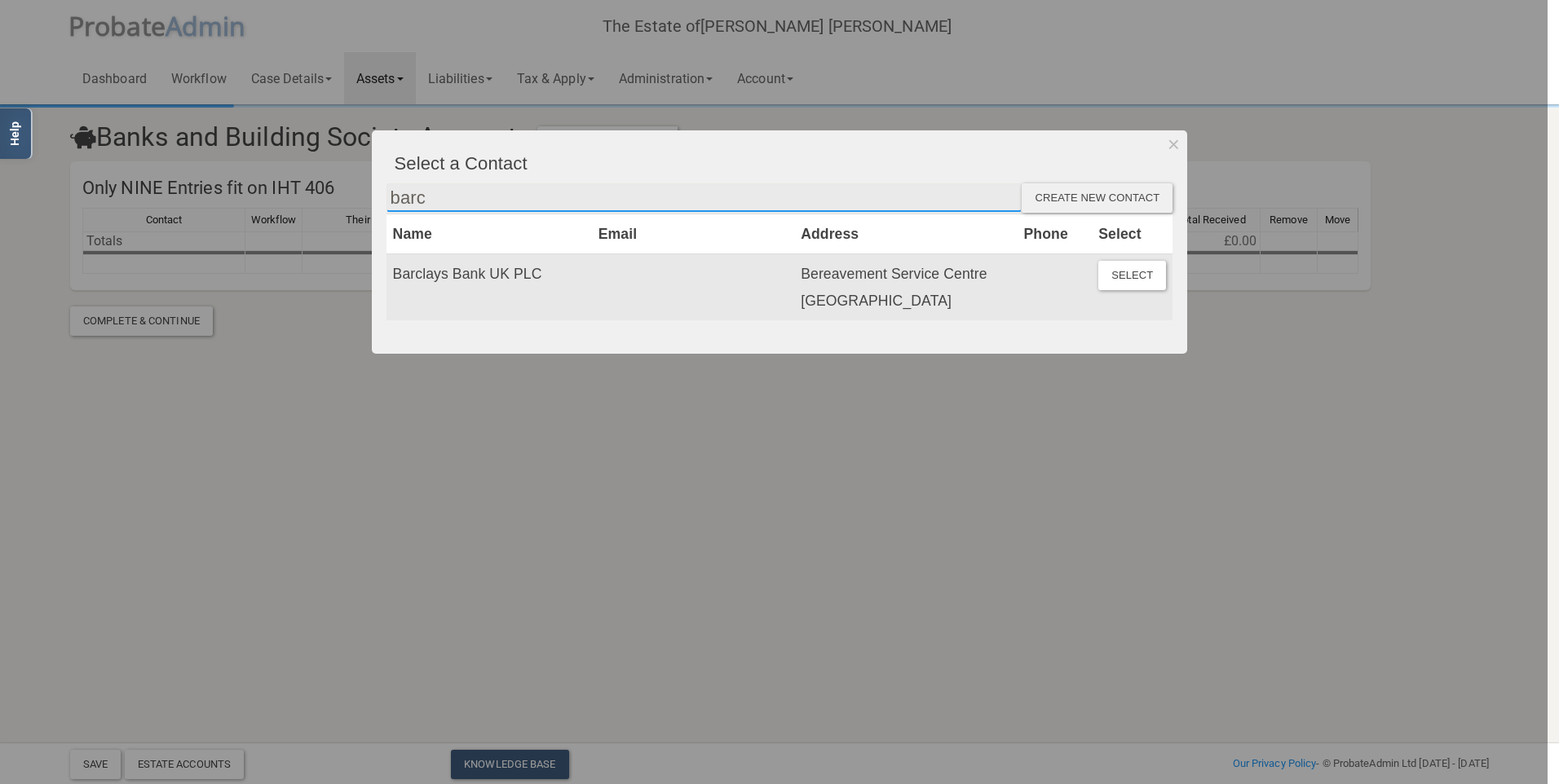
type input "barc"
click at [400, 272] on td "Barclays Bank UK PLC" at bounding box center [489, 286] width 205 height 66
click at [1116, 281] on button "Select" at bounding box center [1131, 275] width 67 height 29
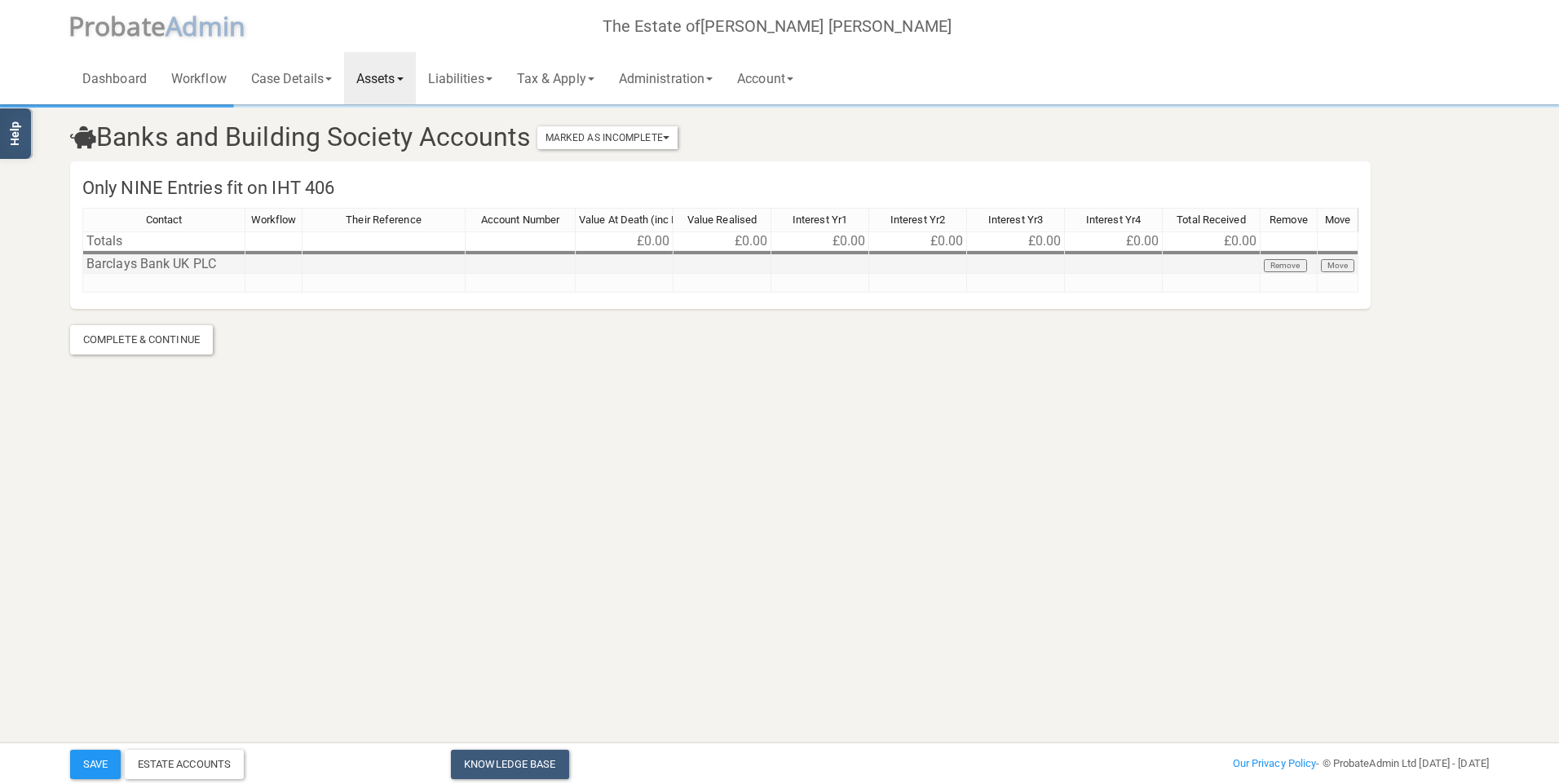
click at [524, 263] on td at bounding box center [521, 264] width 110 height 18
click at [529, 263] on td at bounding box center [521, 264] width 110 height 18
click at [414, 267] on td at bounding box center [384, 264] width 163 height 18
type textarea "Everyday Saver"
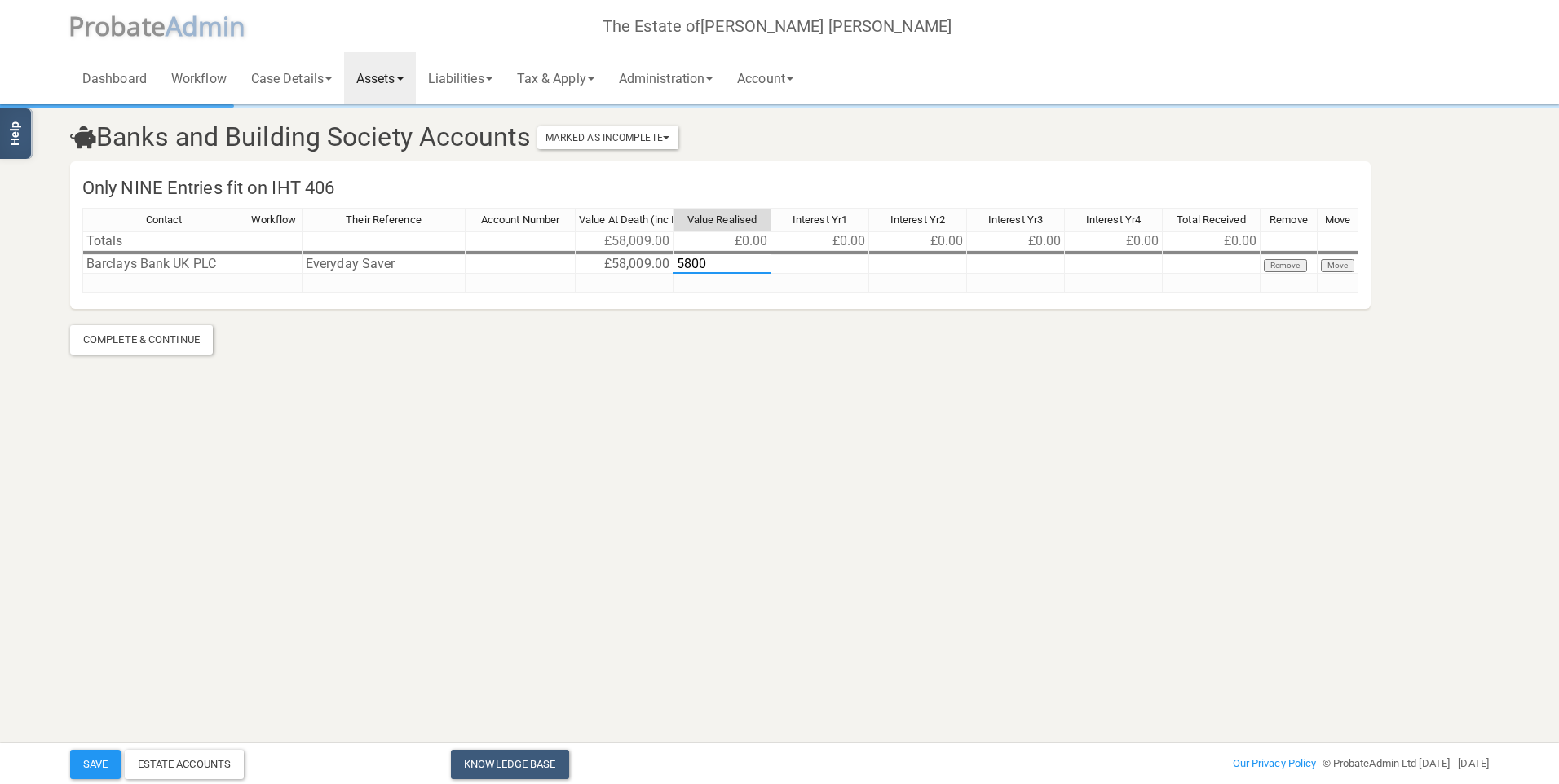
type textarea "58009"
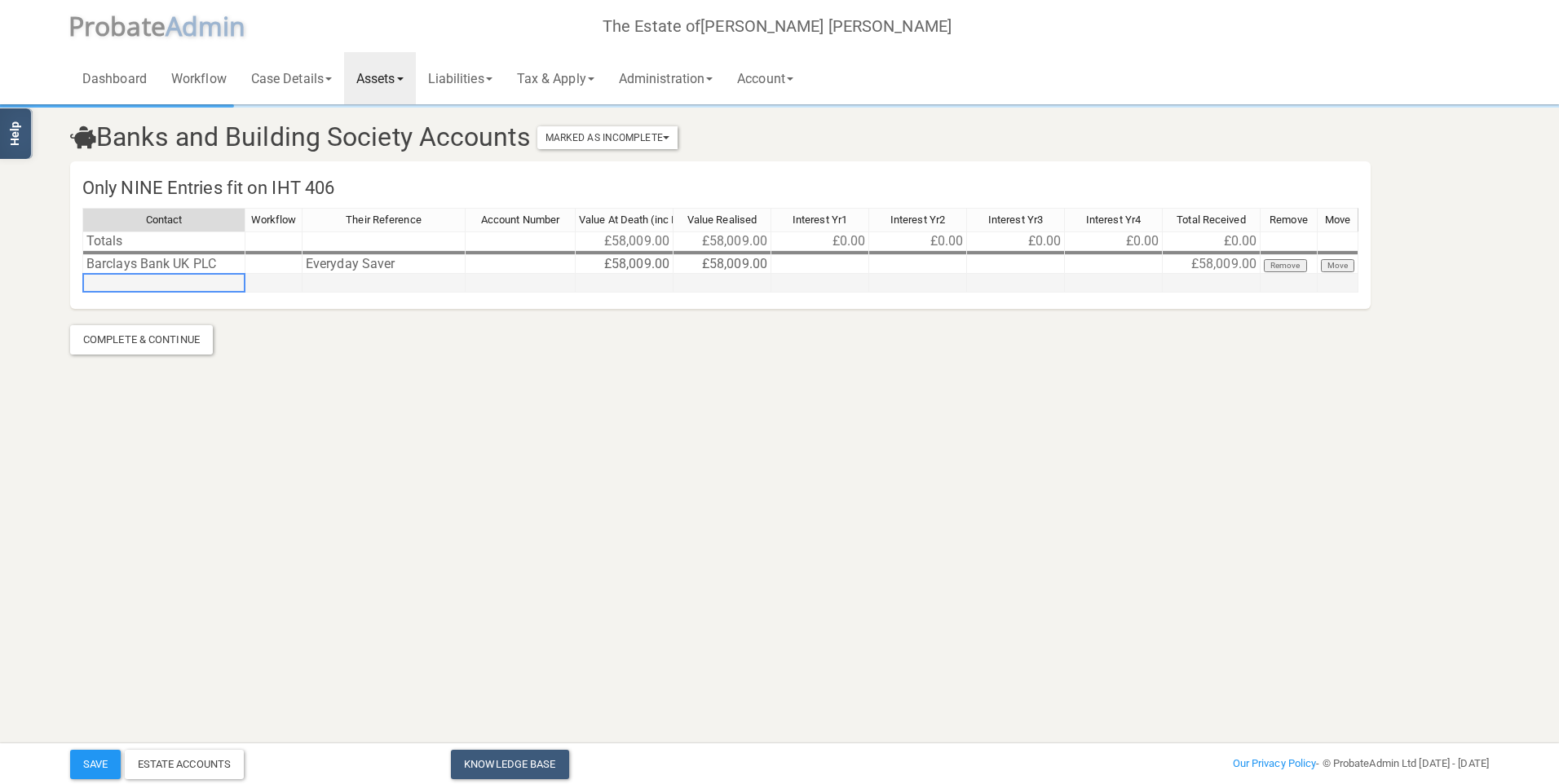
click at [209, 286] on td at bounding box center [164, 283] width 163 height 18
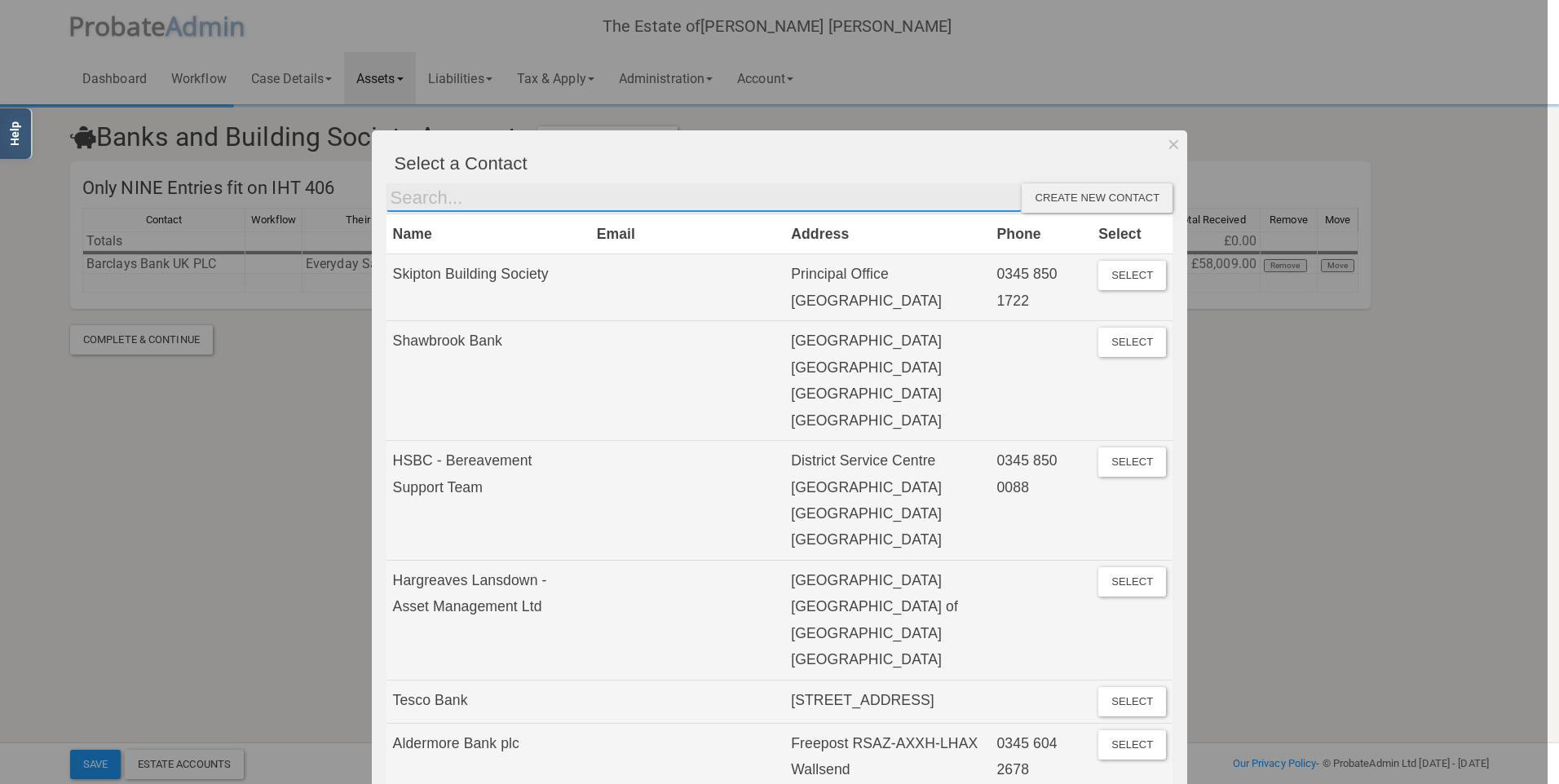
click at [476, 201] on input "text" at bounding box center [705, 197] width 636 height 29
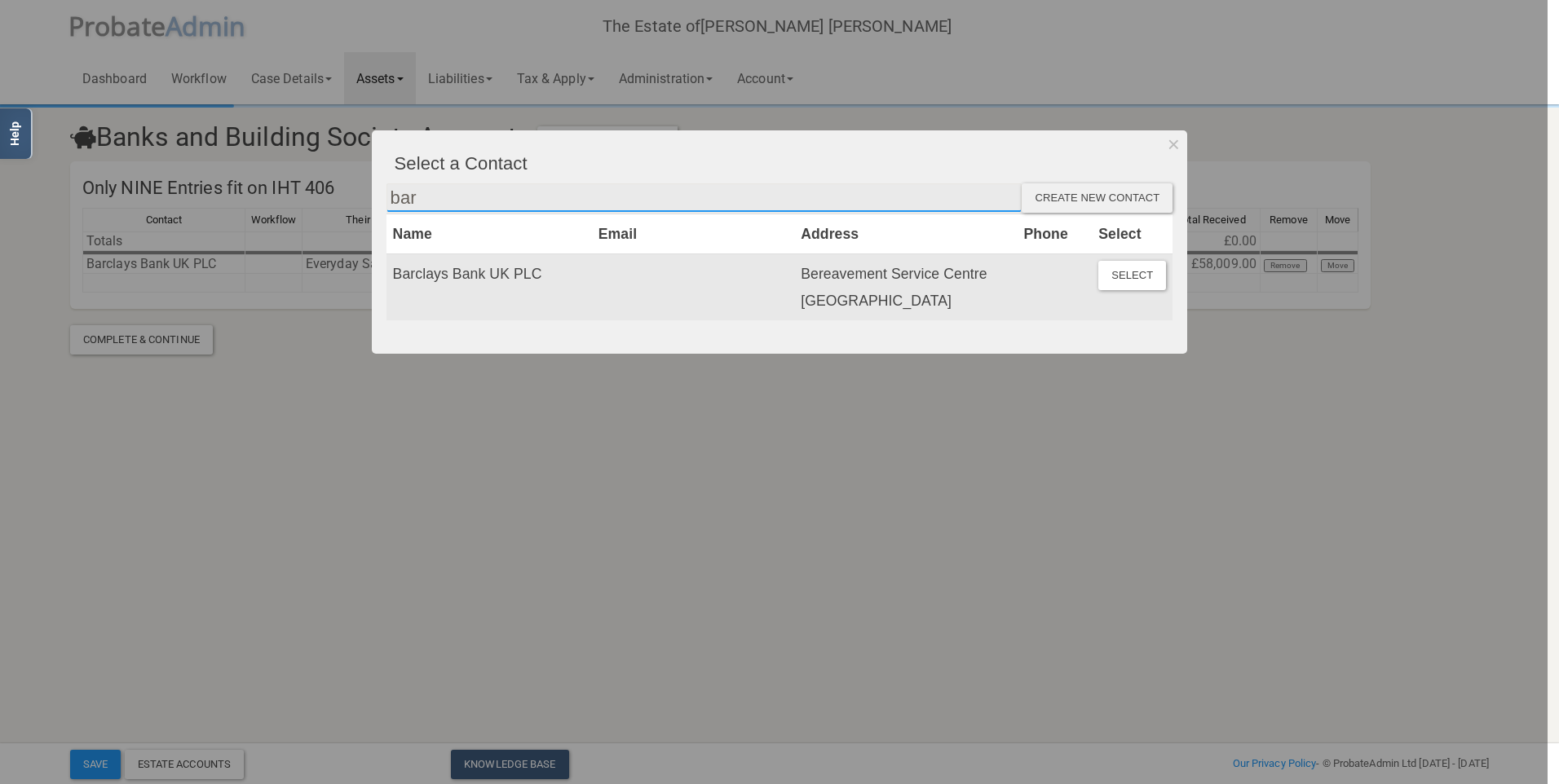
type input "bar"
click at [390, 276] on td "Barclays Bank UK PLC" at bounding box center [489, 286] width 205 height 66
click at [1117, 279] on button "Select" at bounding box center [1131, 275] width 67 height 29
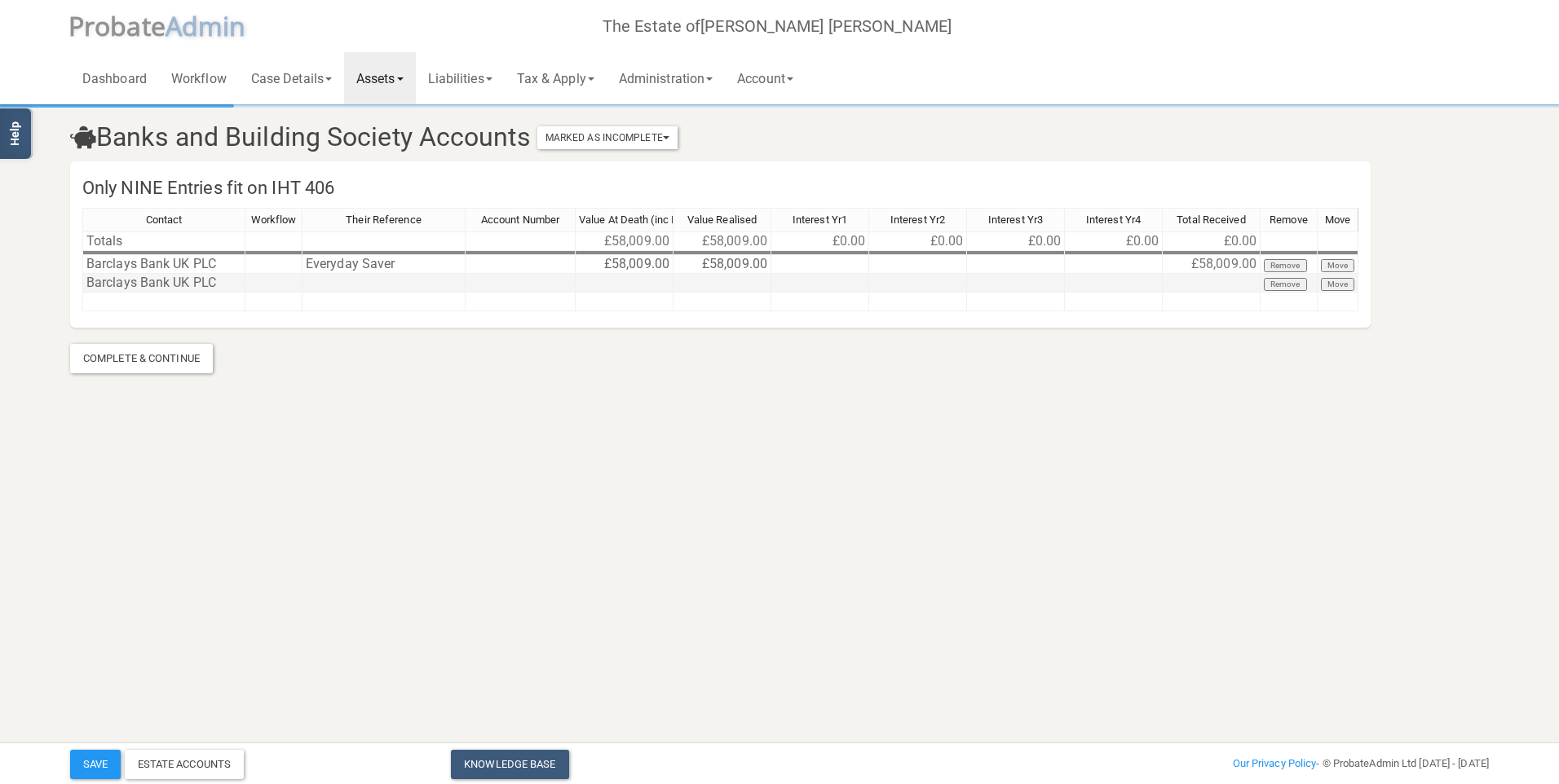
click at [400, 285] on td at bounding box center [384, 283] width 163 height 18
type textarea "Current account"
type textarea "3"
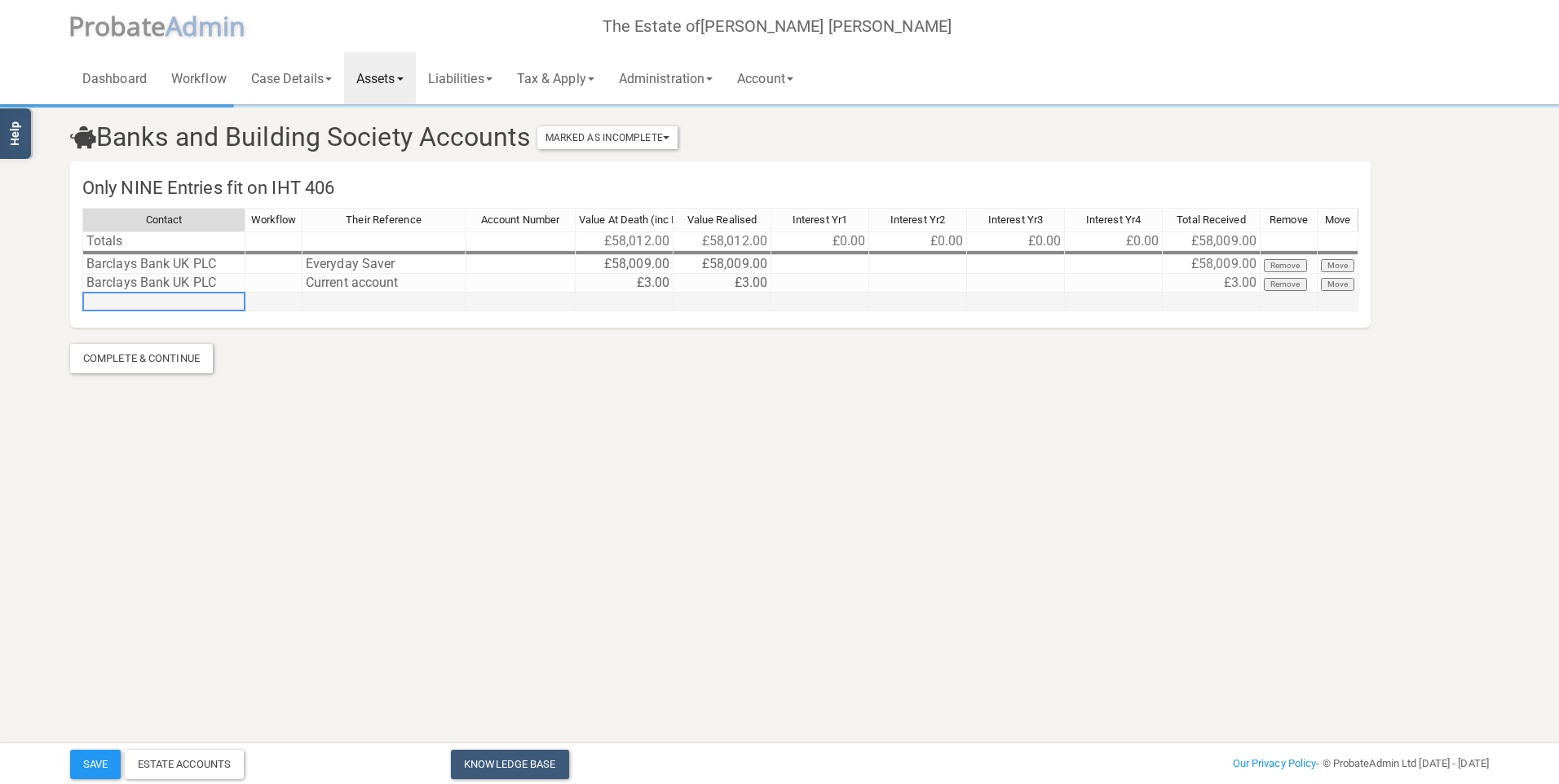
click at [235, 298] on td at bounding box center [164, 301] width 163 height 18
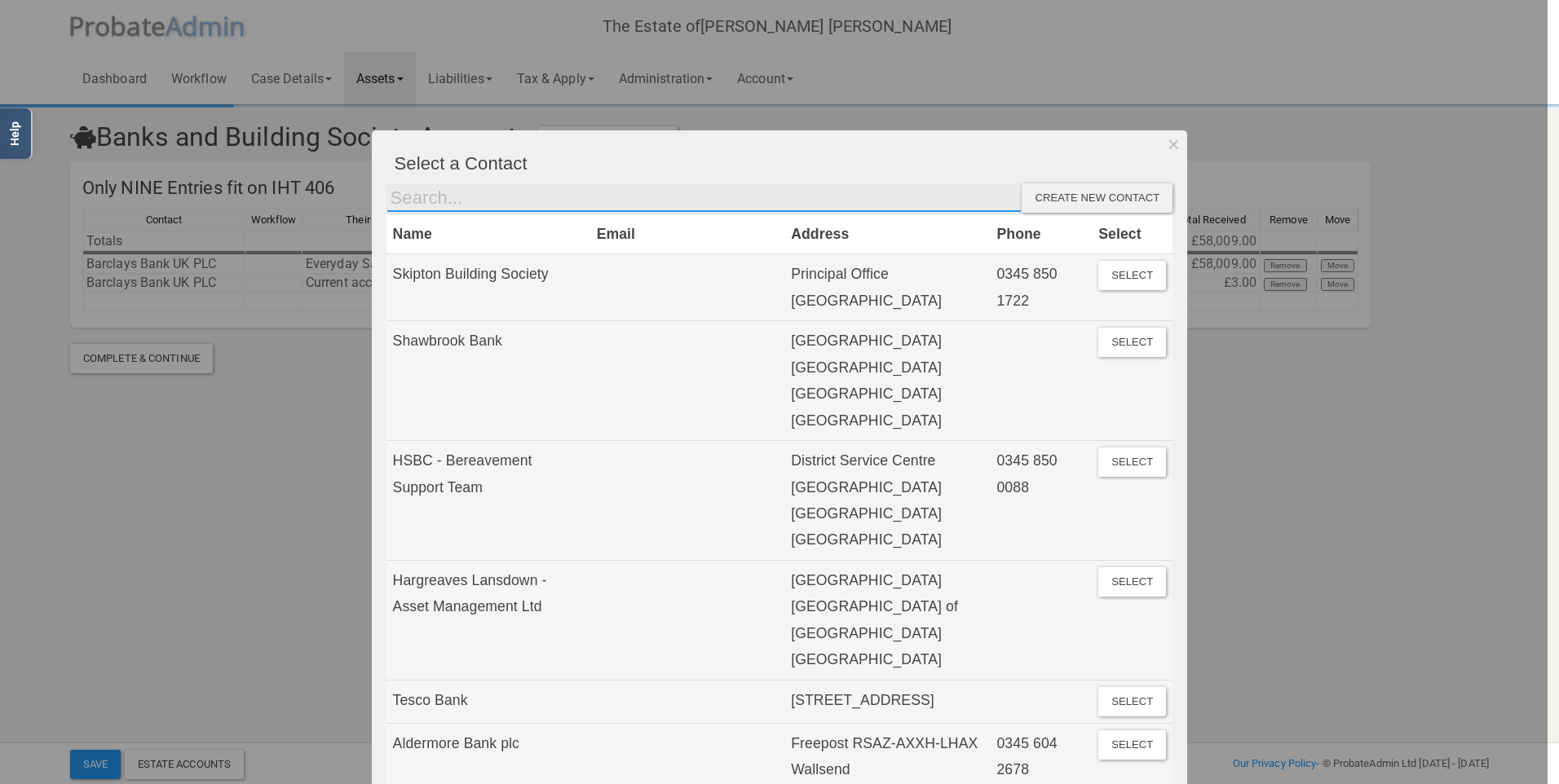
click at [438, 202] on input "text" at bounding box center [705, 197] width 636 height 29
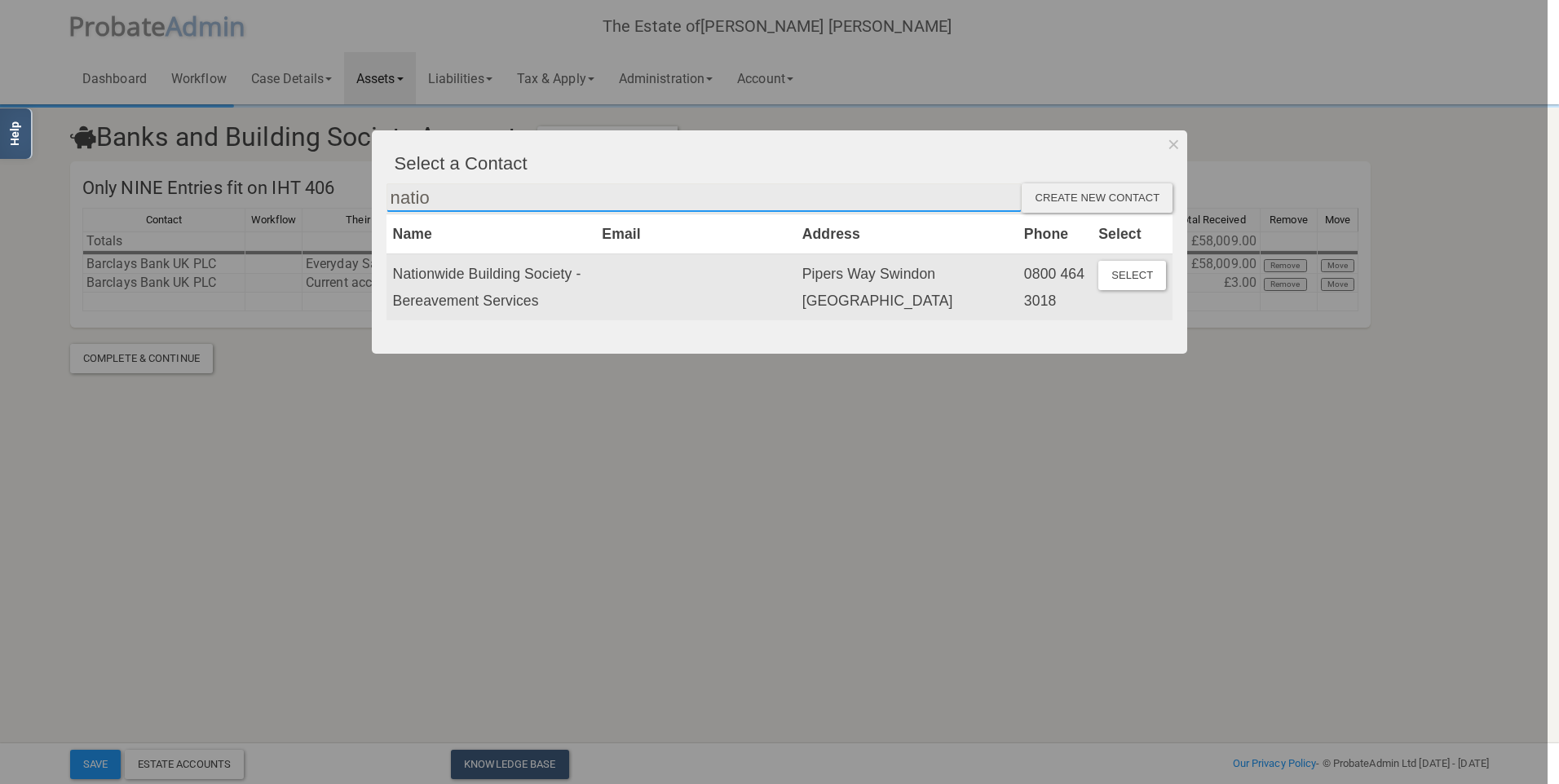
type input "natio"
click at [860, 284] on td "Pipers Way Swindon [GEOGRAPHIC_DATA]" at bounding box center [906, 286] width 222 height 66
click at [1118, 283] on button "Select" at bounding box center [1131, 275] width 67 height 29
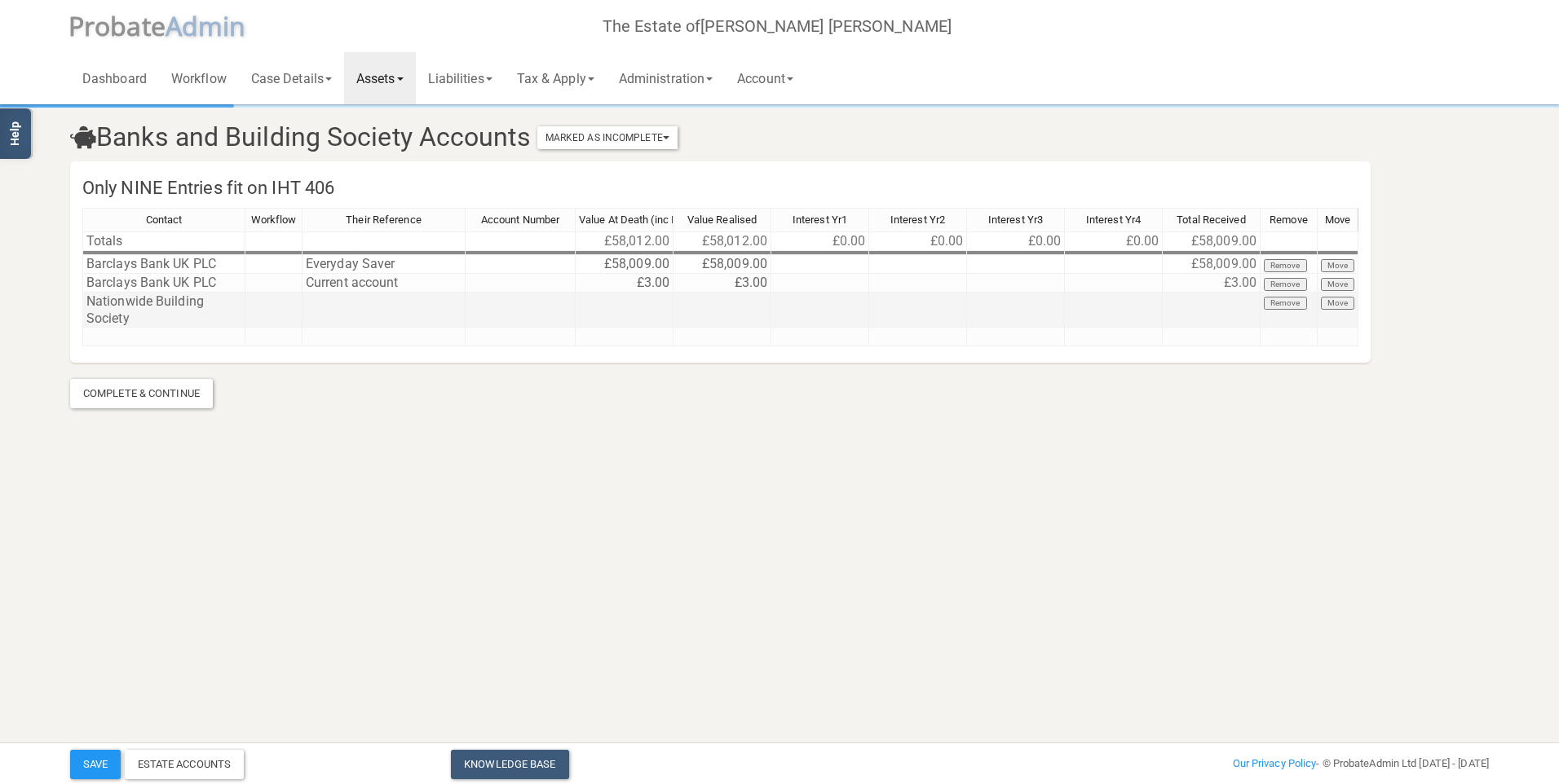
click at [397, 310] on td at bounding box center [384, 310] width 163 height 35
type textarea "Flex Account"
type textarea "1547"
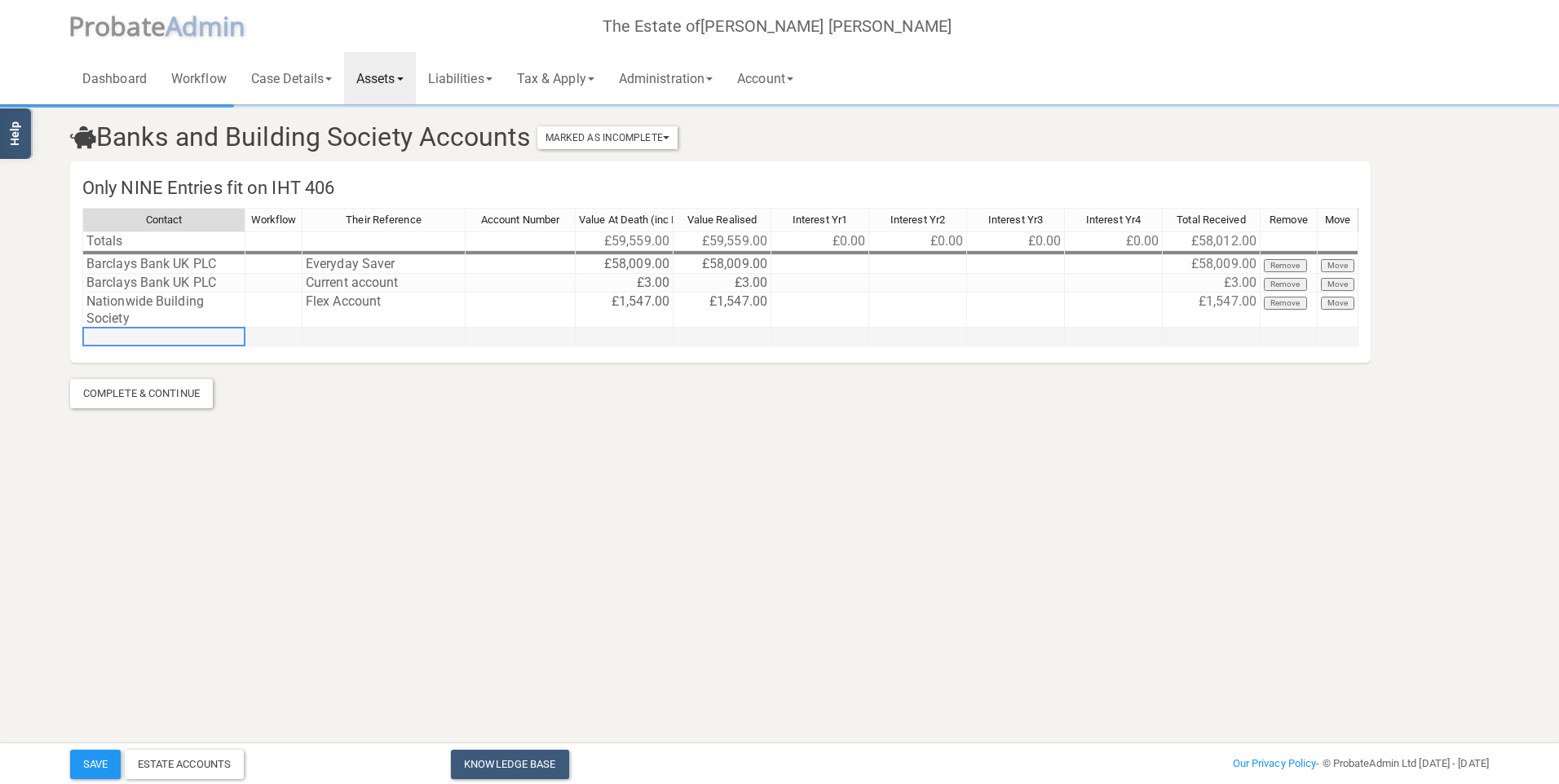
click at [211, 343] on td at bounding box center [164, 336] width 163 height 18
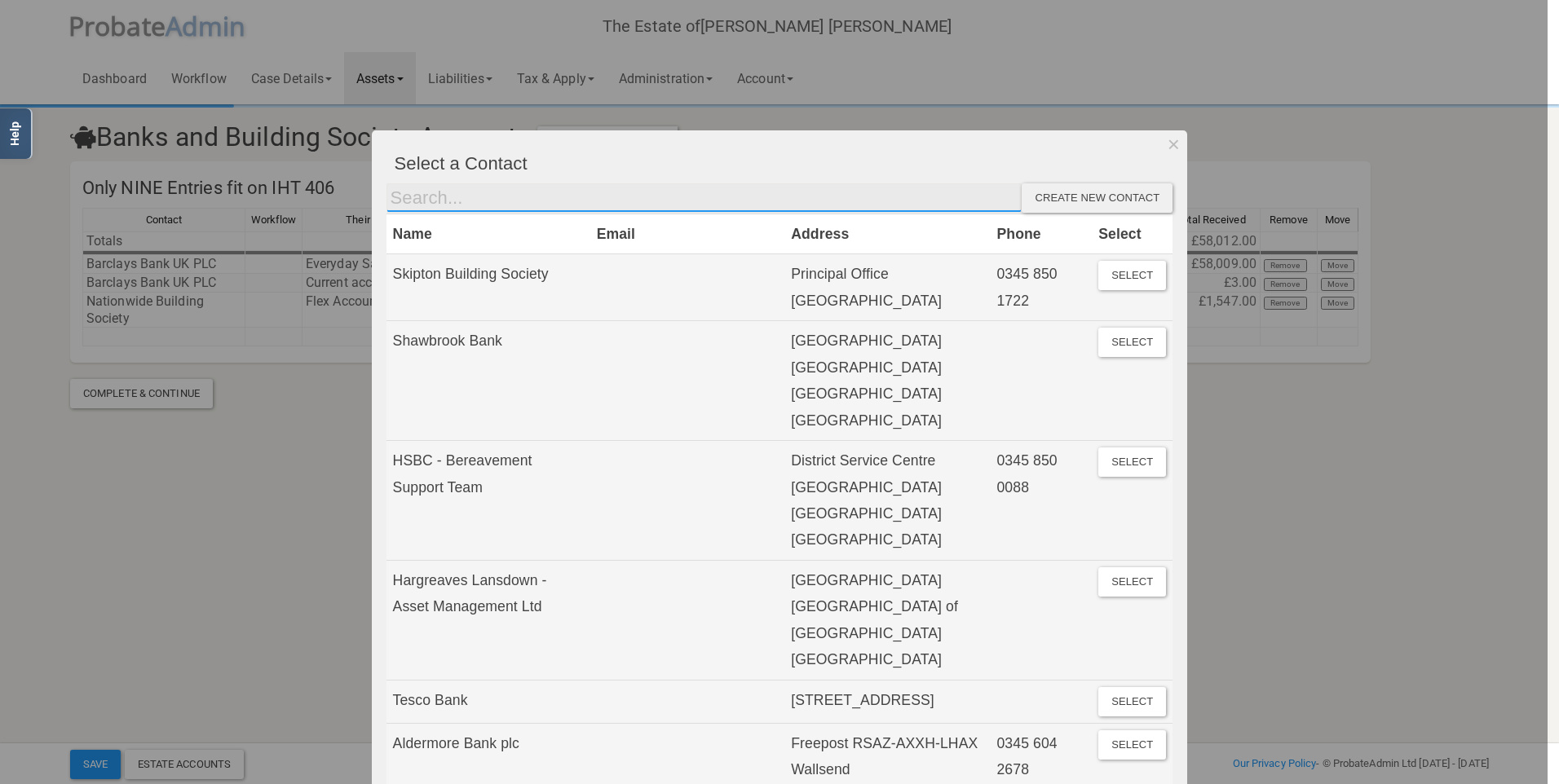
click at [478, 202] on input "text" at bounding box center [705, 197] width 636 height 29
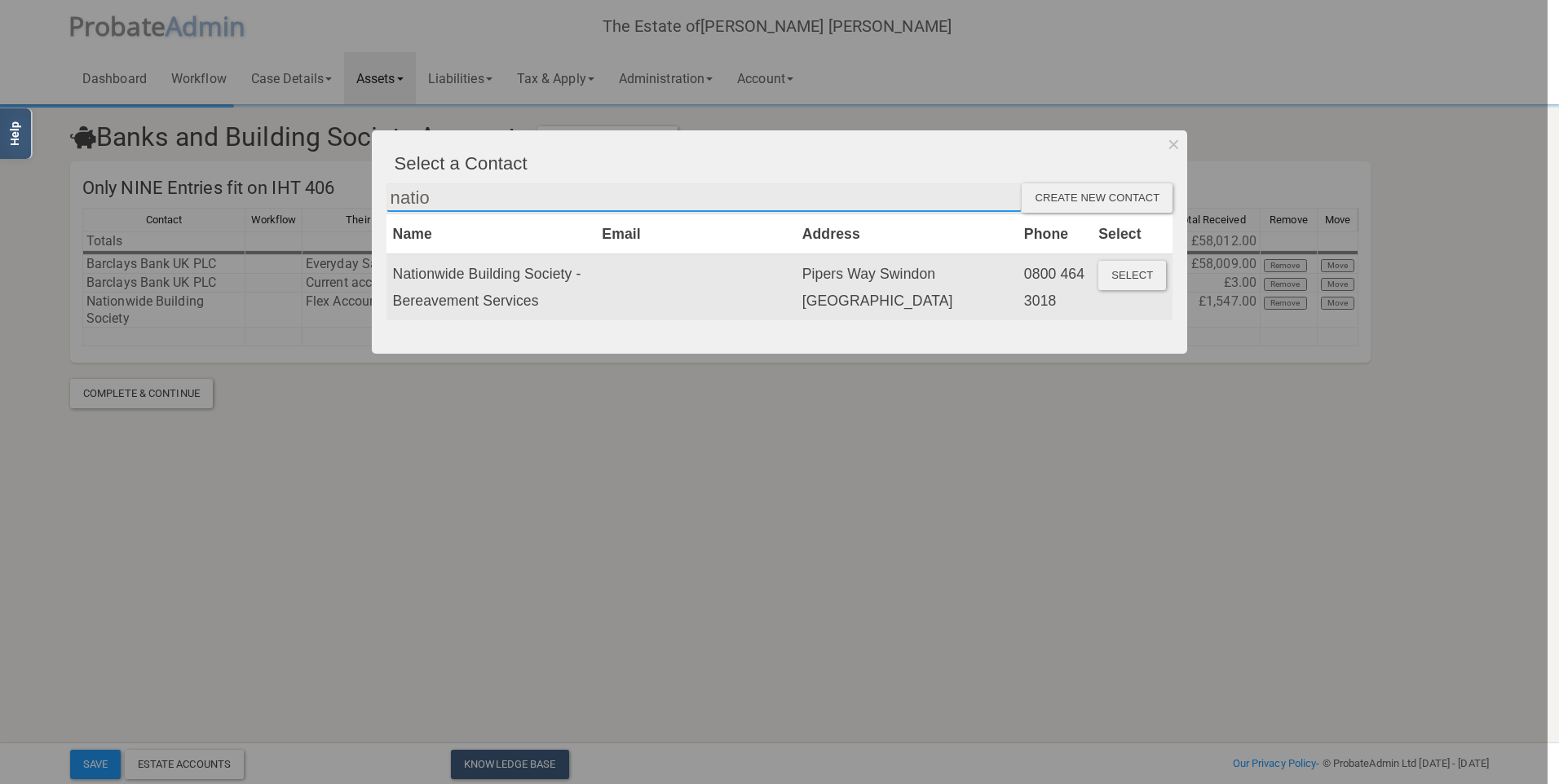
type input "natio"
click at [1116, 284] on button "Select" at bounding box center [1131, 275] width 67 height 29
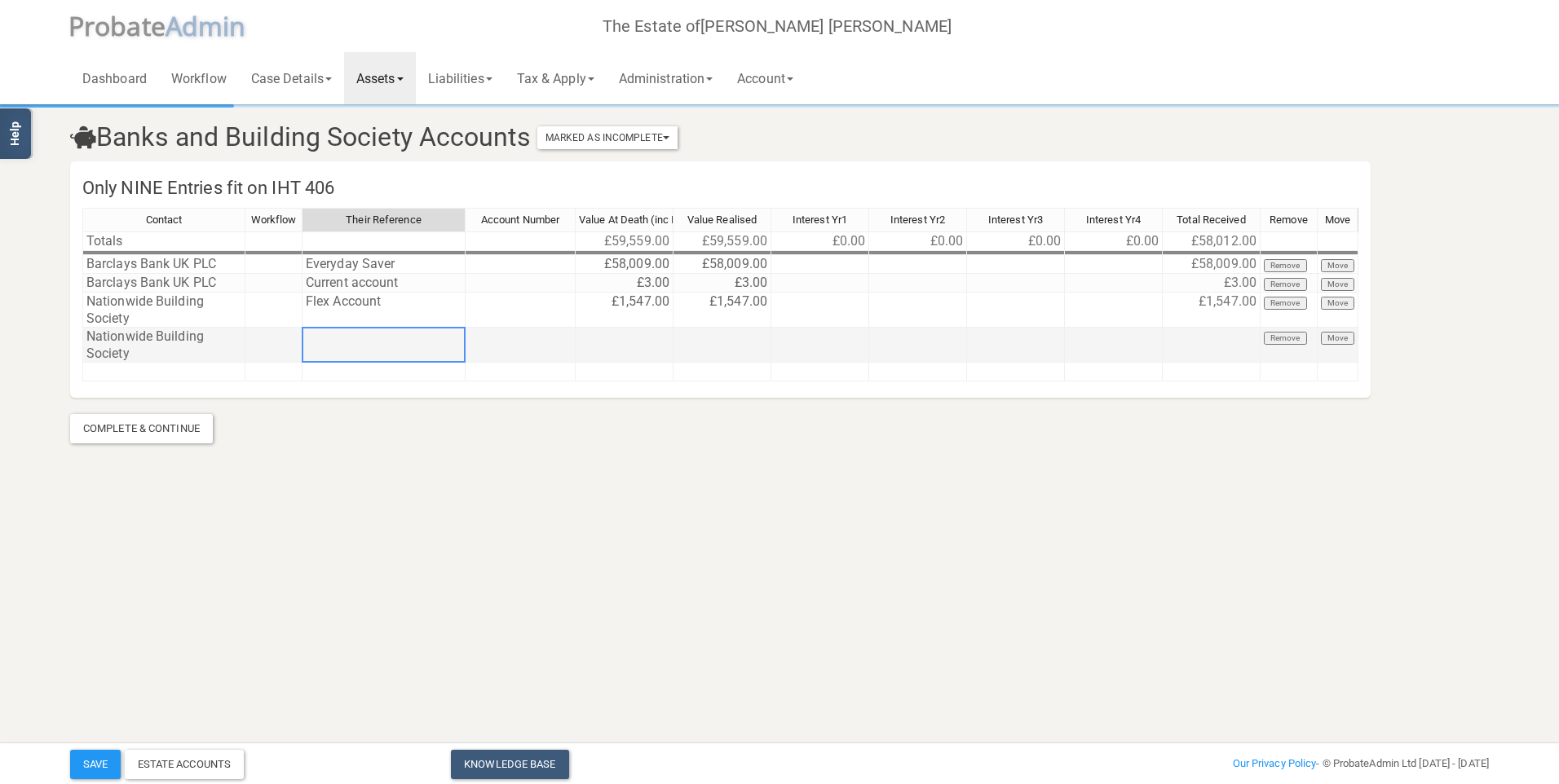
click at [362, 344] on td at bounding box center [384, 345] width 163 height 35
type textarea "Saver"
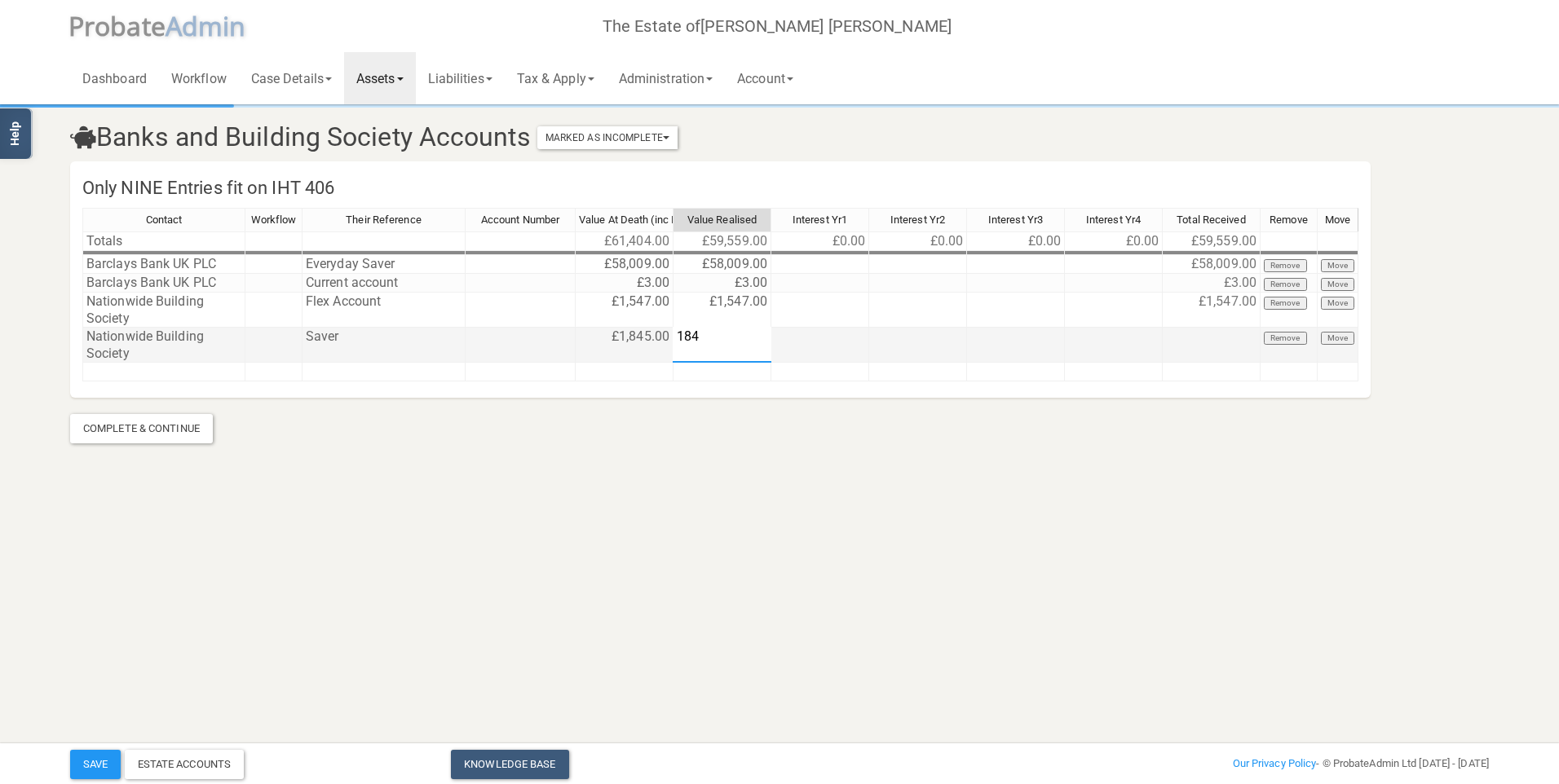
type textarea "1845"
click at [386, 84] on link "Assets" at bounding box center [380, 79] width 72 height 53
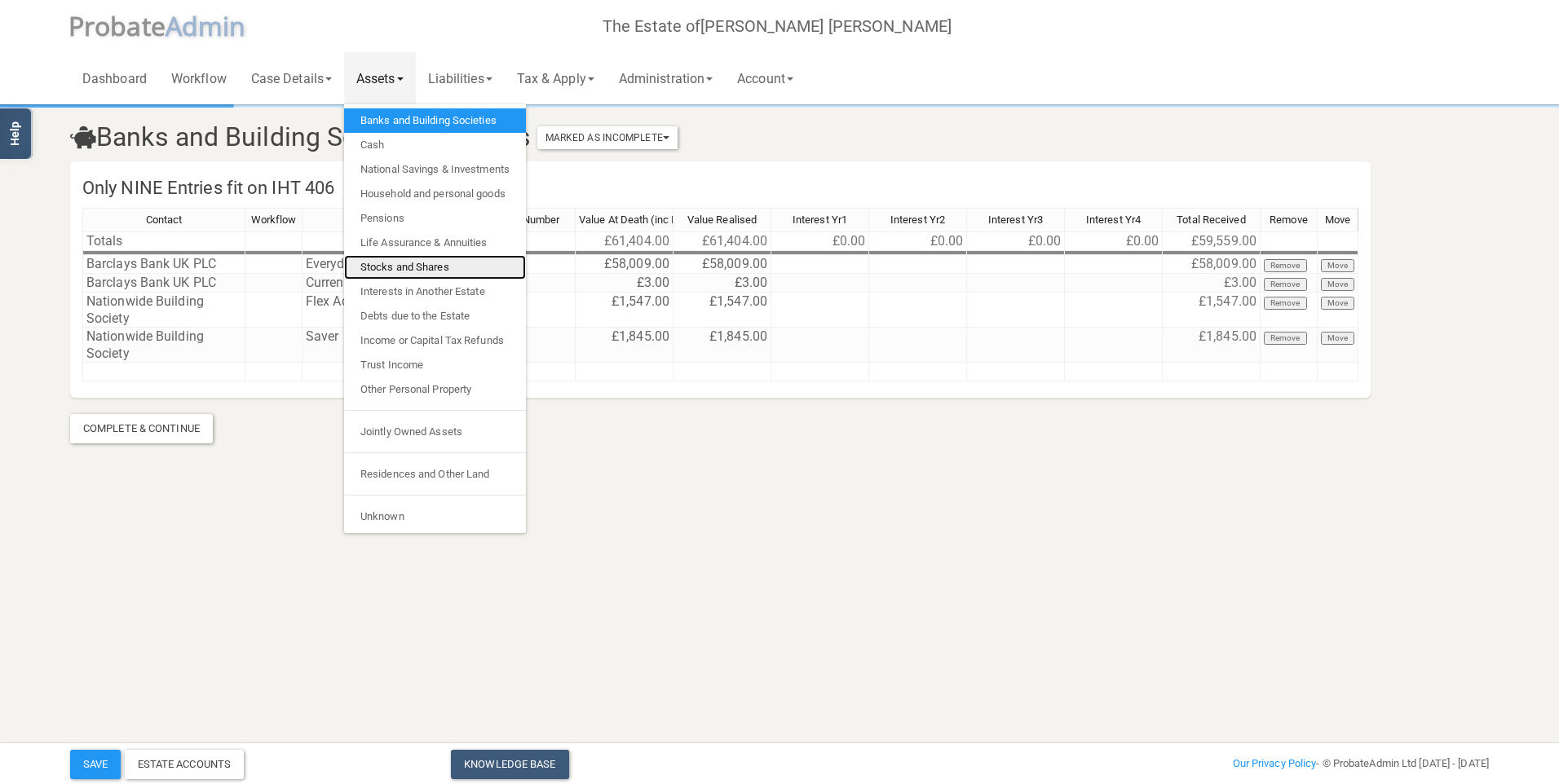
click at [410, 262] on link "Stocks and Shares" at bounding box center [435, 267] width 181 height 25
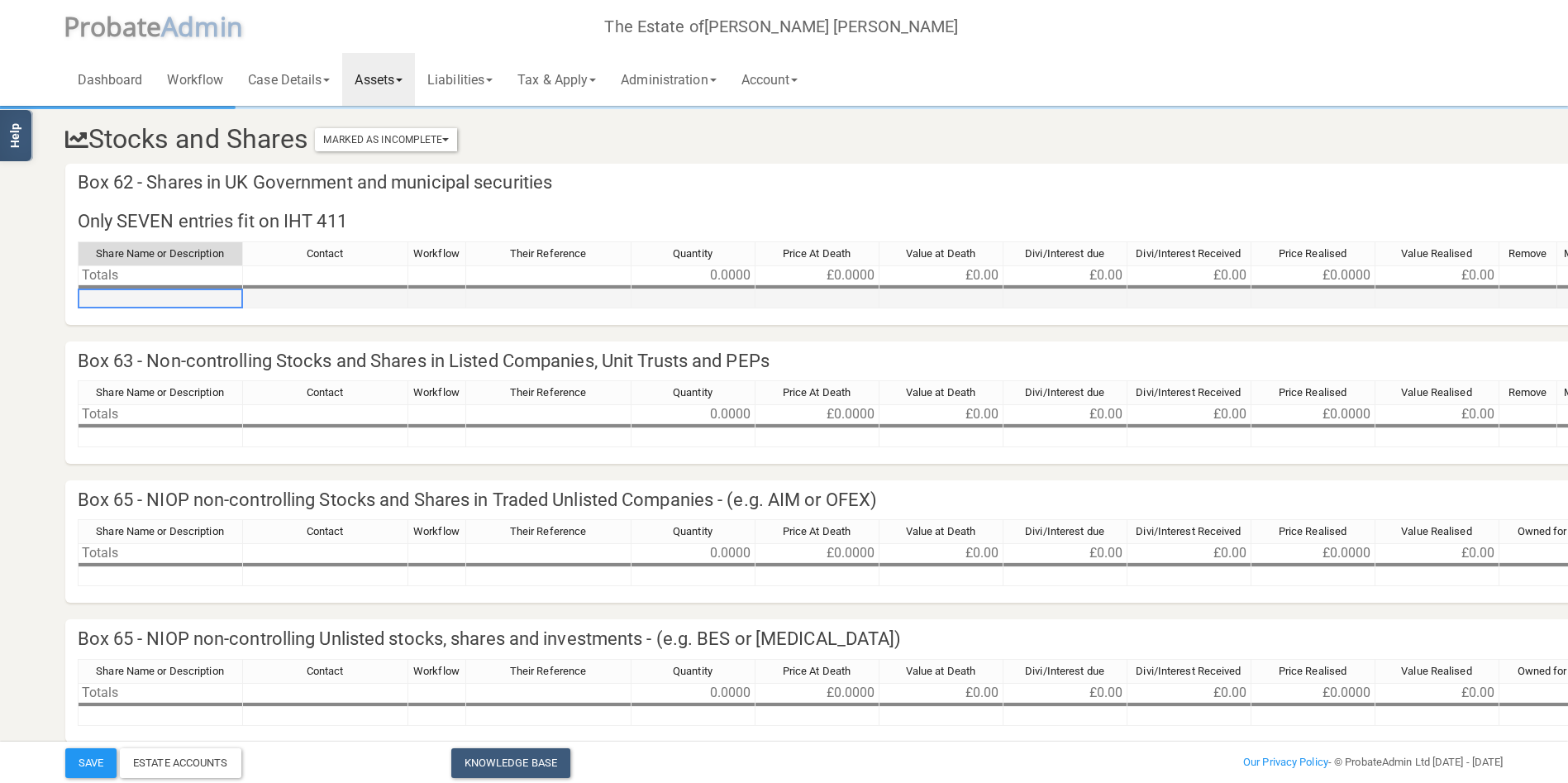
click at [175, 300] on td at bounding box center [160, 299] width 165 height 19
type textarea "[PERSON_NAME] Portfolio"
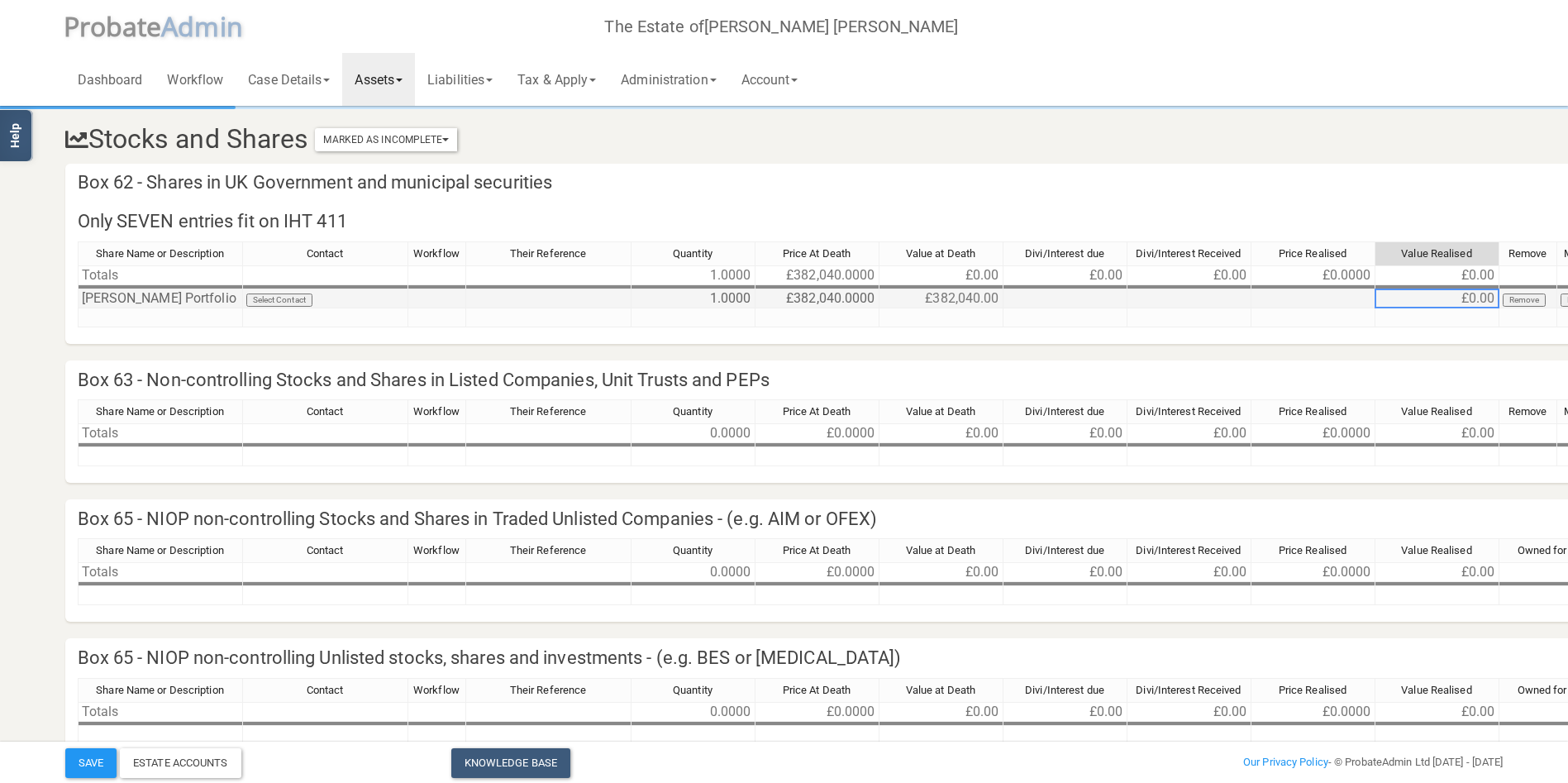
click at [1407, 300] on td "£0.00" at bounding box center [1437, 299] width 124 height 19
click at [1335, 299] on td at bounding box center [1313, 299] width 124 height 19
type textarea "382040"
click at [123, 325] on td at bounding box center [160, 317] width 165 height 19
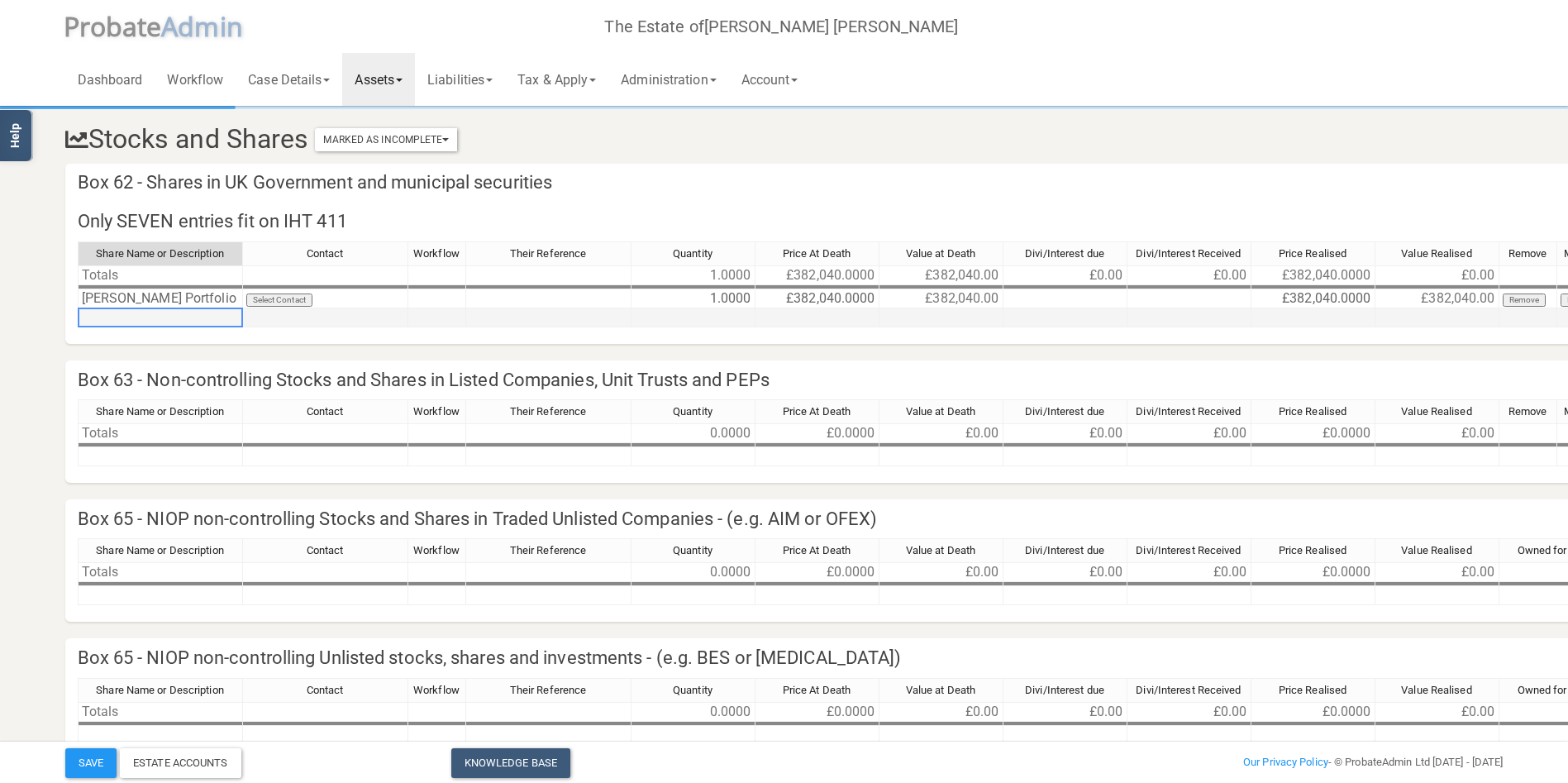
click at [136, 323] on td at bounding box center [160, 317] width 165 height 19
type textarea "SVS RM Defensive Capital Fund B"
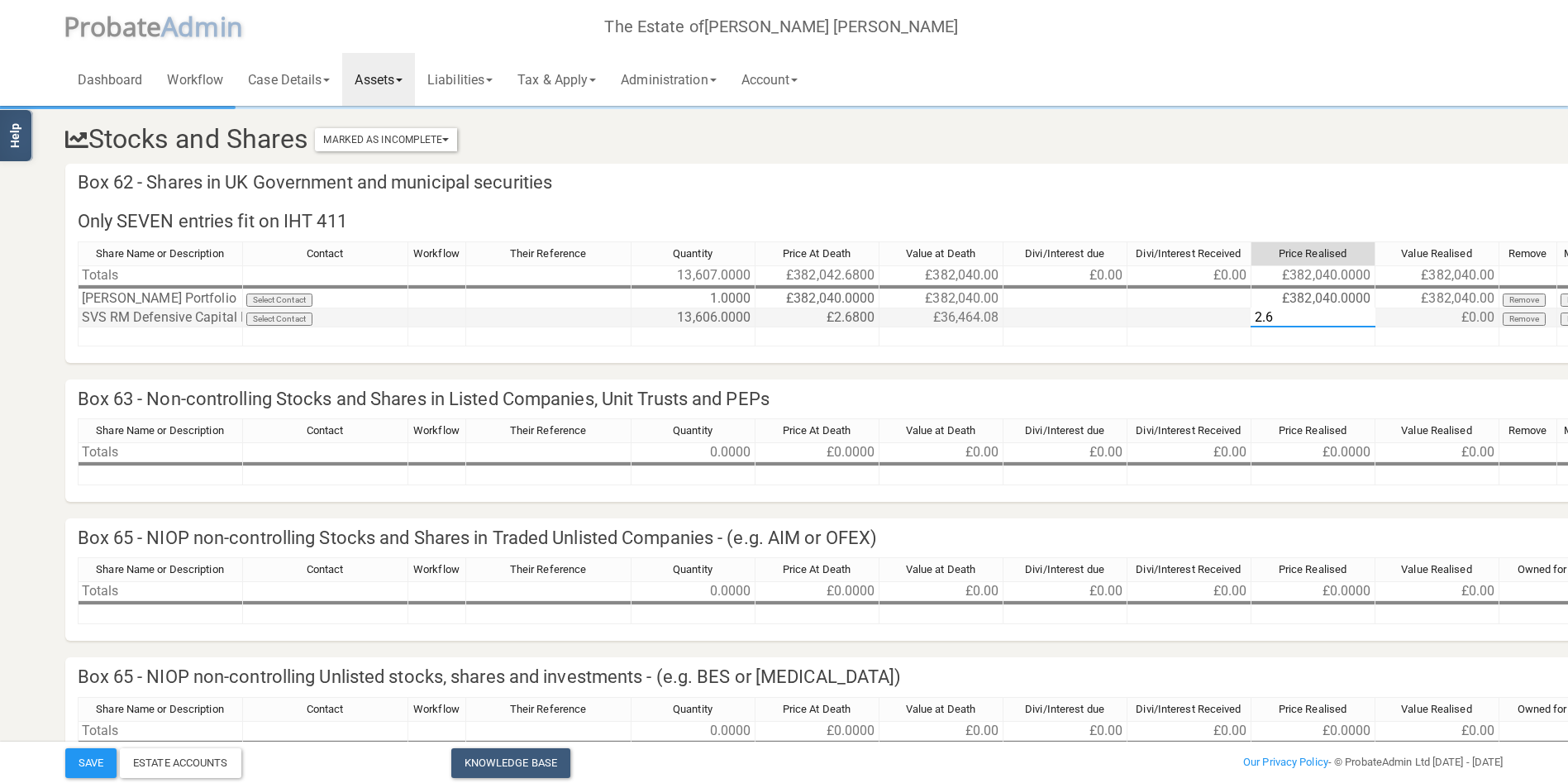
type textarea "2.68"
click at [77, 345] on div "Share Name or Description Contact Workflow Their Reference Quantity Price At De…" at bounding box center [77, 294] width 0 height 105
click at [114, 332] on td at bounding box center [160, 336] width 165 height 19
type textarea "Fidelity Special Values Ord 25p"
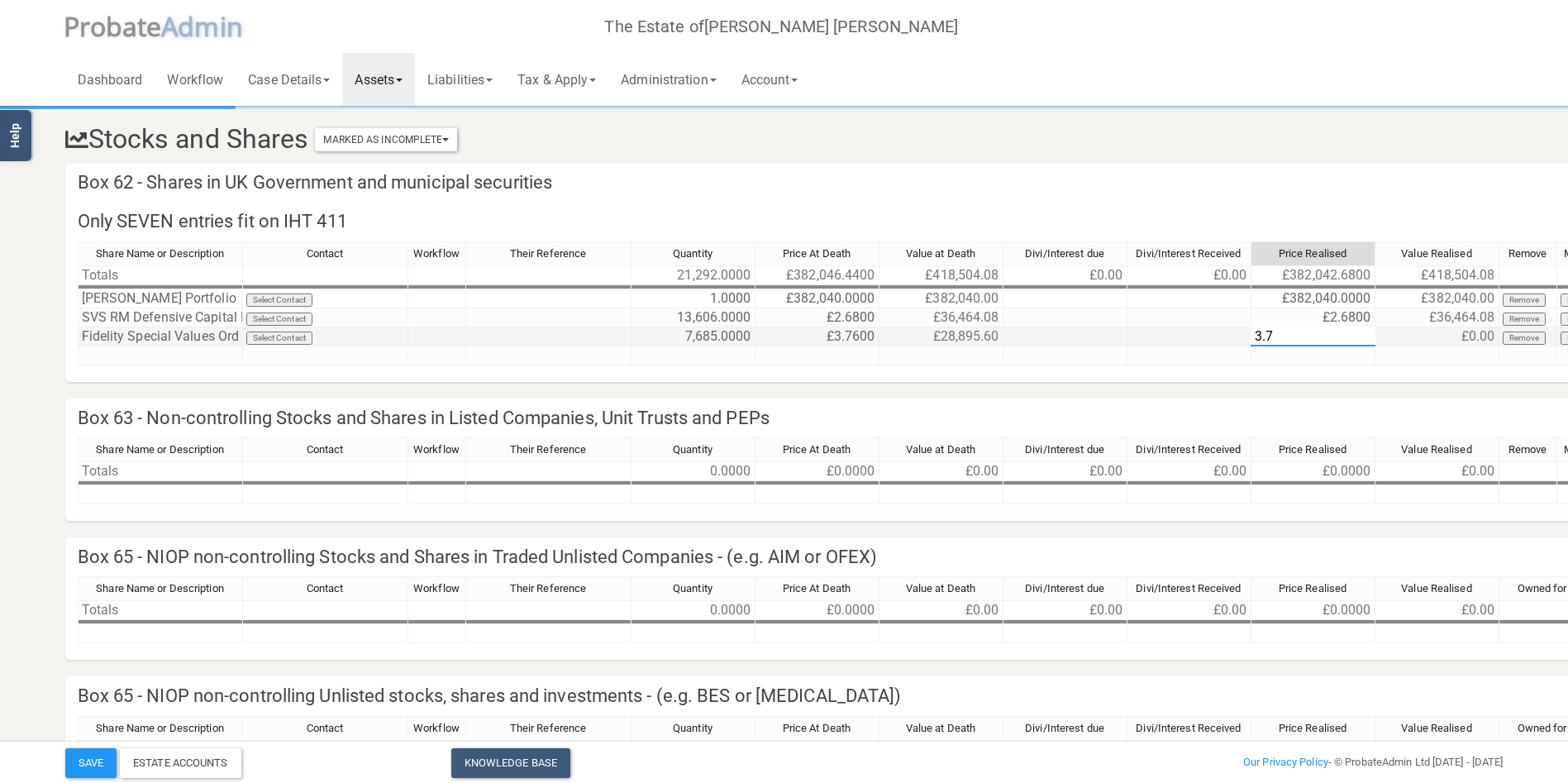
type textarea "3.76"
click at [134, 349] on td at bounding box center [160, 356] width 165 height 19
click at [133, 356] on td at bounding box center [160, 356] width 165 height 19
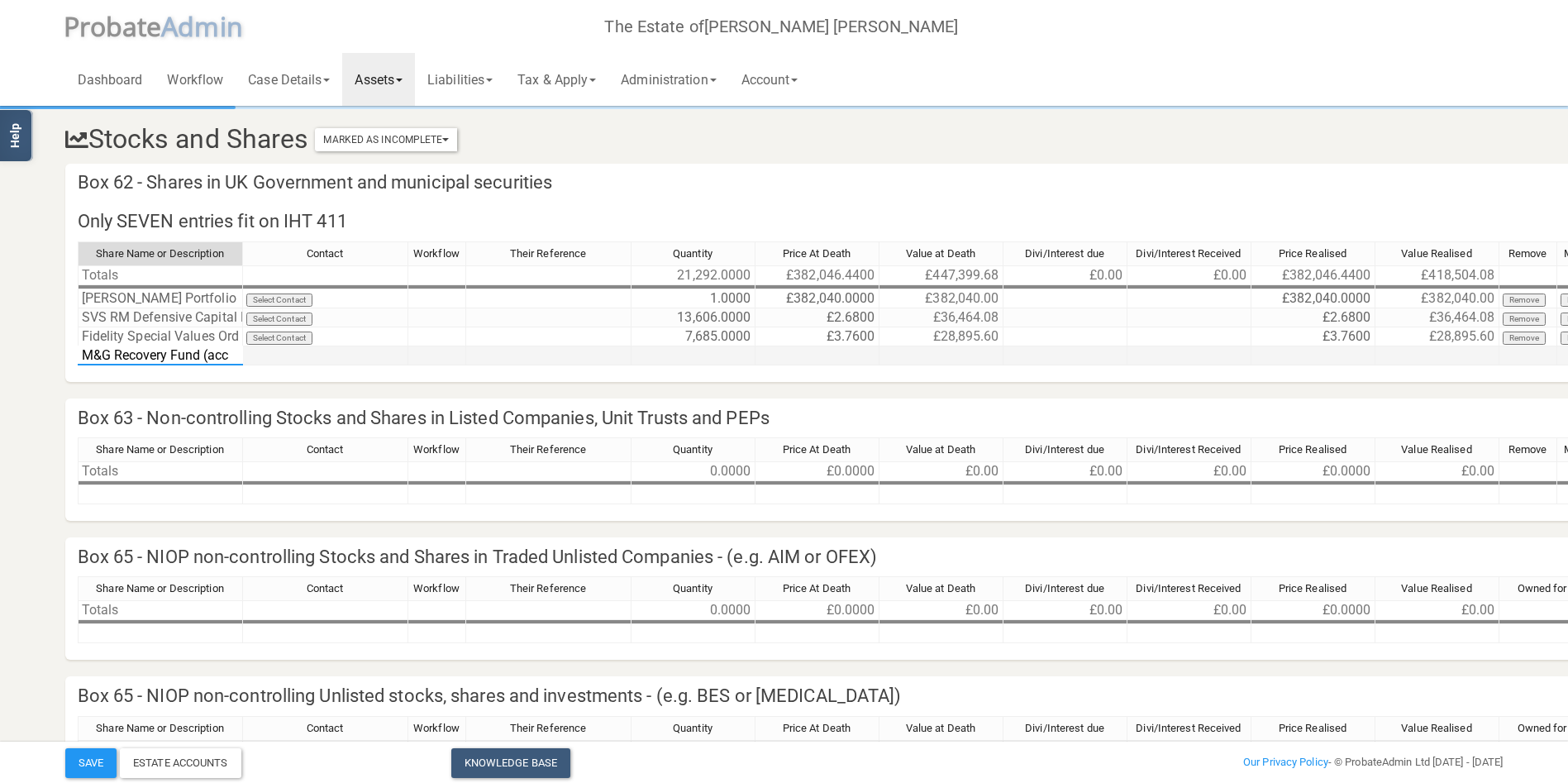
type textarea "M&G Recovery Fund (acc)"
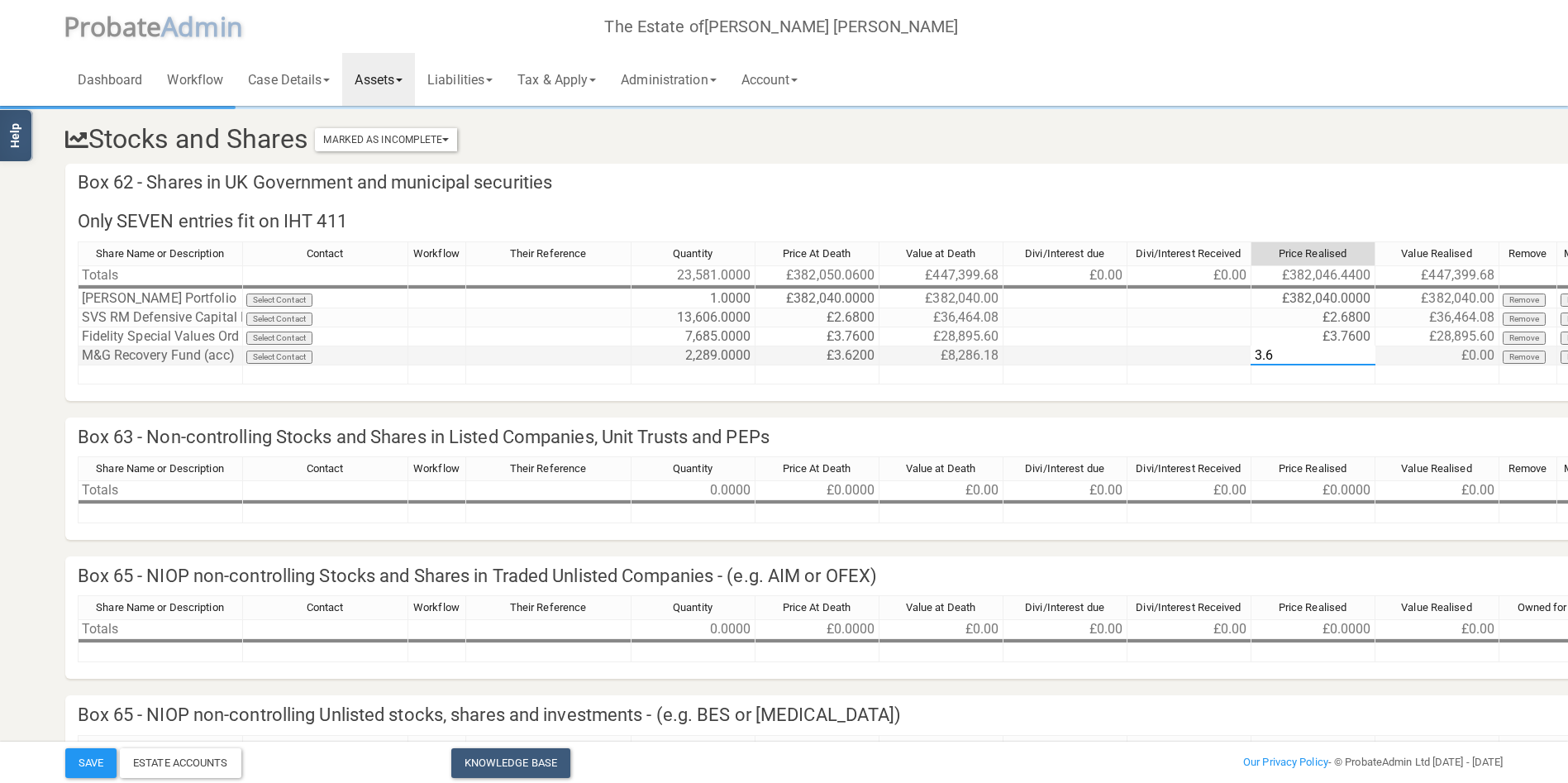
type textarea "3.62"
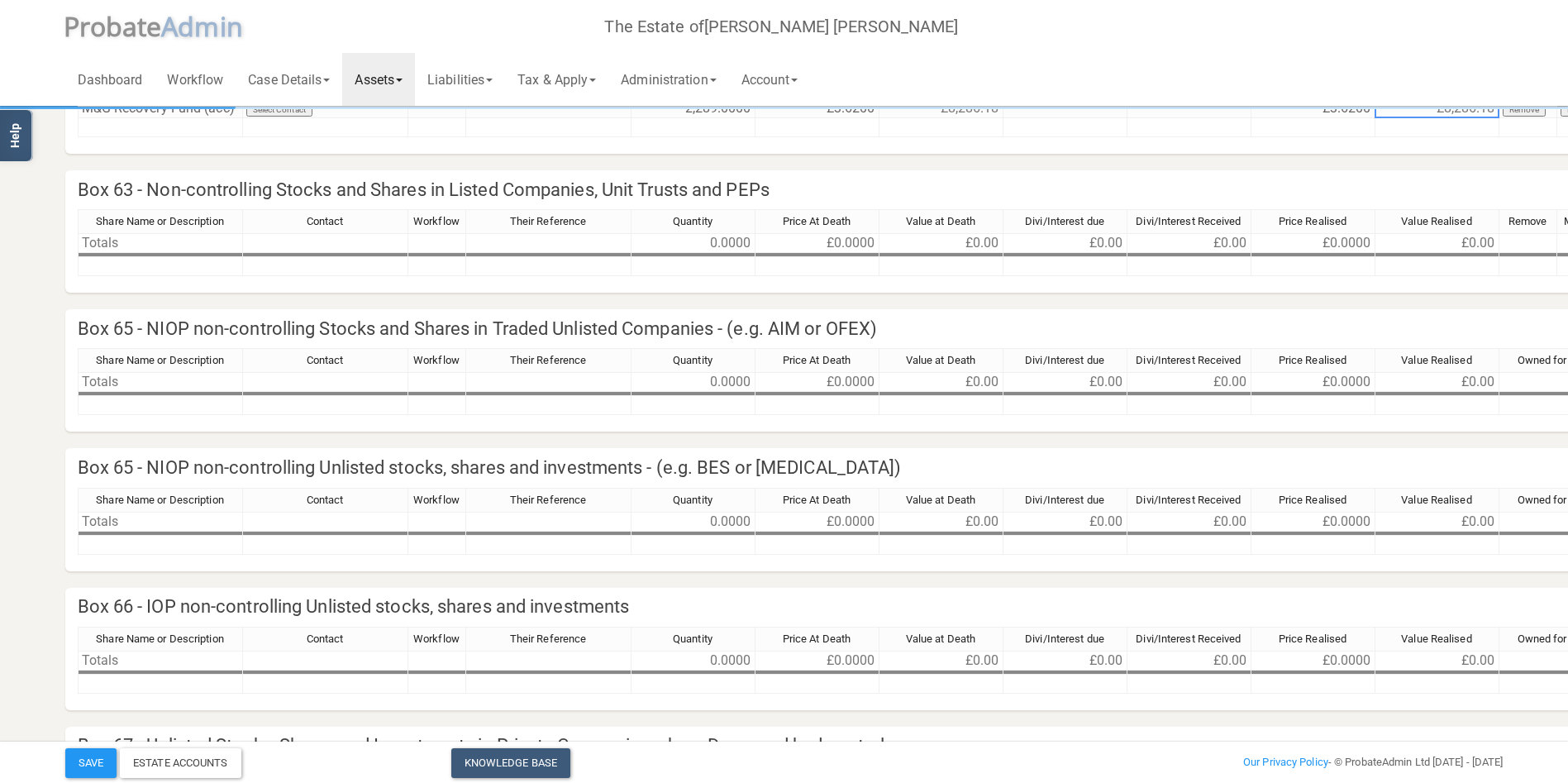
scroll to position [331, 0]
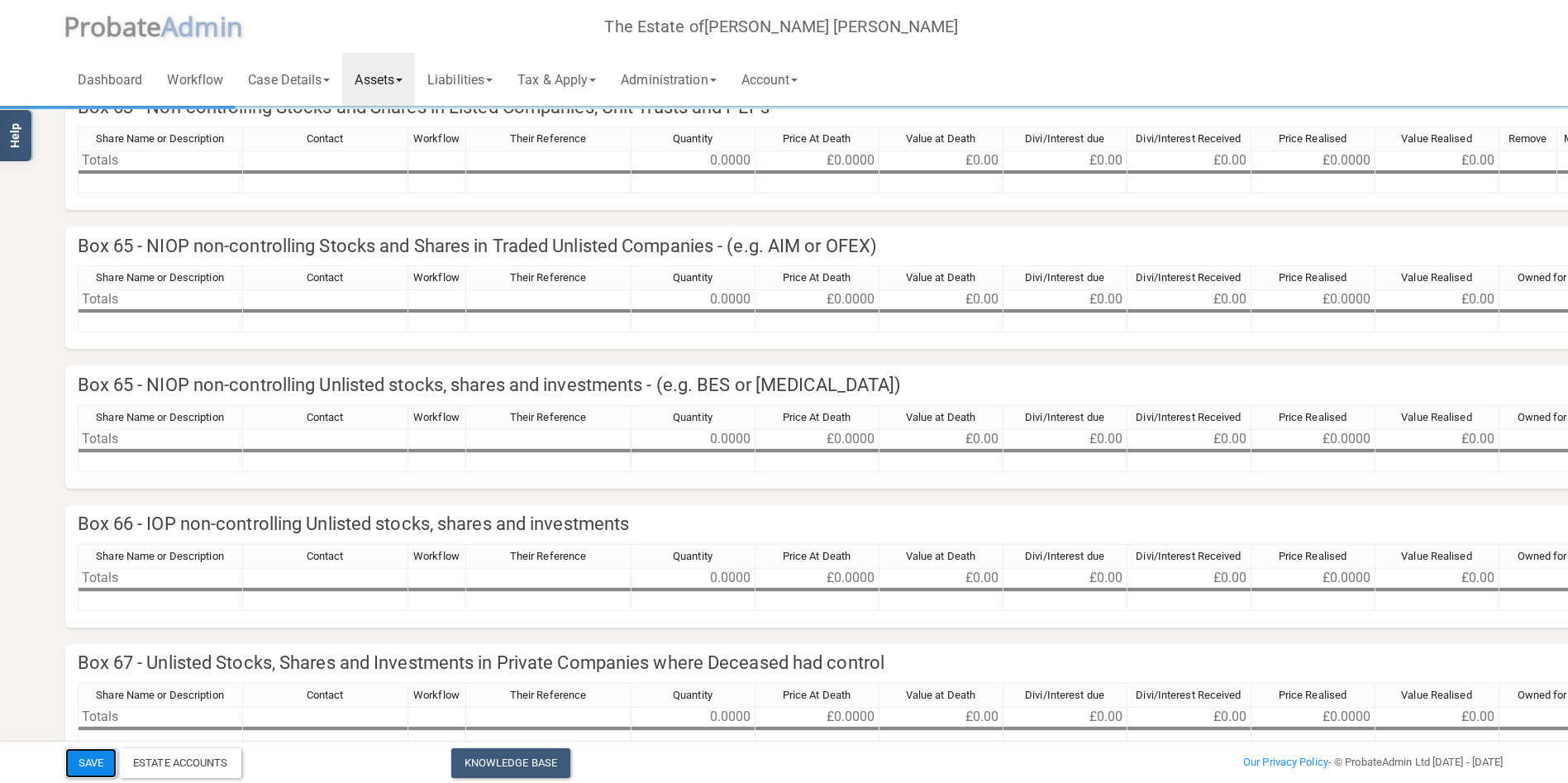
click at [87, 763] on button "Save" at bounding box center [91, 763] width 52 height 29
click at [570, 81] on link "Tax & Apply" at bounding box center [556, 80] width 103 height 53
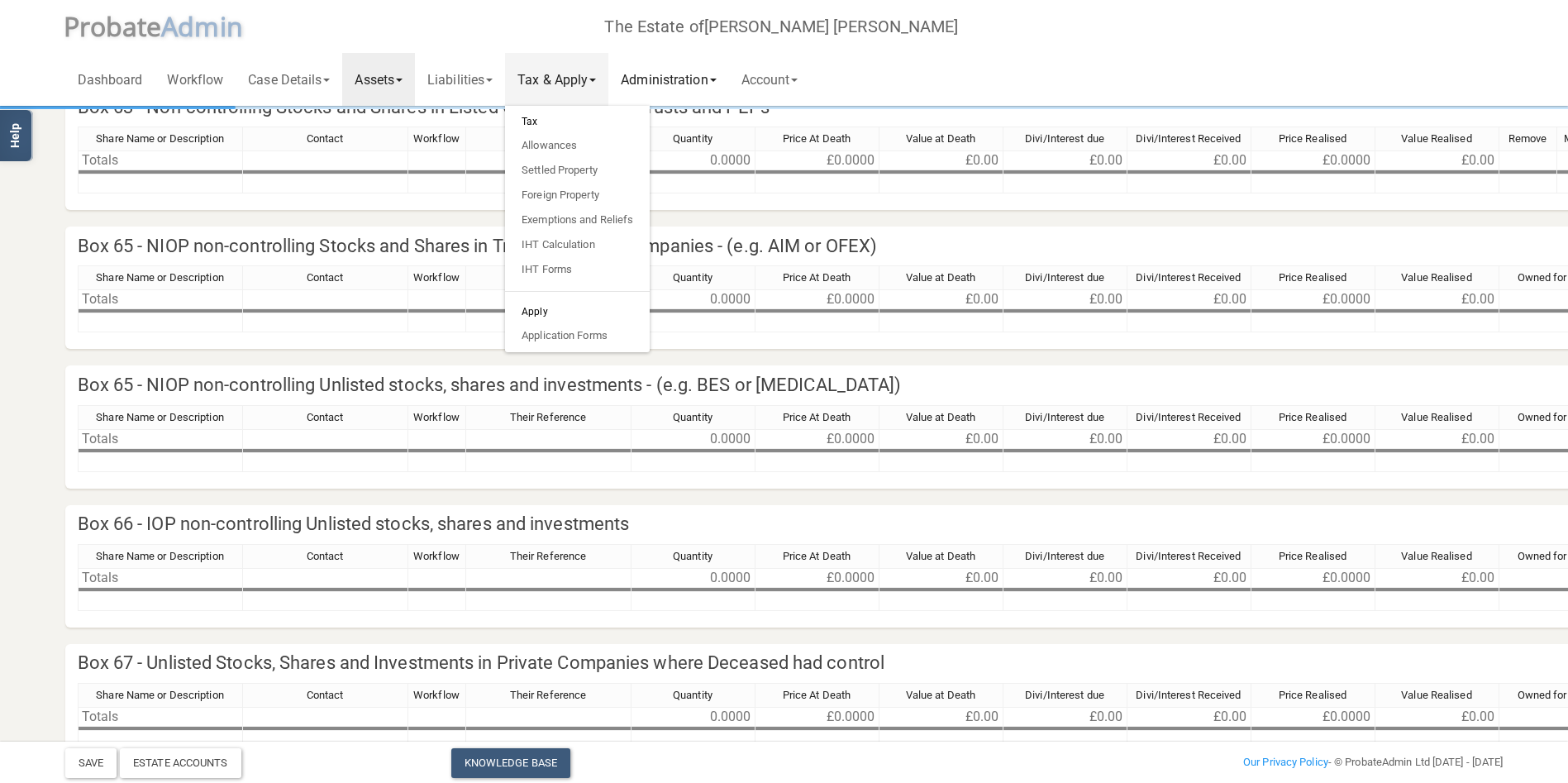
click at [681, 80] on link "Administration" at bounding box center [668, 80] width 120 height 53
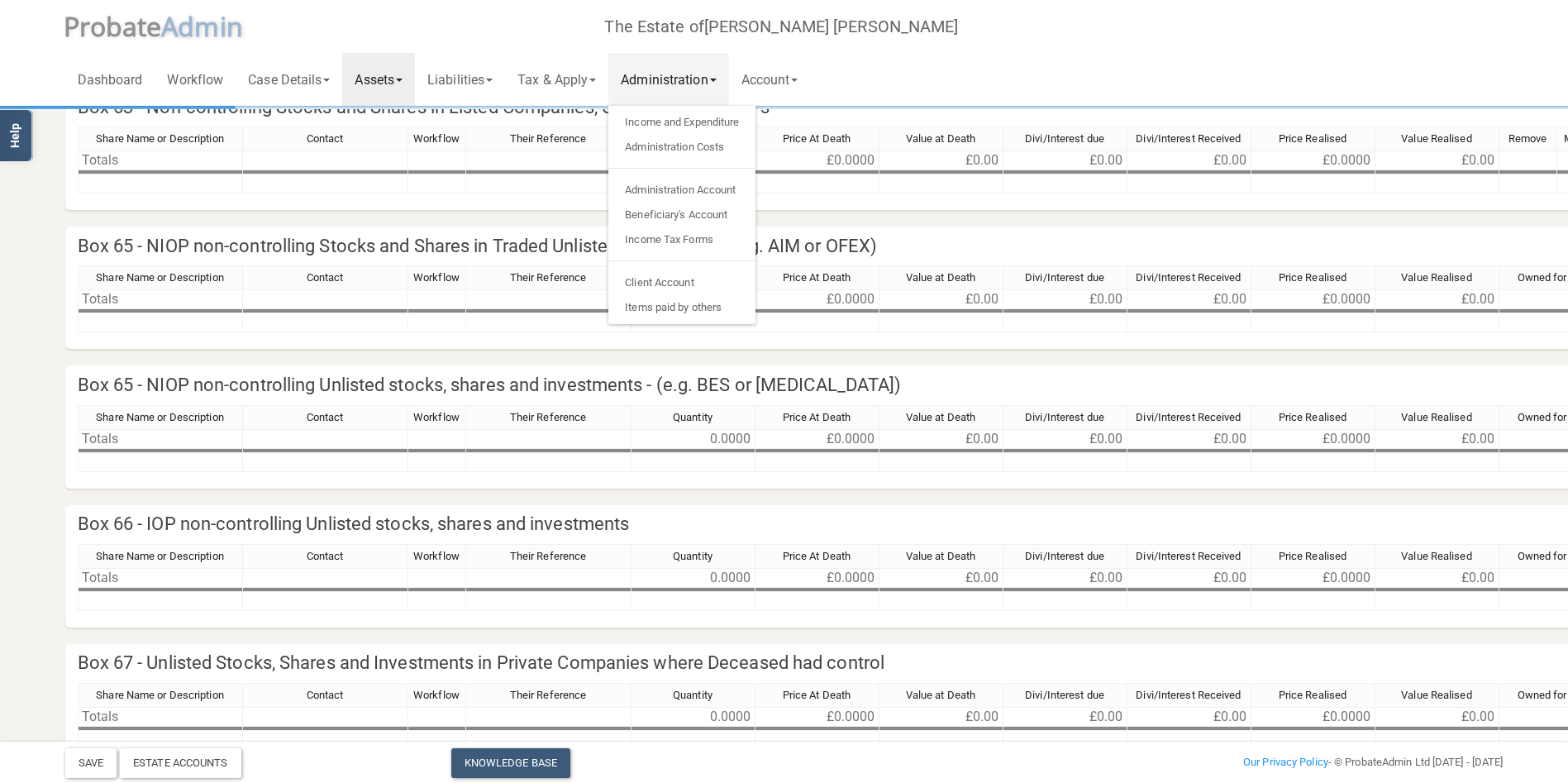
click at [386, 85] on link "Assets" at bounding box center [378, 80] width 73 height 53
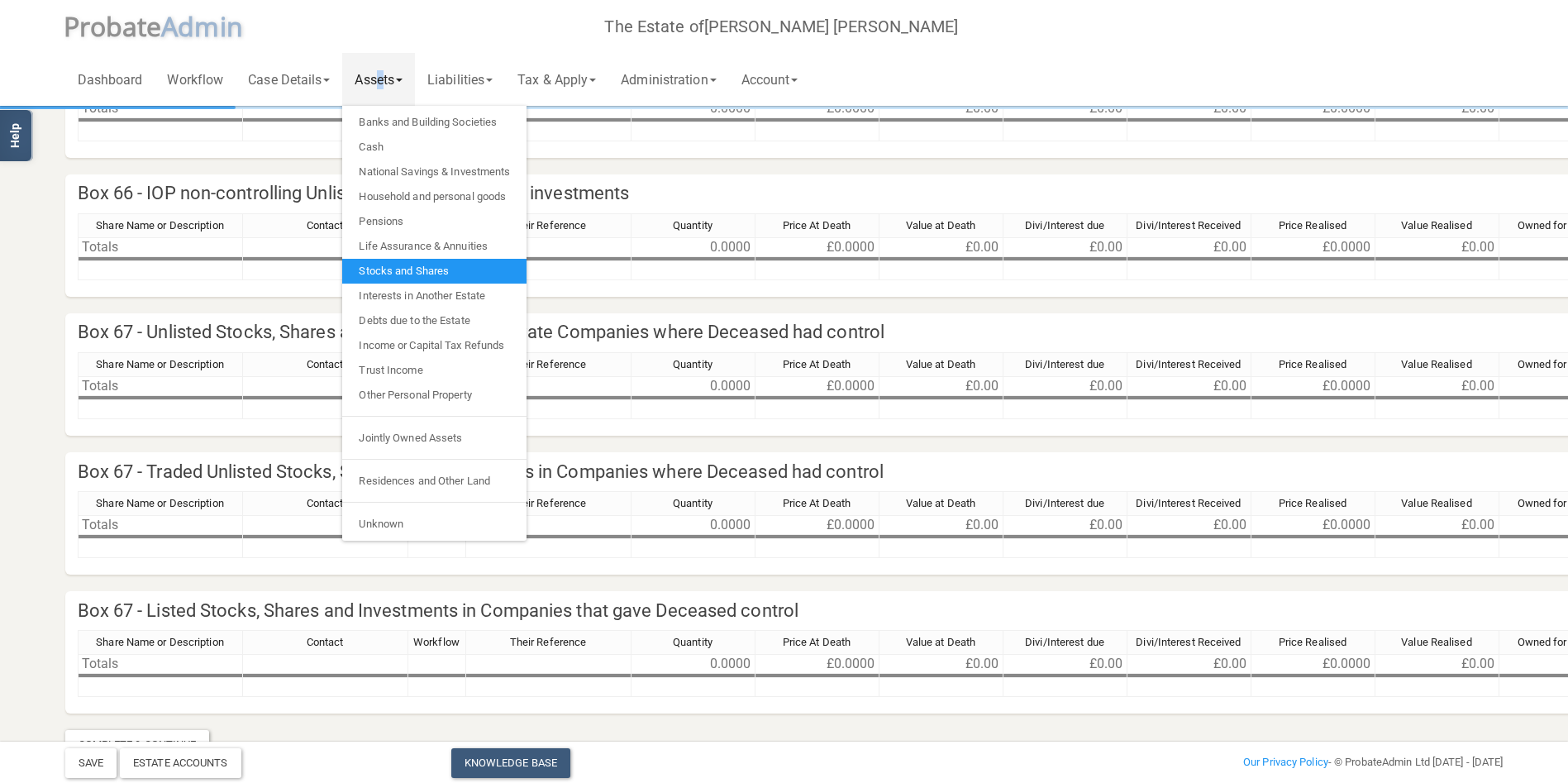
scroll to position [699, 0]
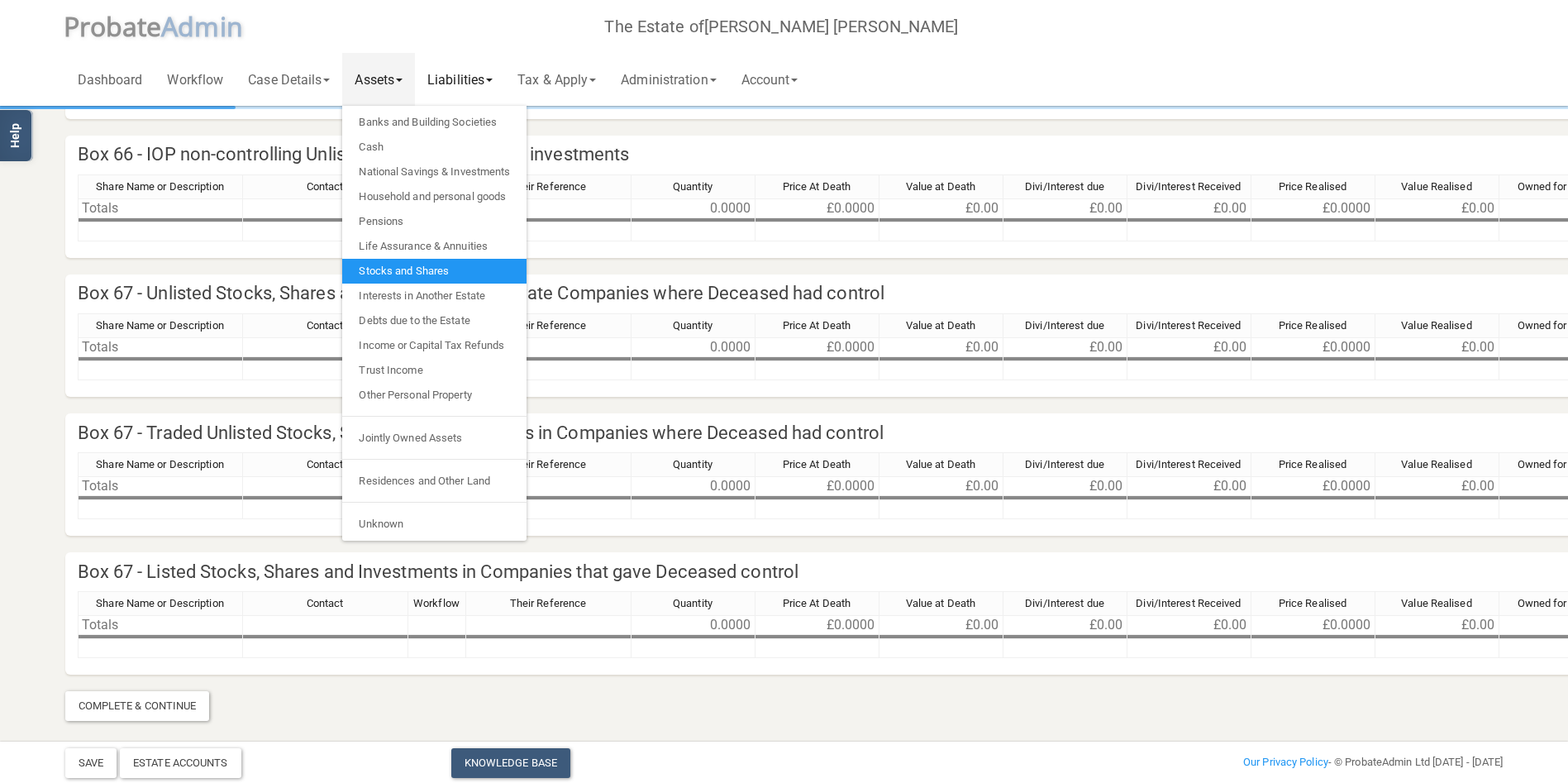
click at [464, 88] on link "Liabilities" at bounding box center [459, 80] width 90 height 53
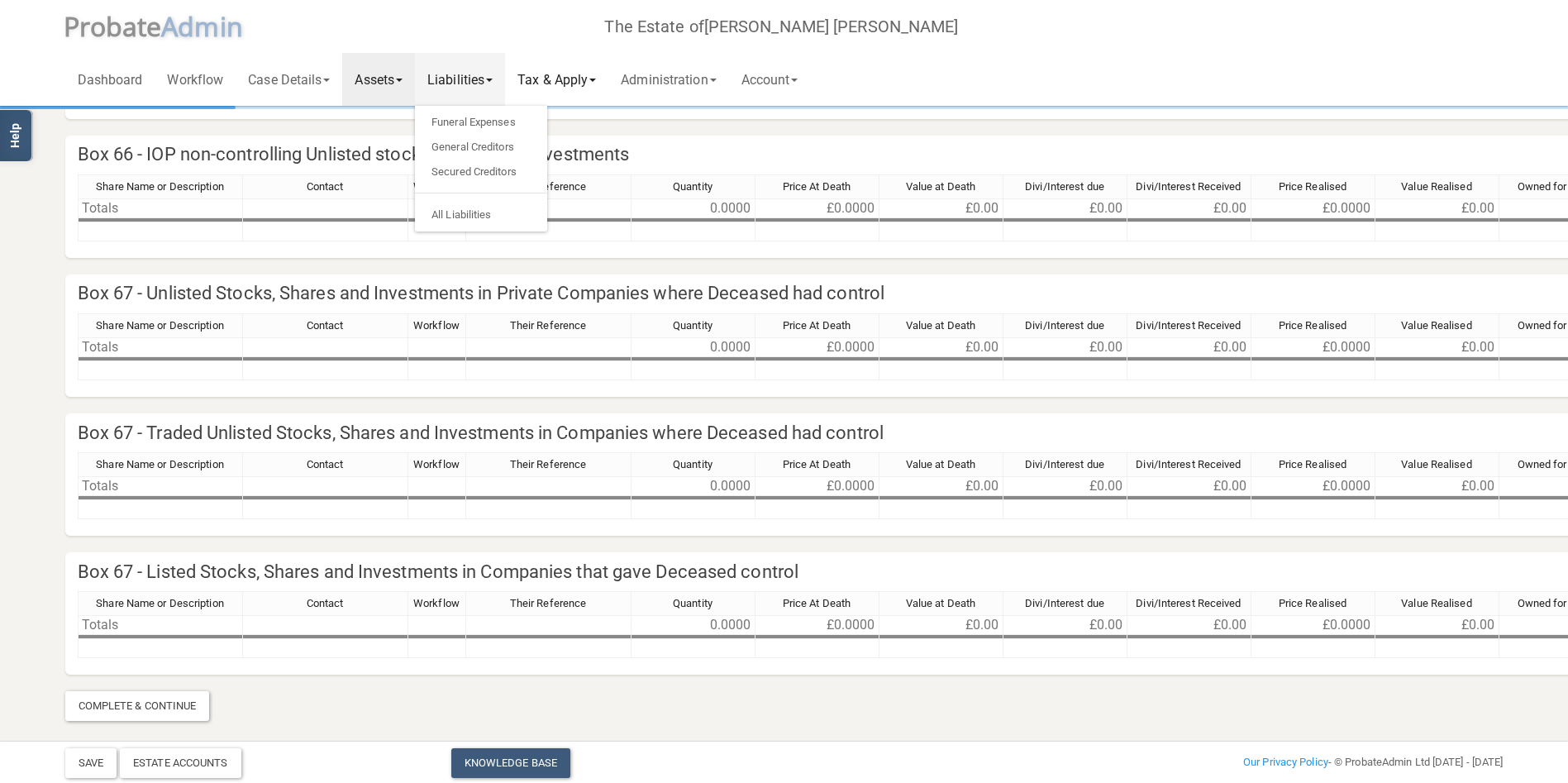
click at [585, 84] on link "Tax & Apply" at bounding box center [556, 80] width 103 height 53
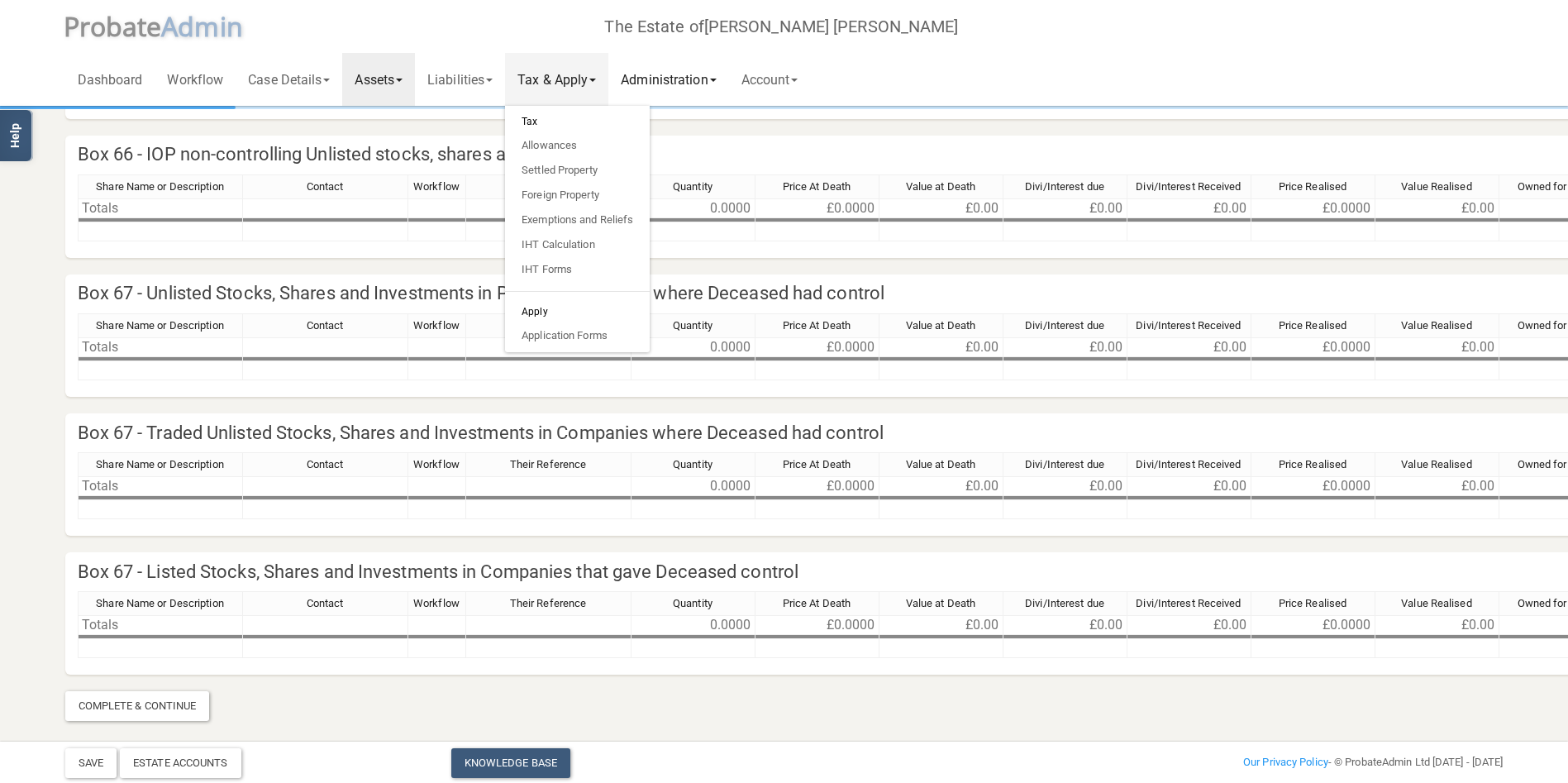
click at [677, 75] on link "Administration" at bounding box center [668, 80] width 120 height 53
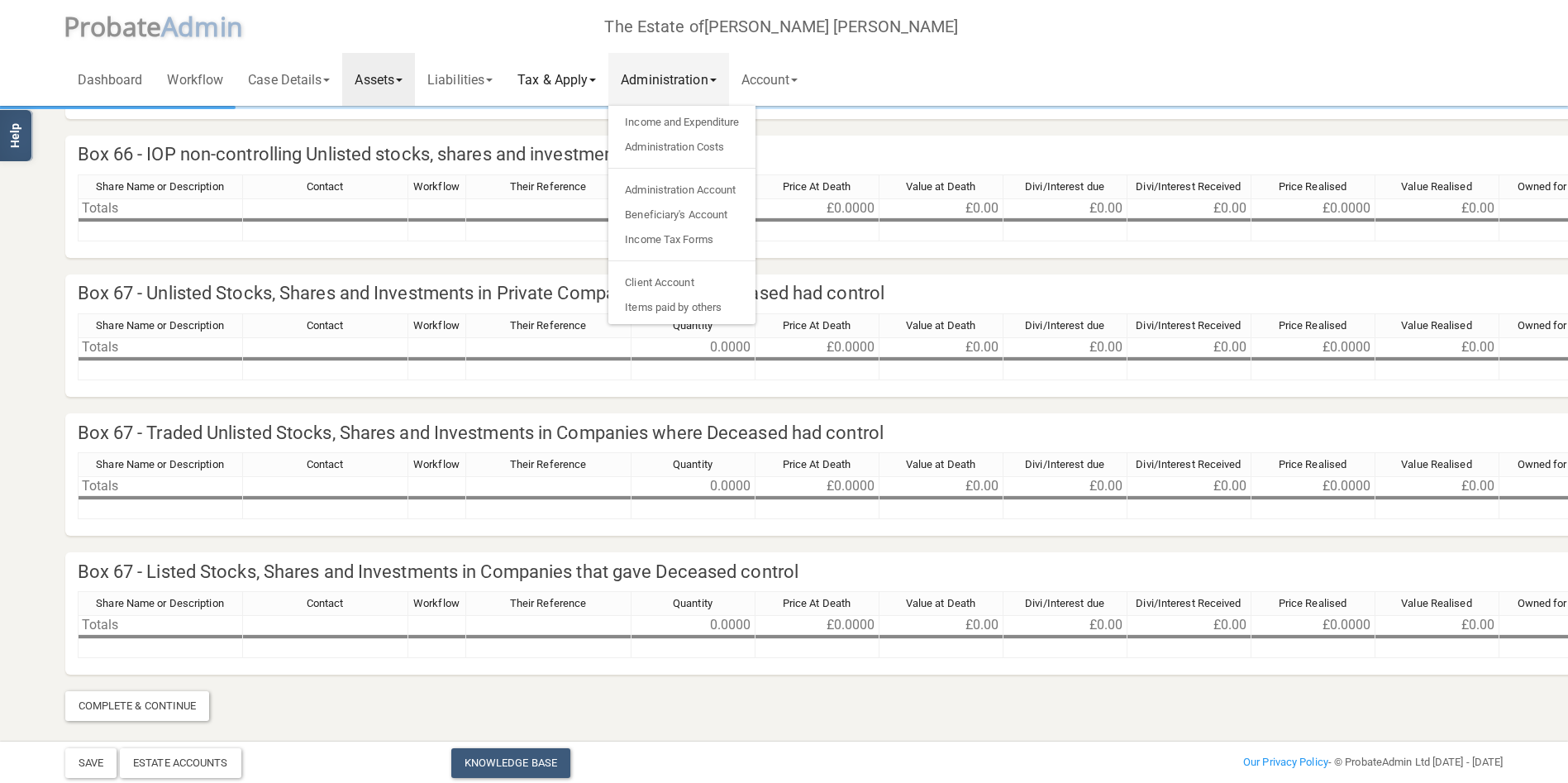
click at [593, 71] on link "Tax & Apply" at bounding box center [556, 80] width 103 height 53
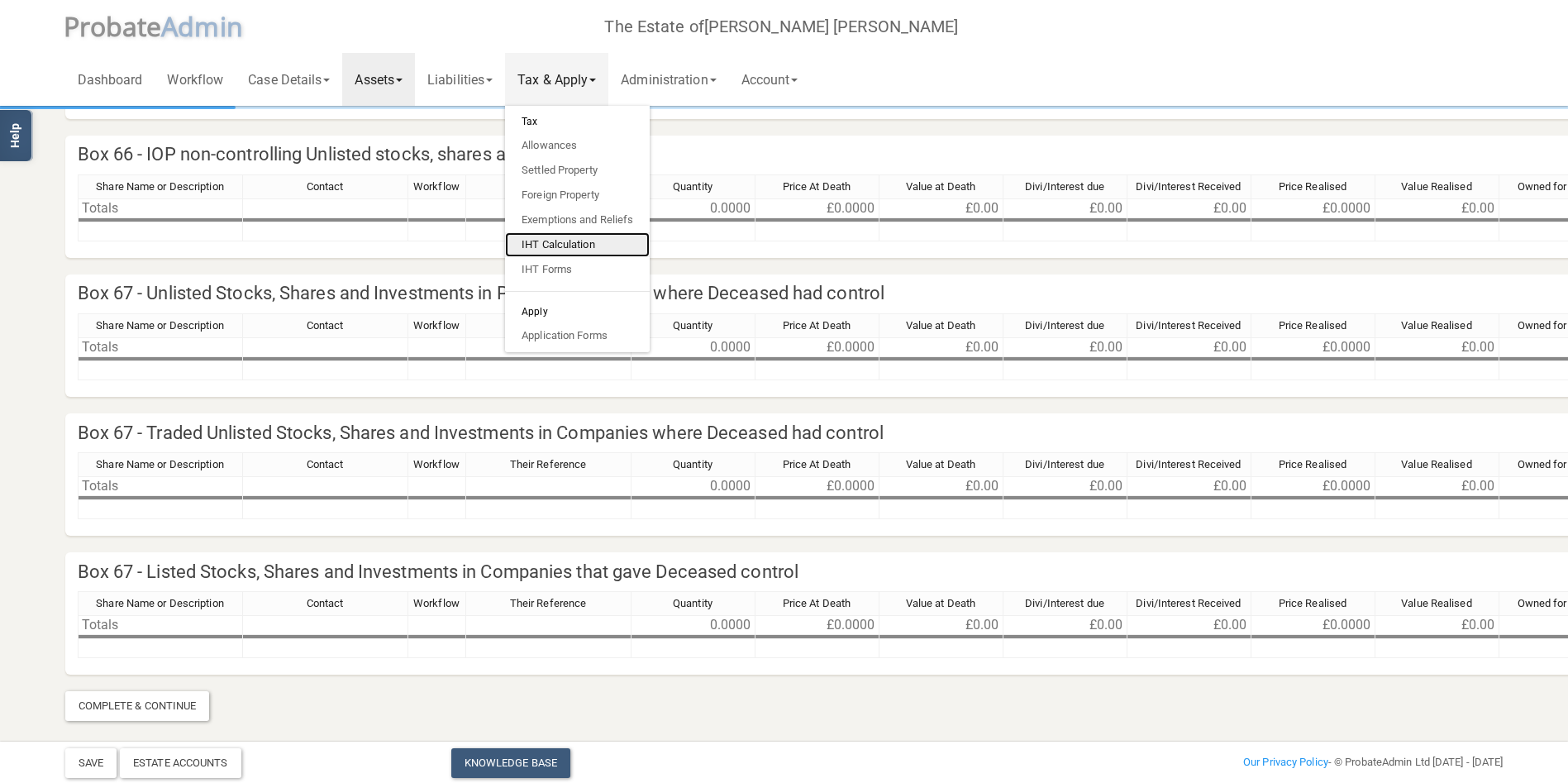
click at [592, 244] on link "IHT Calculation" at bounding box center [577, 244] width 145 height 25
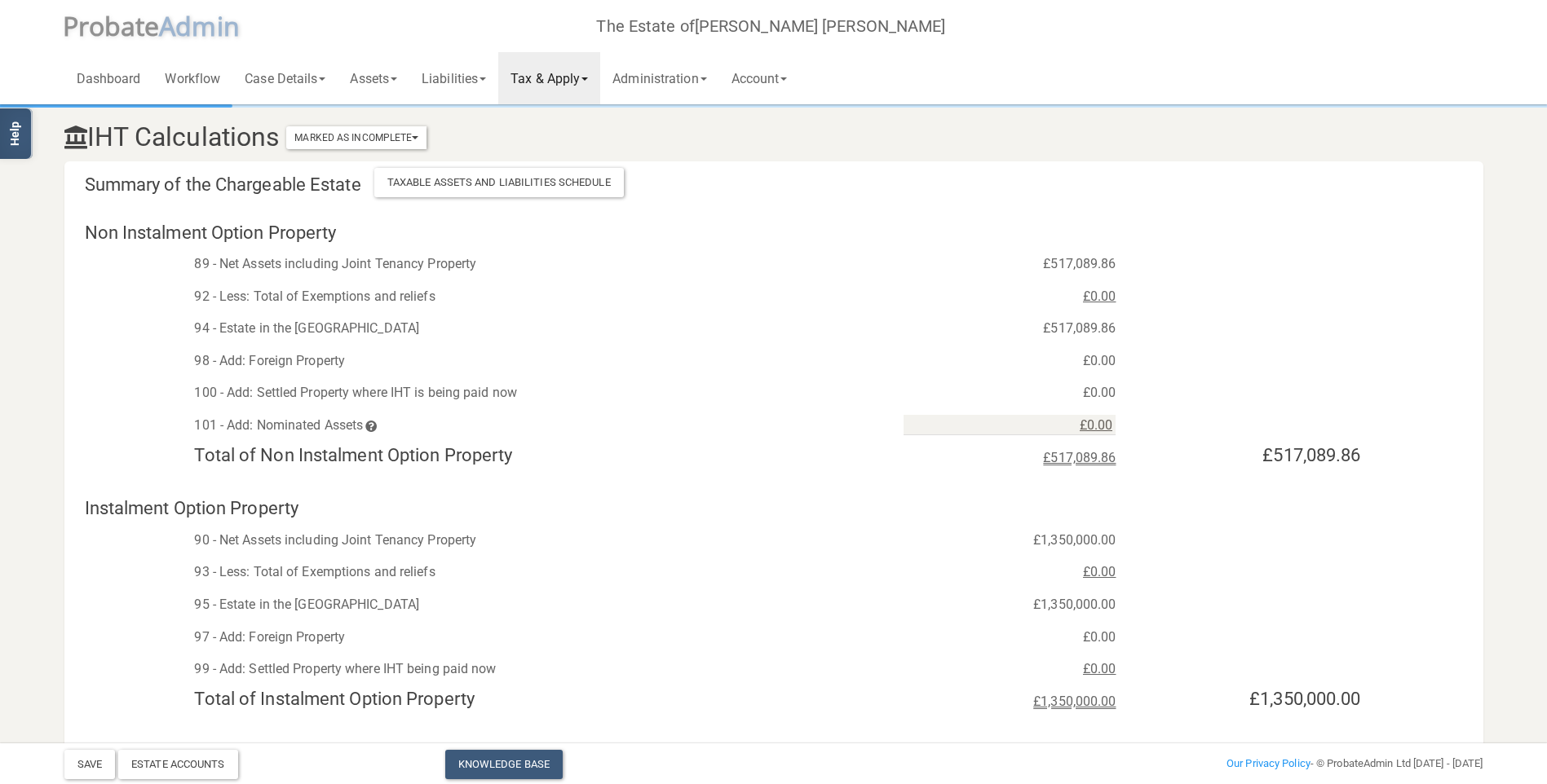
click at [1103, 300] on div "£0.00" at bounding box center [1010, 297] width 237 height 25
click at [558, 85] on link "Tax & Apply" at bounding box center [549, 79] width 102 height 53
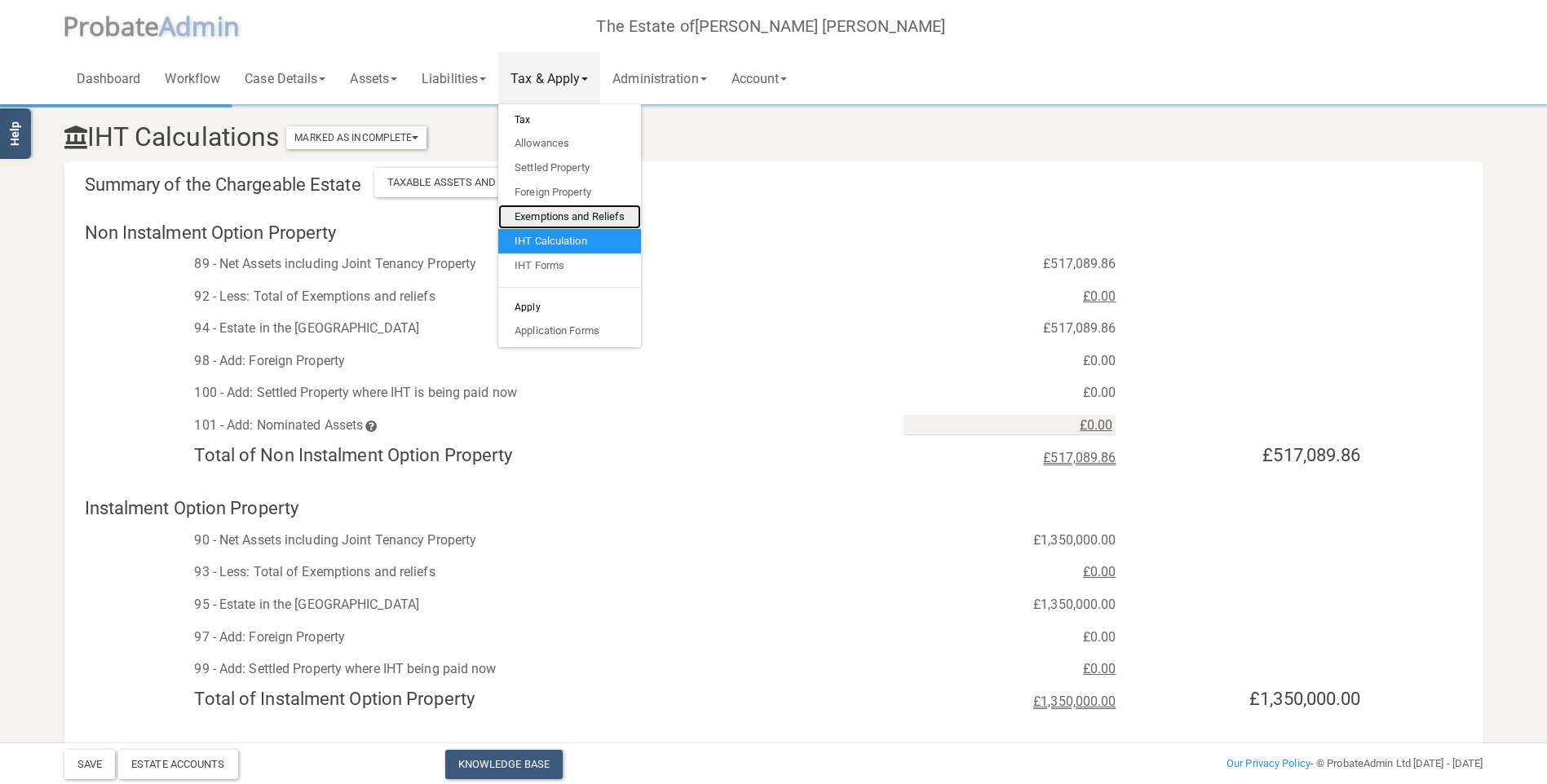
click at [572, 215] on link "Exemptions and Reliefs" at bounding box center [569, 217] width 143 height 25
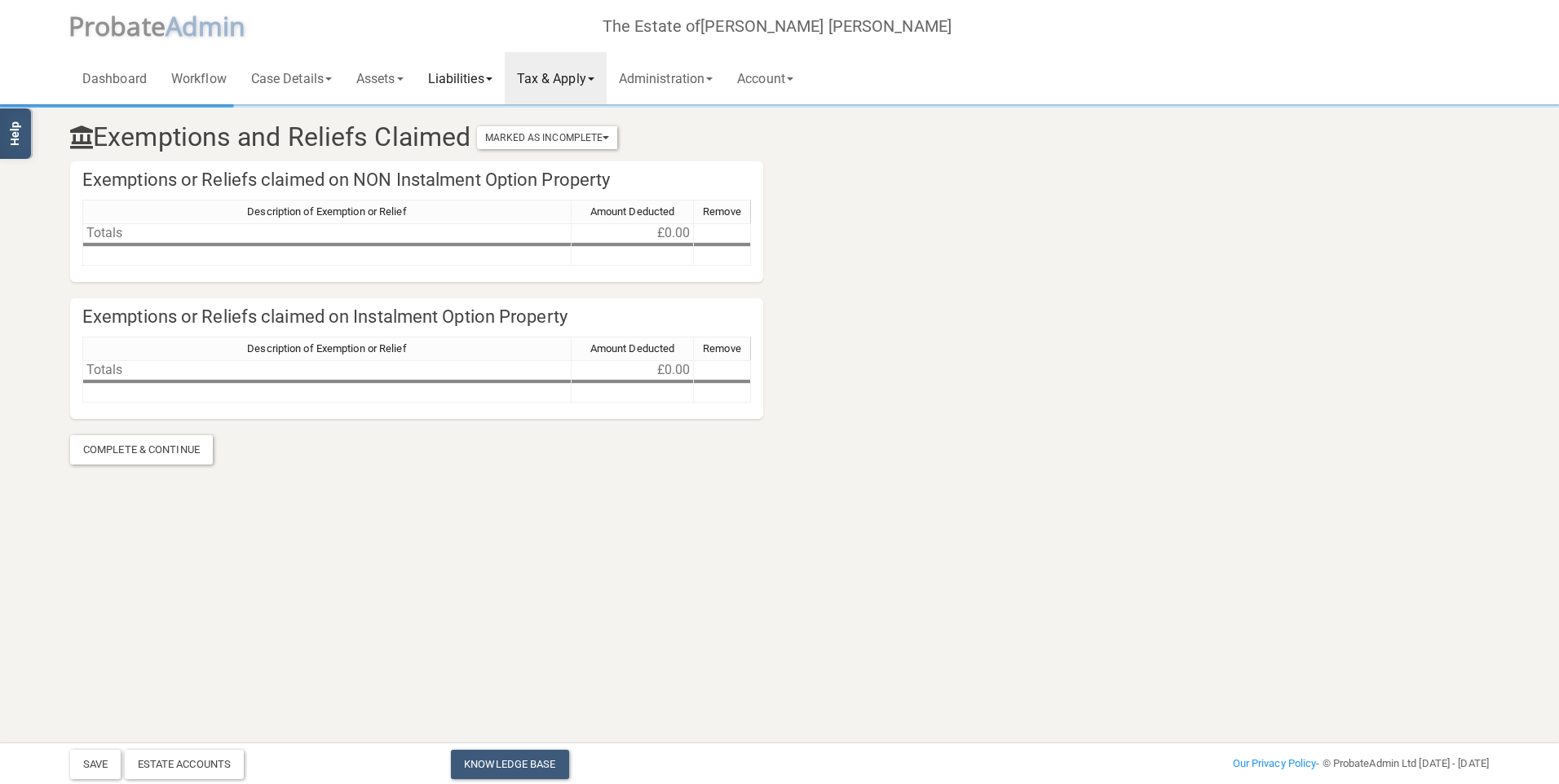
click at [456, 85] on link "Liabilities" at bounding box center [459, 79] width 89 height 53
click at [400, 78] on link "Assets" at bounding box center [380, 79] width 72 height 53
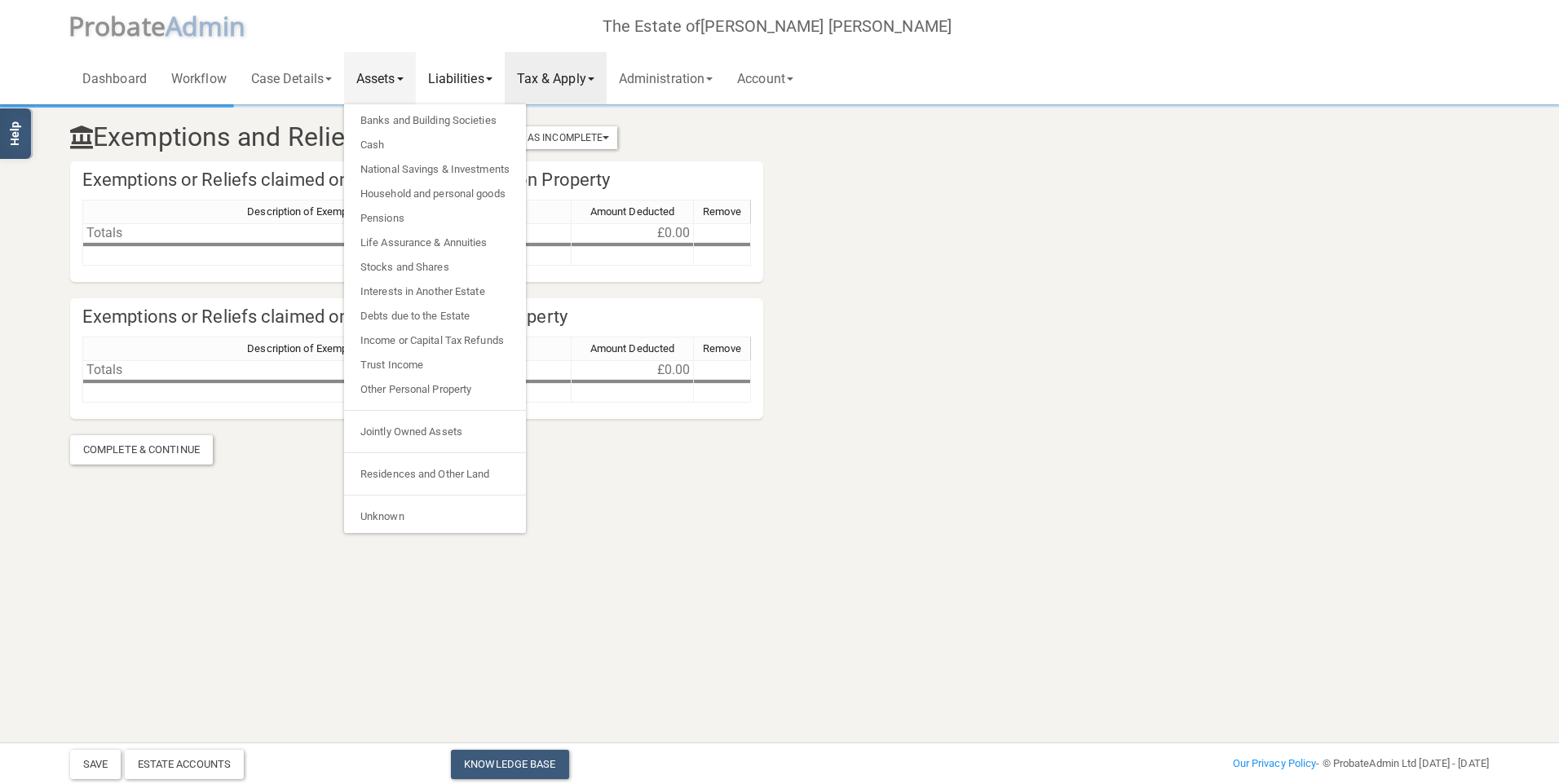
click at [455, 81] on link "Liabilities" at bounding box center [459, 79] width 89 height 53
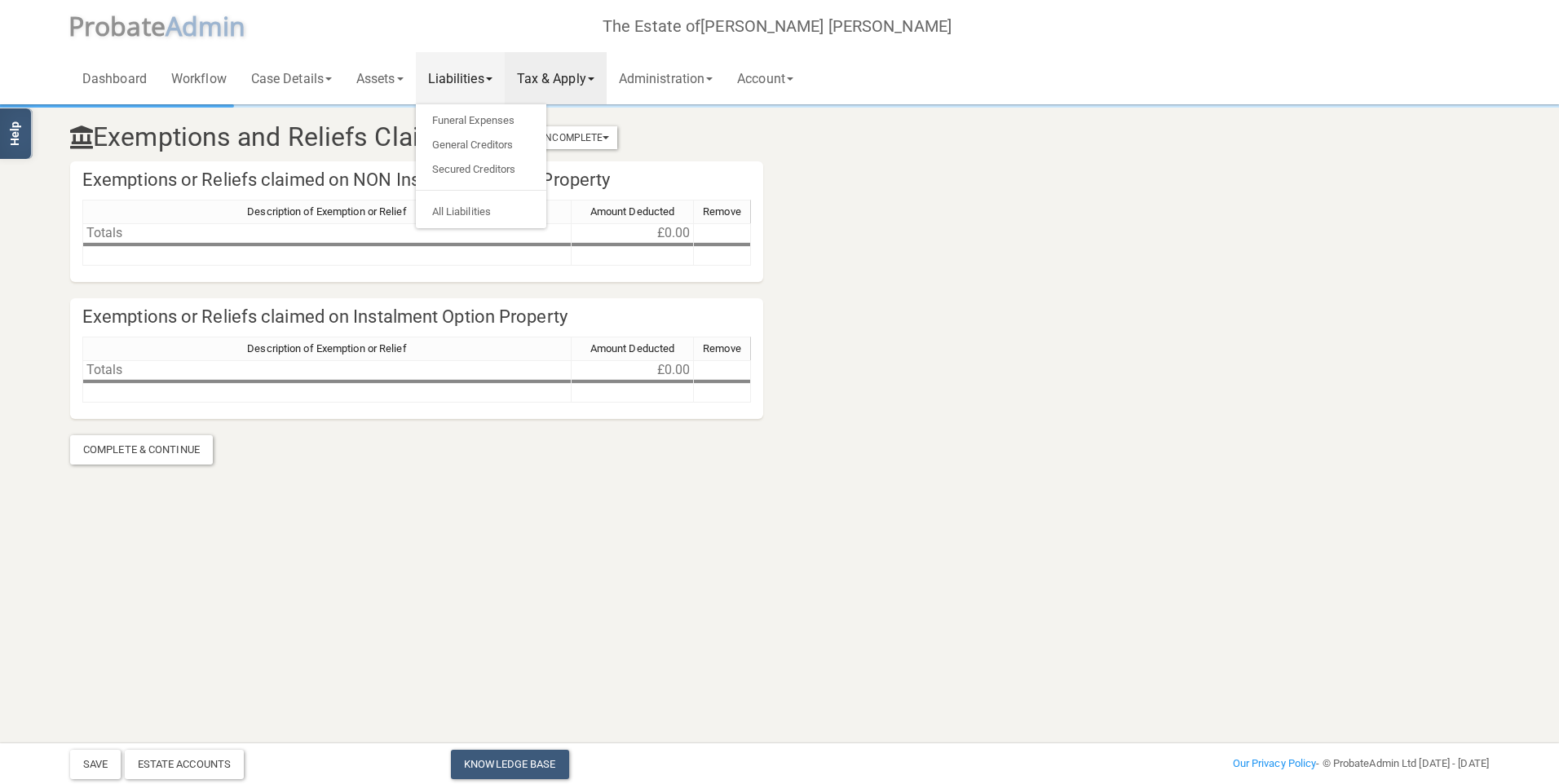
click at [989, 333] on section "Exemptions and Reliefs Claimed Marked As Incomplete Mark As Incomplete Mark As …" at bounding box center [779, 286] width 1443 height 357
click at [1122, 640] on html "</div></div> Help Toggle navigation P robate A dmin The Estate of [PERSON_NAME]…" at bounding box center [779, 392] width 1559 height 784
